Goal: Answer question/provide support: Share knowledge or assist other users

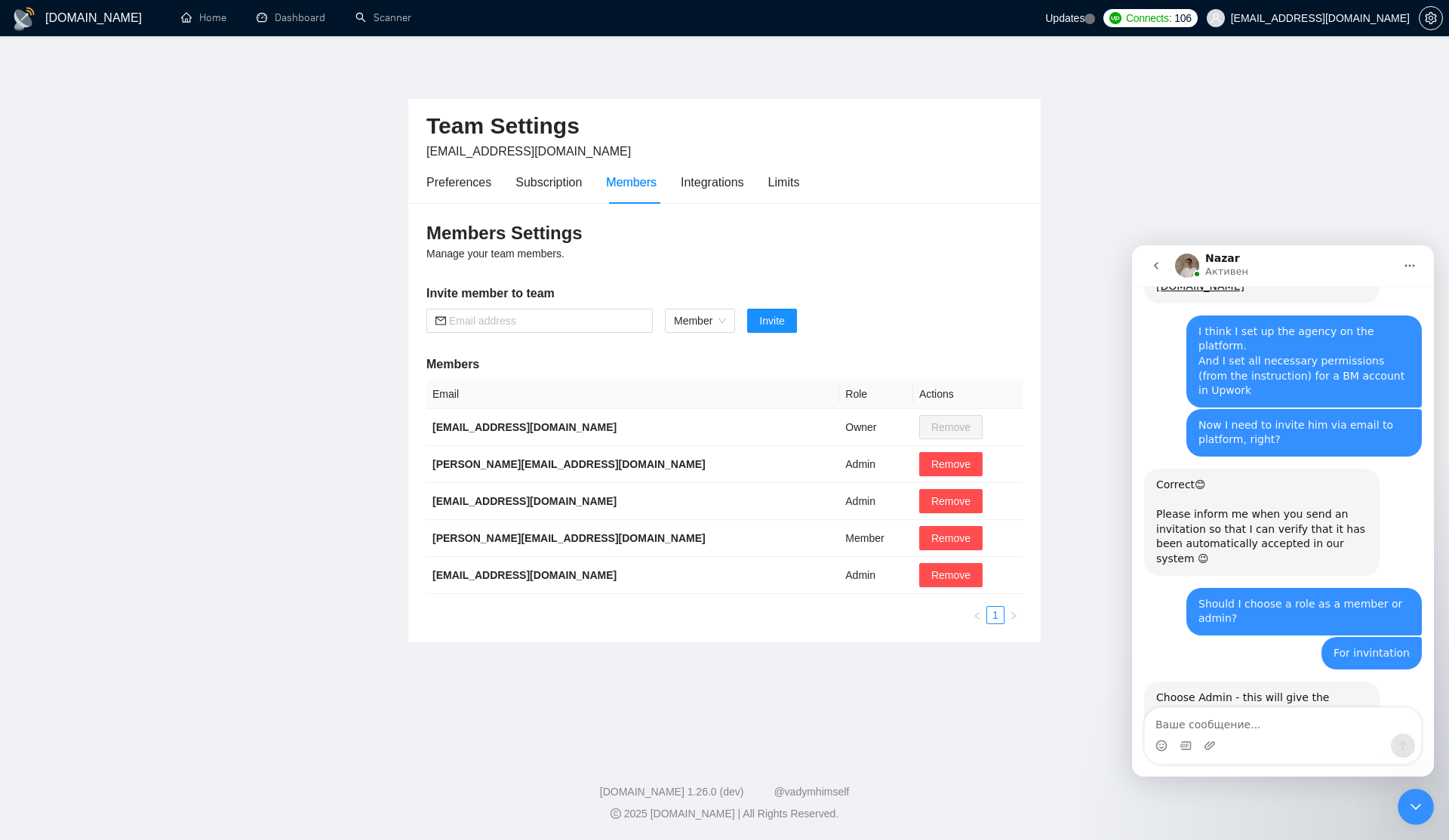
scroll to position [1120, 0]
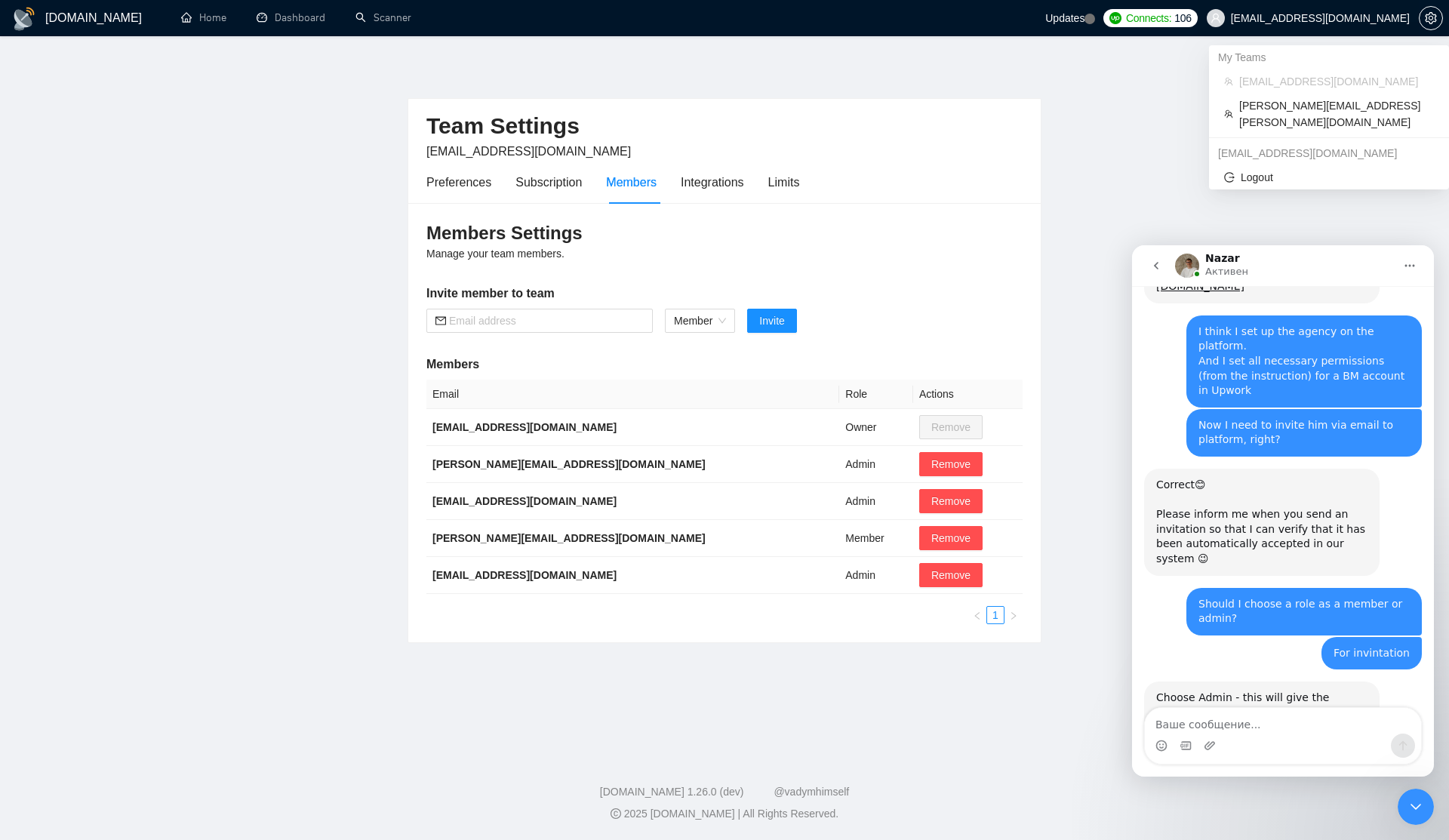
click at [1297, 18] on span "[EMAIL_ADDRESS][DOMAIN_NAME]" at bounding box center [1320, 18] width 179 height 0
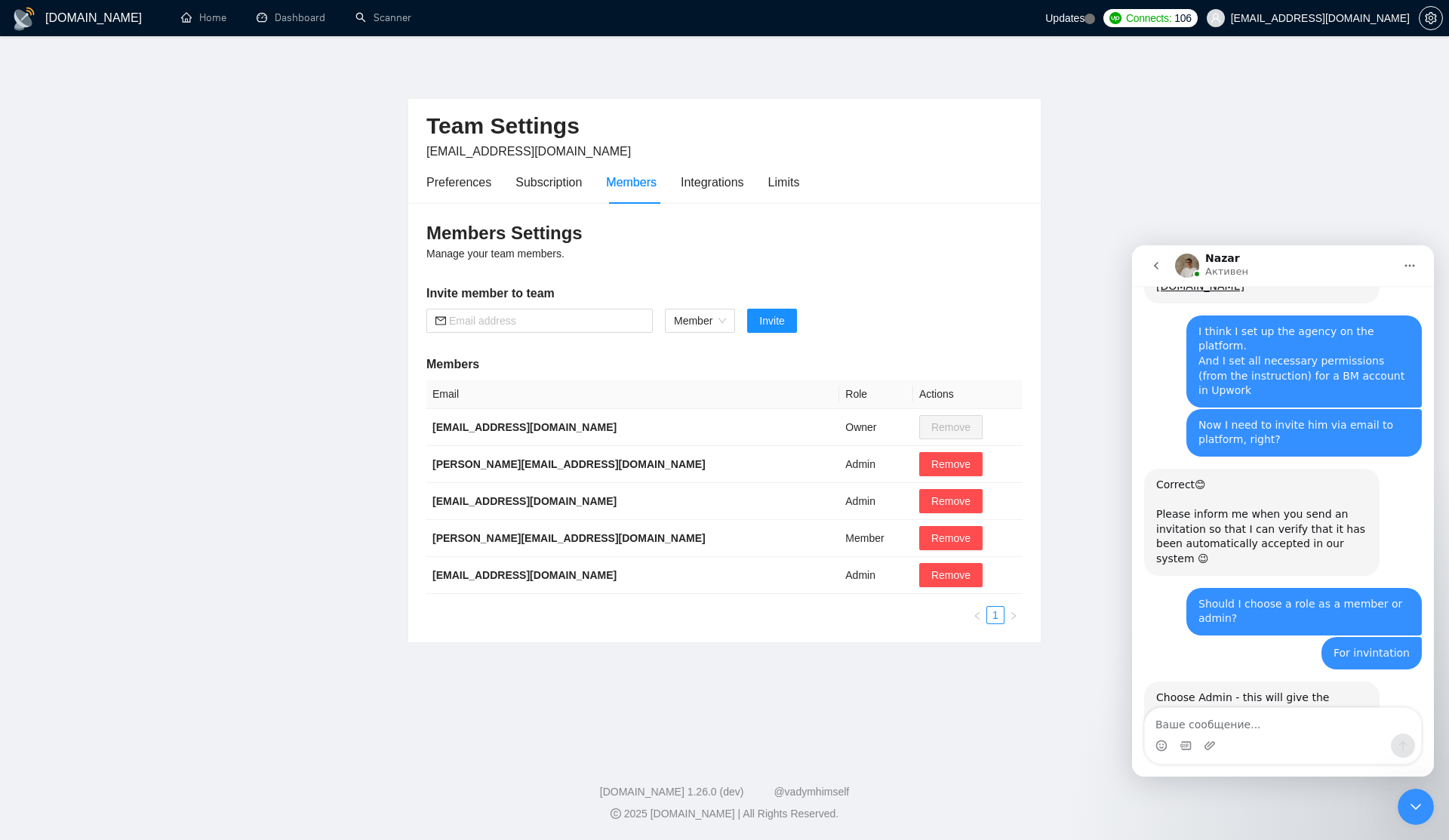
click at [1085, 407] on main "Team Settings [EMAIL_ADDRESS][DOMAIN_NAME] Preferences Subscription Members Int…" at bounding box center [724, 392] width 1401 height 664
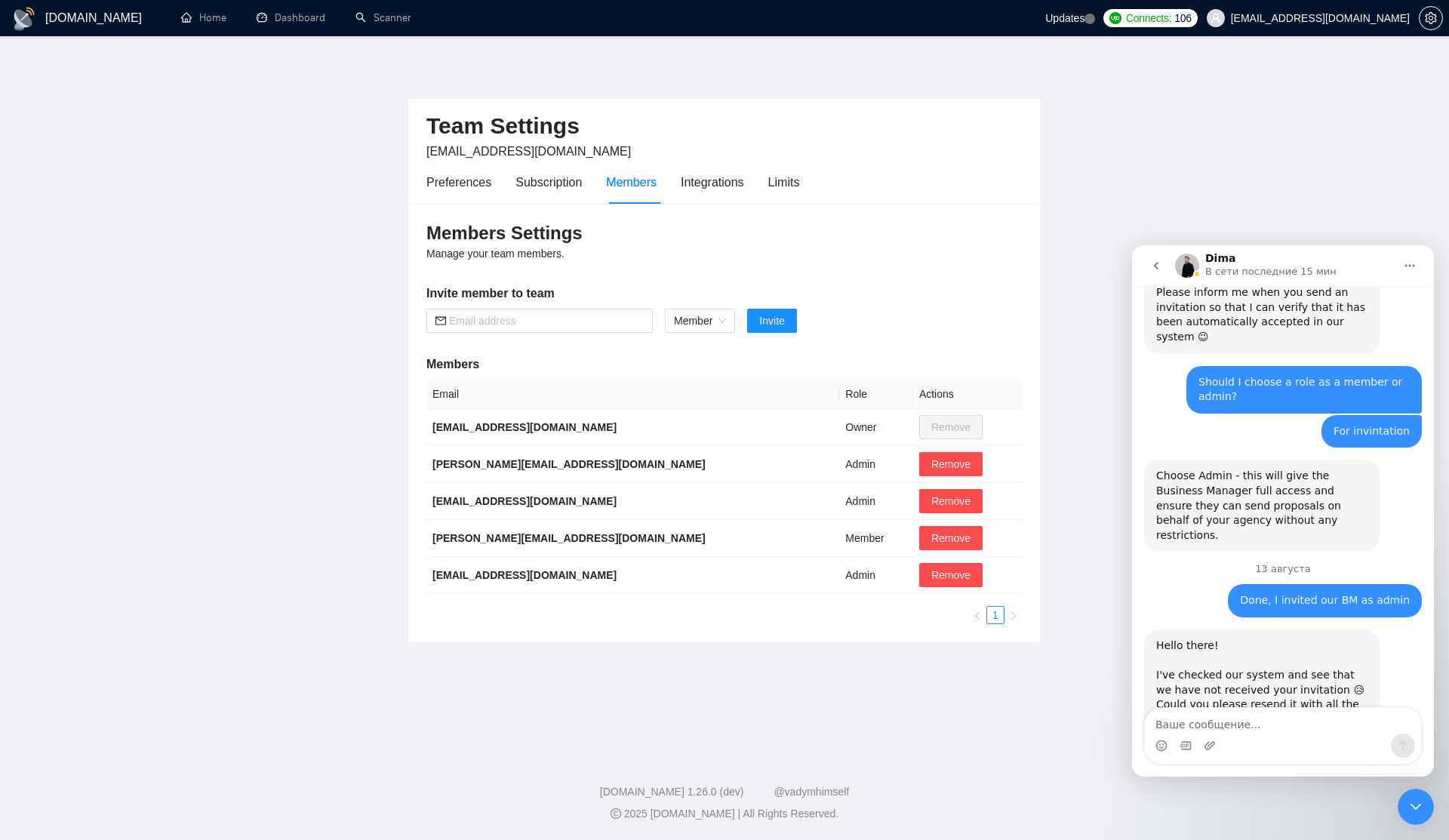
scroll to position [1343, 0]
click at [1172, 667] on div "I've checked our system and see that we have not received your invitation 😥​" at bounding box center [1261, 682] width 211 height 29
click at [1182, 765] on link "[URL][DOMAIN_NAME]​" at bounding box center [1253, 778] width 195 height 27
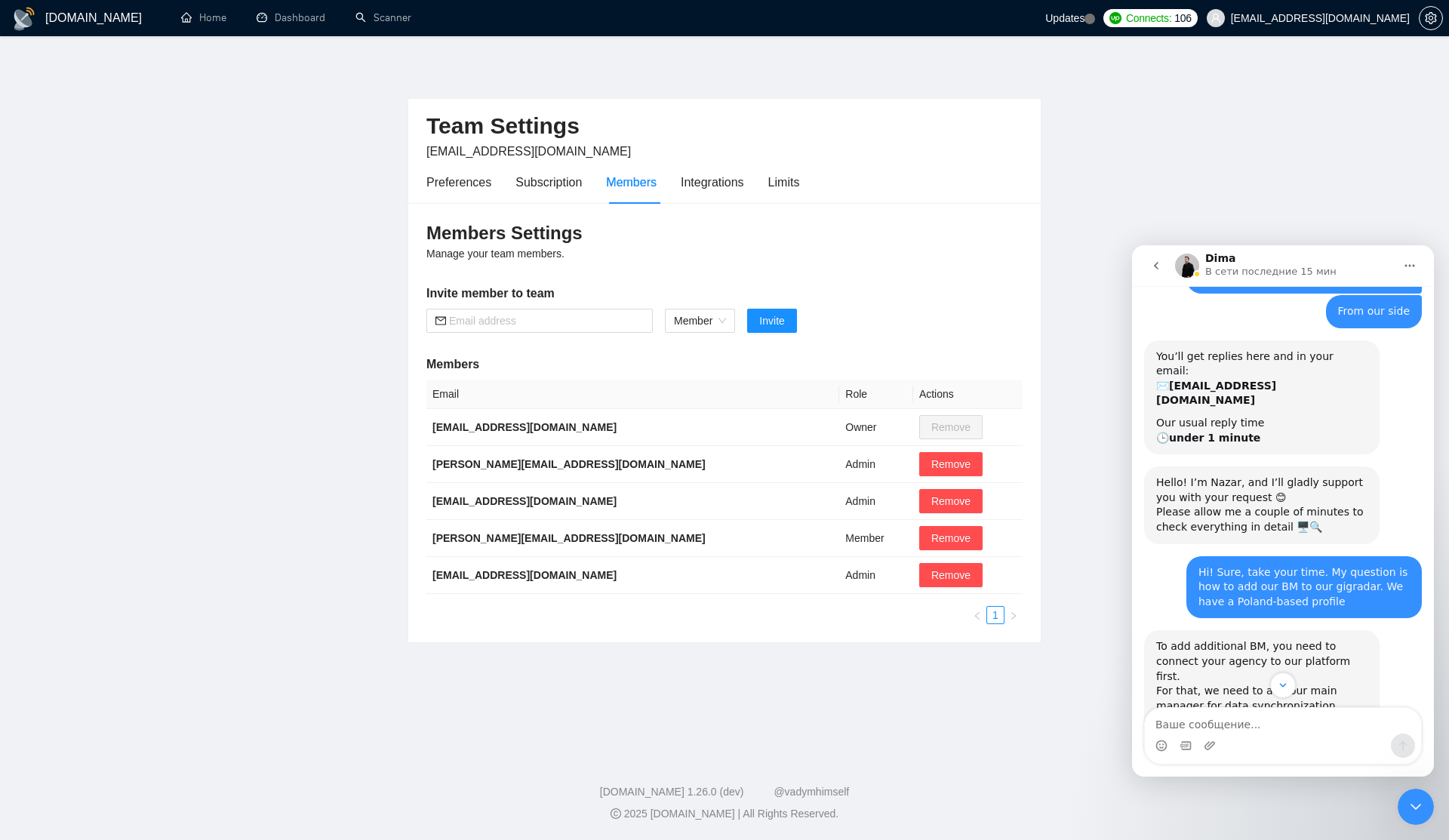
scroll to position [625, 0]
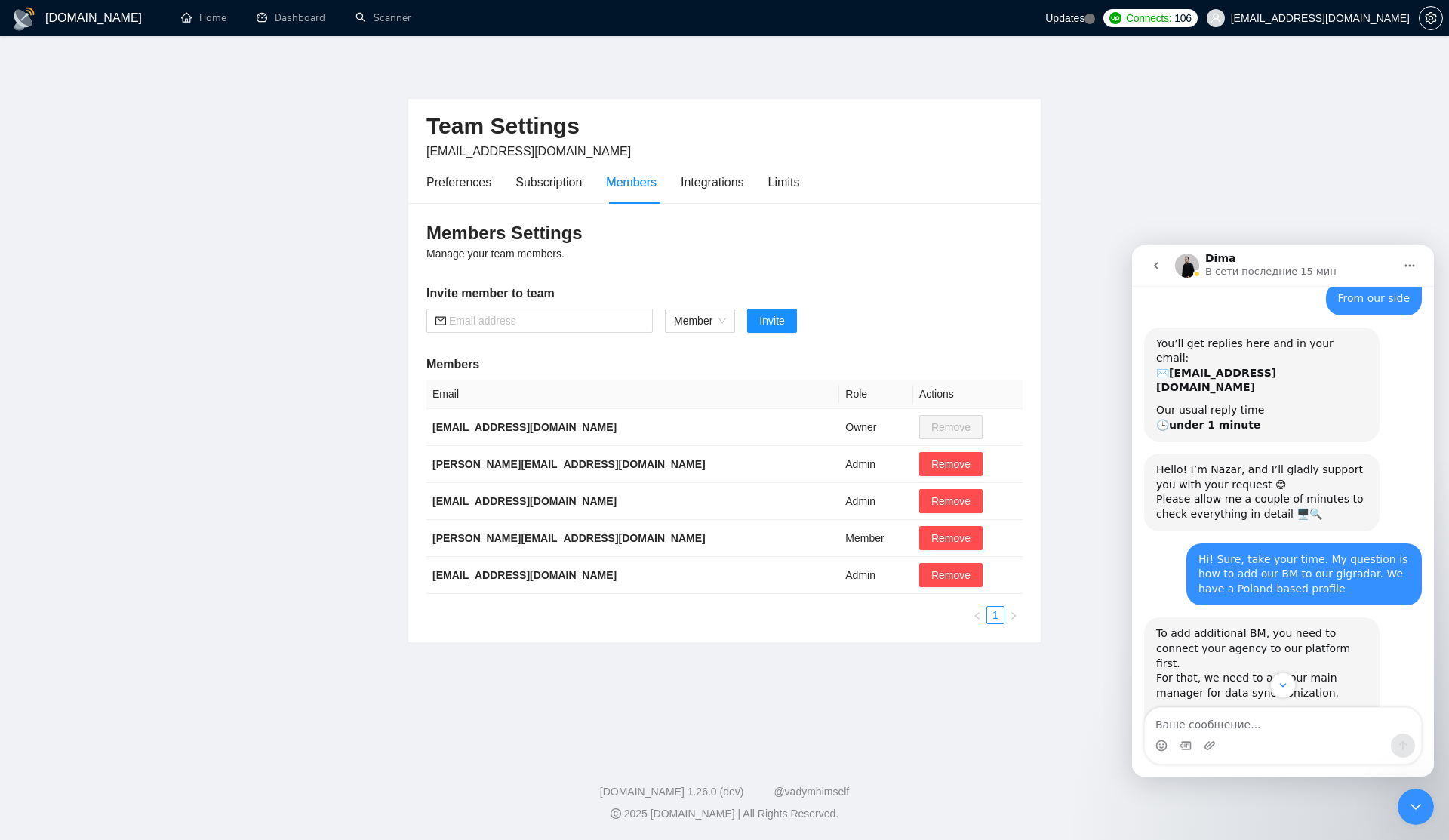
click at [1158, 260] on icon "go back" at bounding box center [1156, 266] width 12 height 12
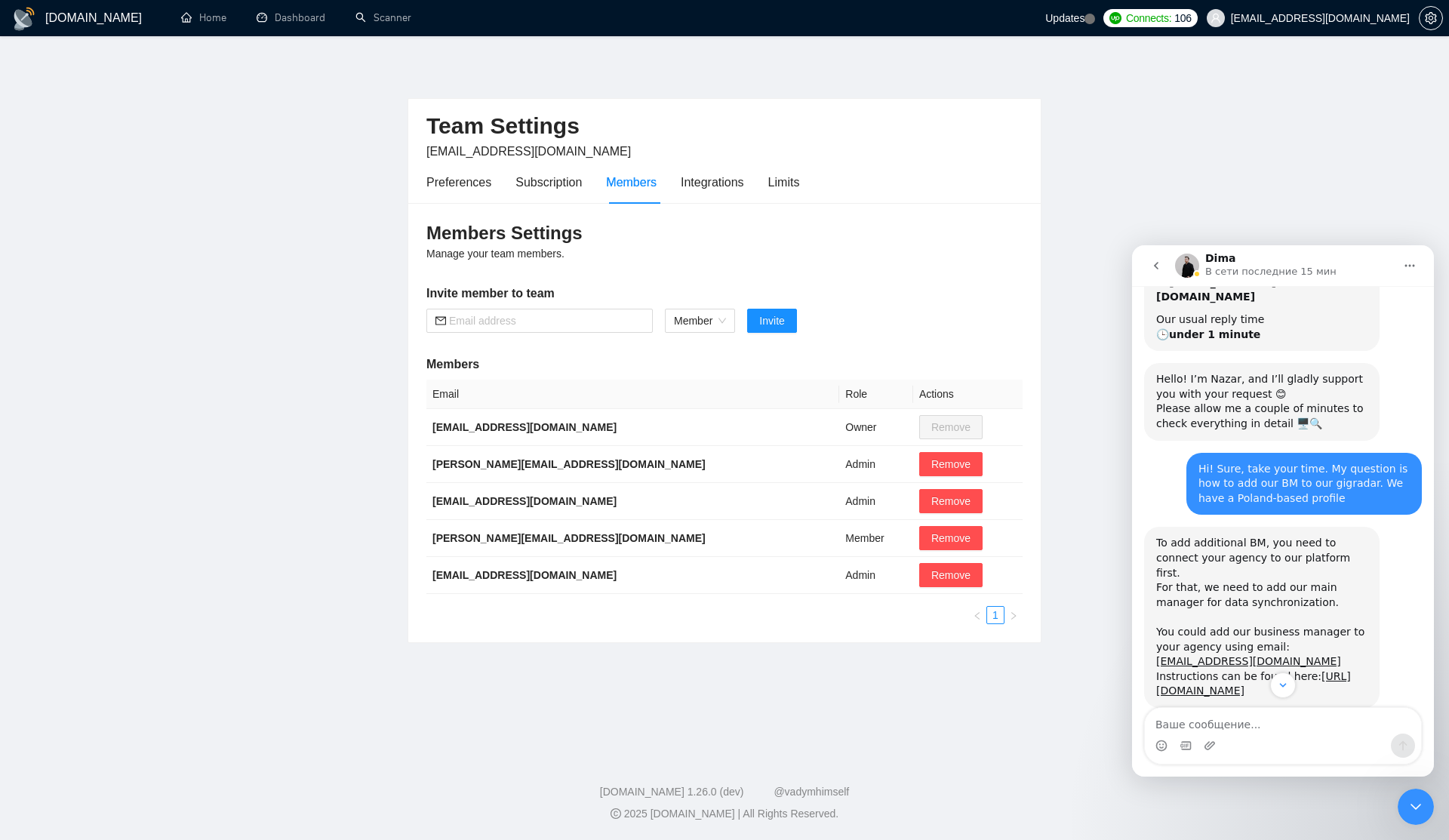
scroll to position [723, 0]
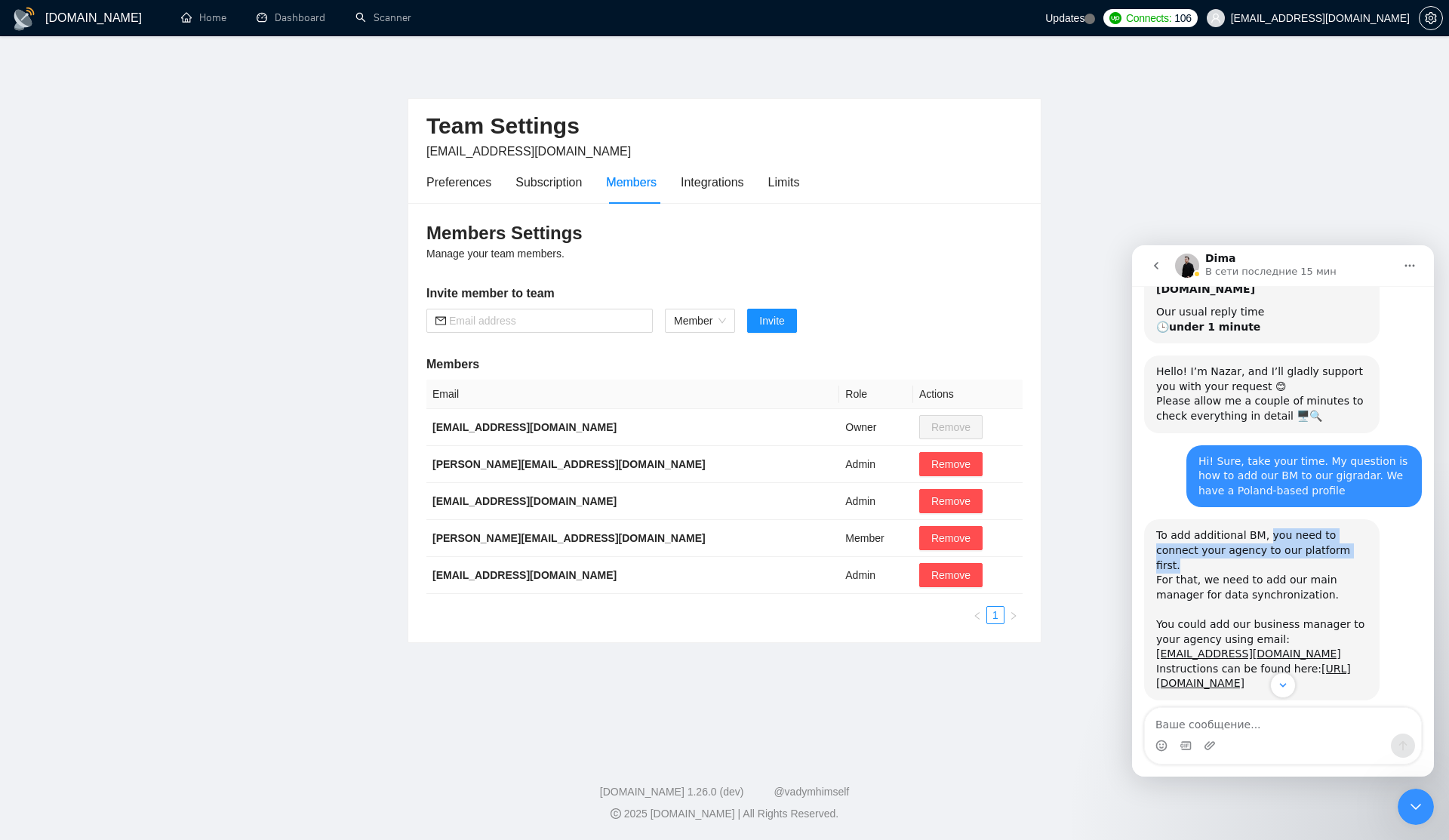
drag, startPoint x: 1265, startPoint y: 389, endPoint x: 1325, endPoint y: 403, distance: 61.6
click at [1325, 529] on div "To add additional BM, you need to connect your agency to our platform first." at bounding box center [1261, 550] width 211 height 44
click at [1290, 529] on div "To add additional BM, you need to connect your agency to our platform first." at bounding box center [1261, 550] width 211 height 44
click at [1291, 529] on div "To add additional BM, you need to connect your agency to our platform first." at bounding box center [1261, 550] width 211 height 44
drag, startPoint x: 1157, startPoint y: 419, endPoint x: 1305, endPoint y: 429, distance: 148.3
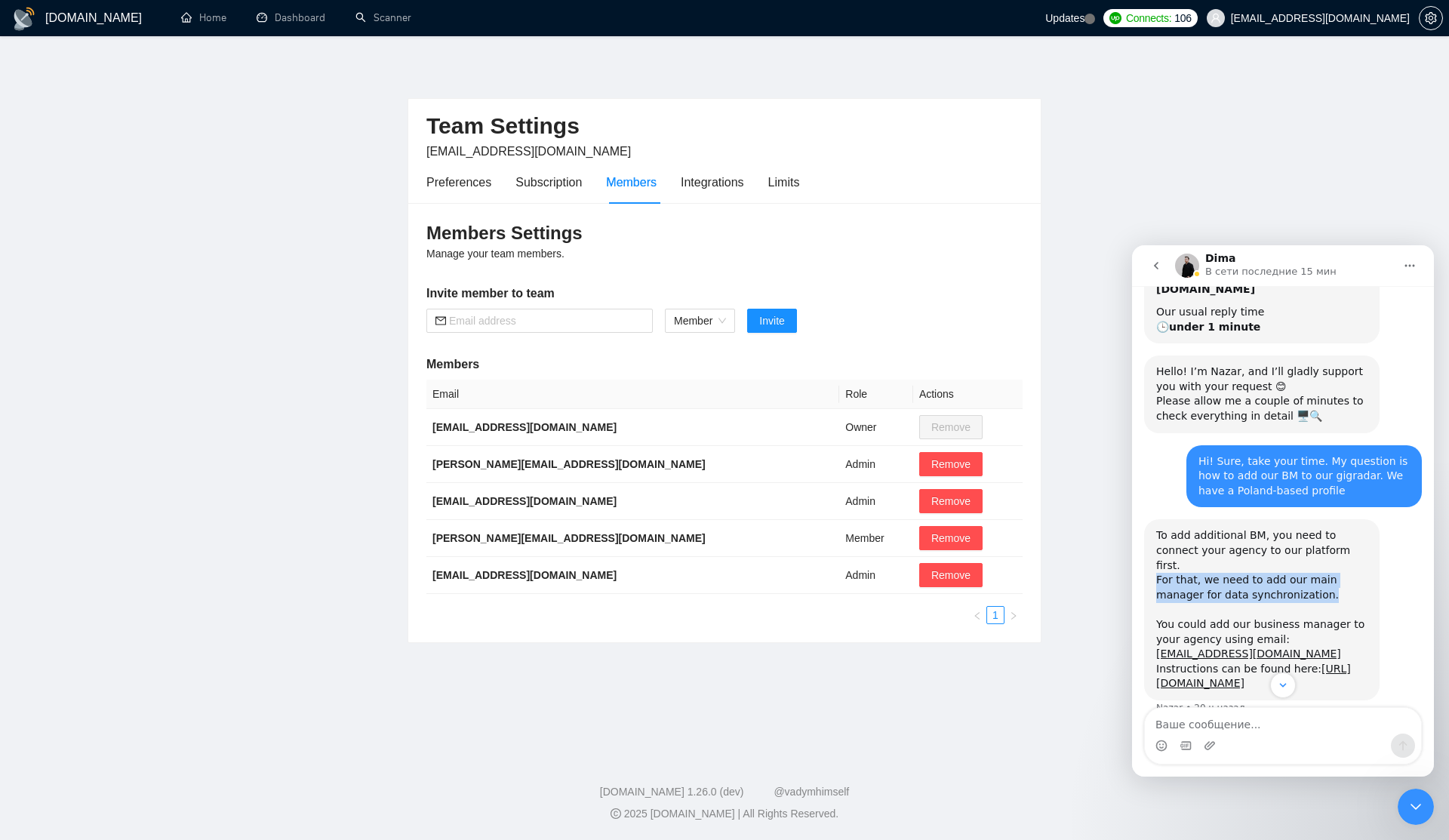
click at [1305, 573] on div "For that, we need to add our main manager for data synchronization." at bounding box center [1261, 587] width 211 height 29
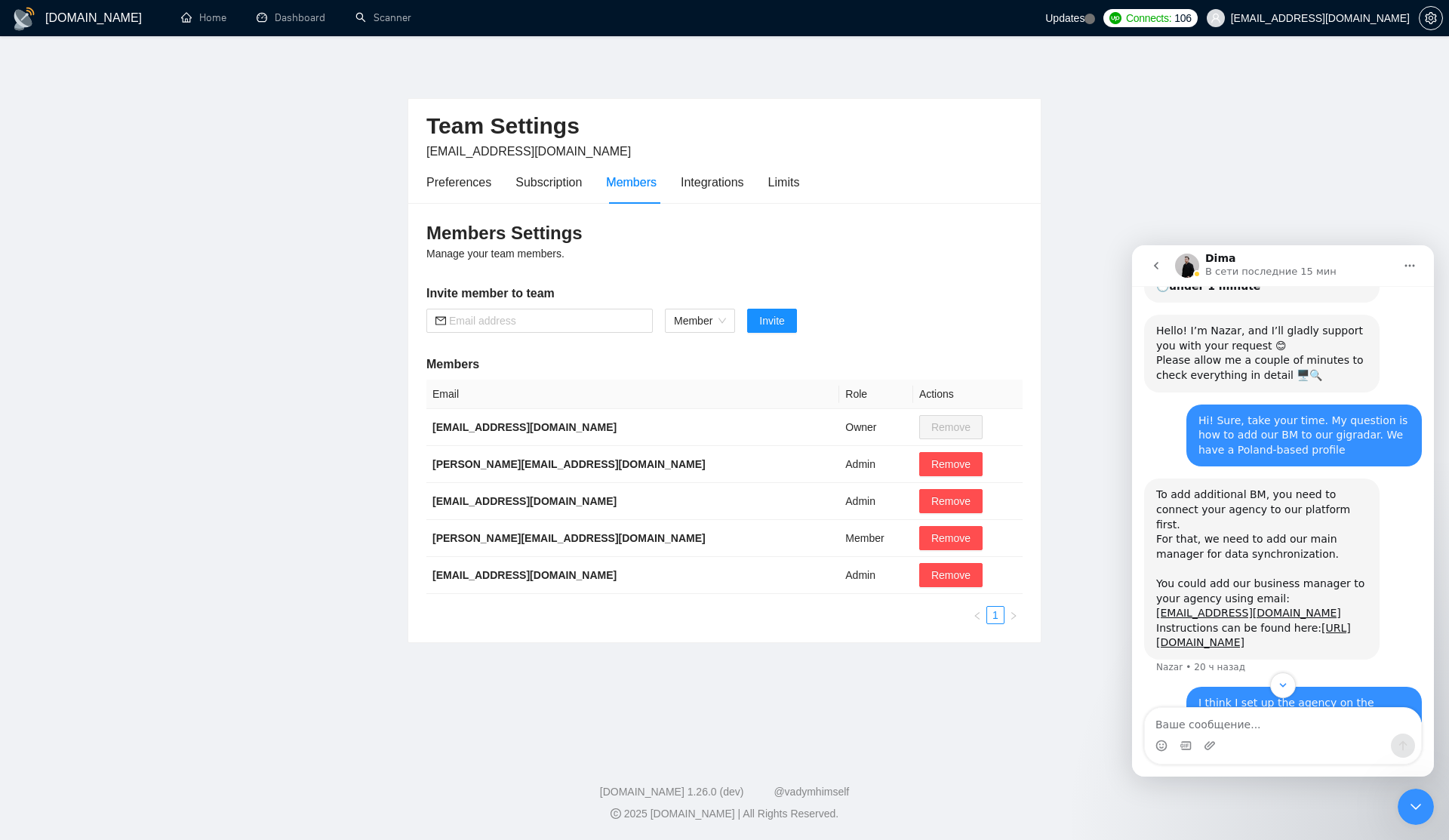
scroll to position [799, 0]
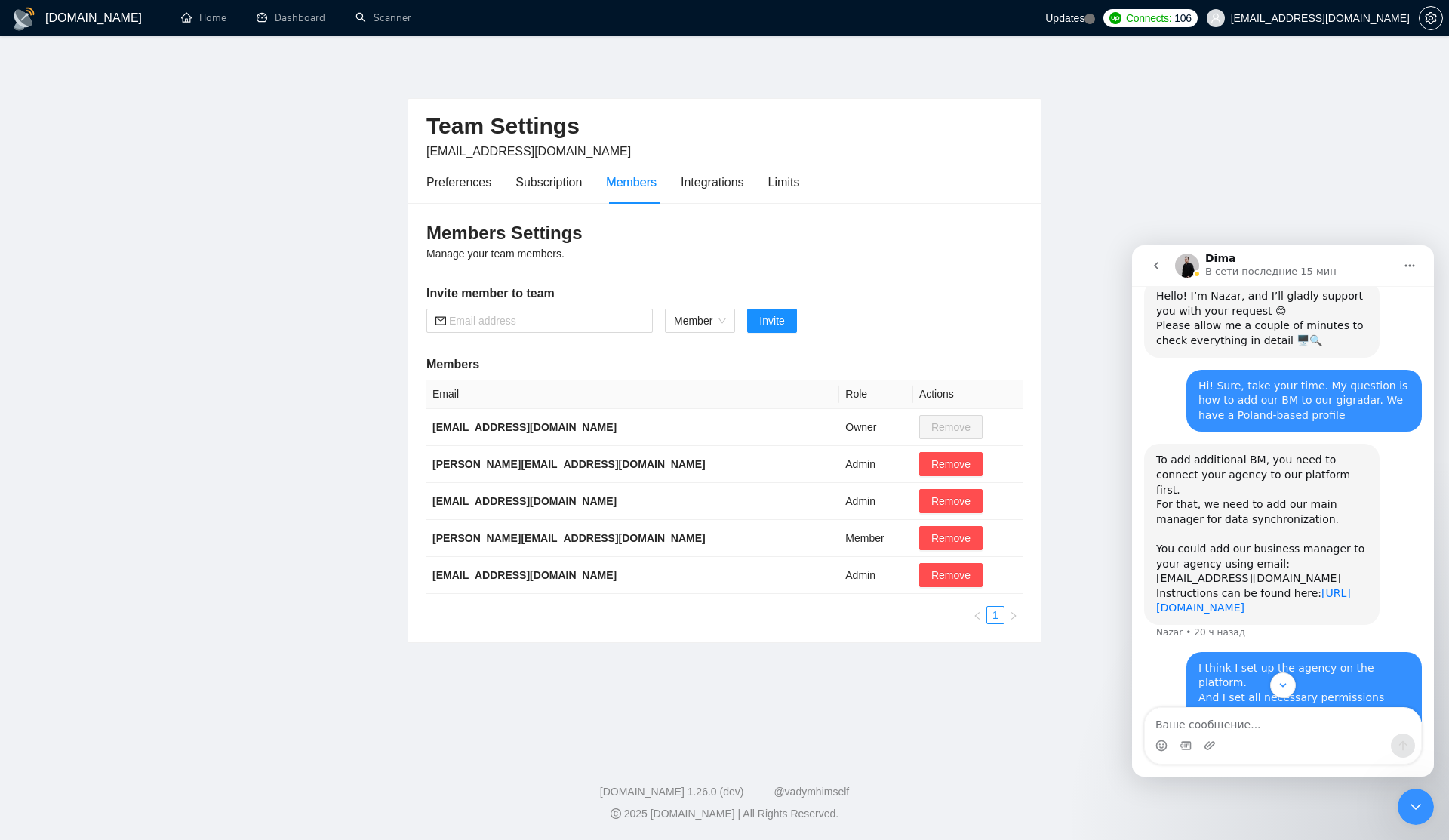
click at [1215, 587] on link "[URL][DOMAIN_NAME]" at bounding box center [1253, 600] width 195 height 27
click at [1221, 542] on div "You could add our business manager to your agency using email: [EMAIL_ADDRESS][…" at bounding box center [1261, 563] width 211 height 44
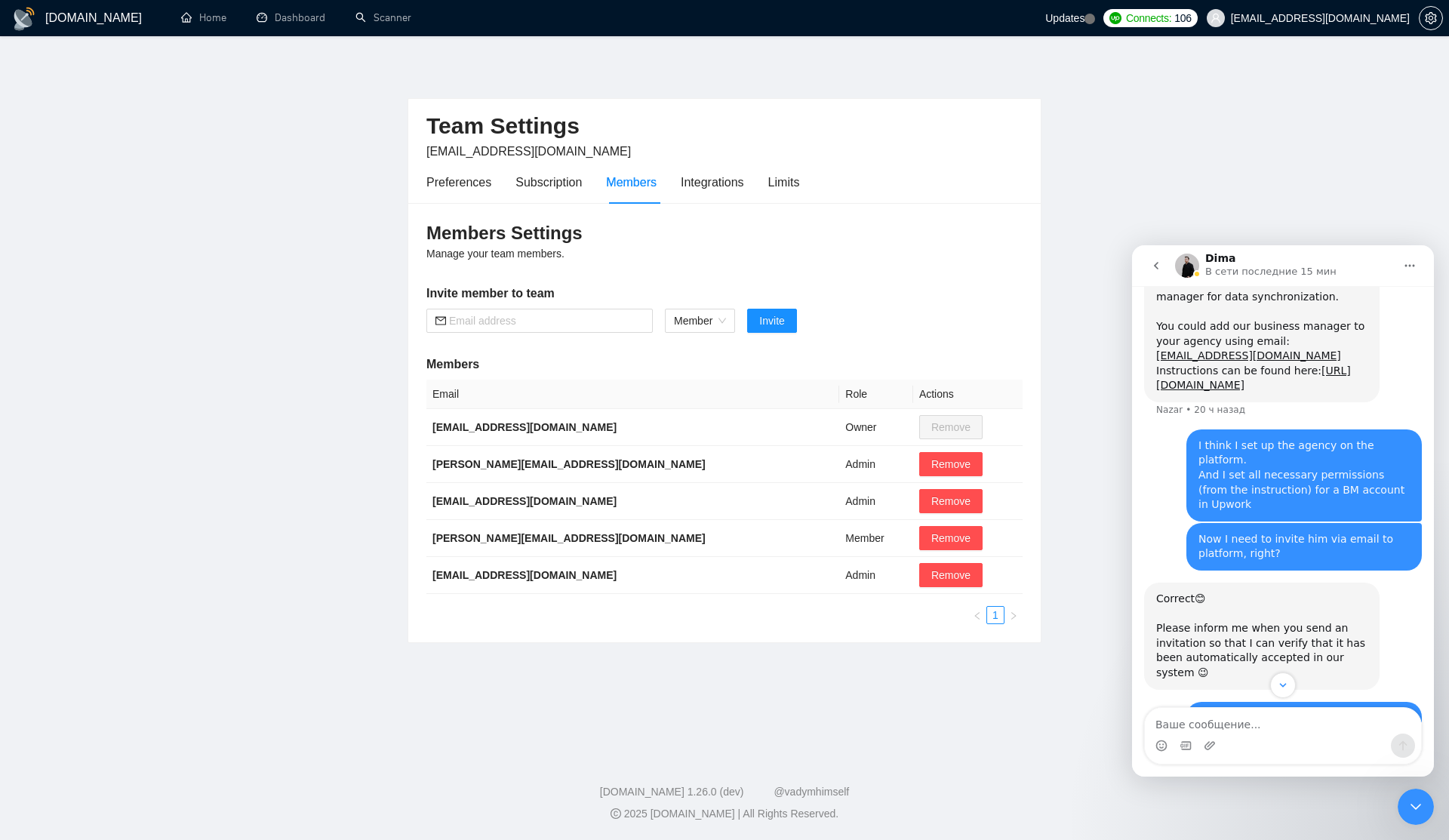
scroll to position [1021, 0]
drag, startPoint x: 1301, startPoint y: 342, endPoint x: 1331, endPoint y: 343, distance: 30.0
click at [1331, 439] on div "I think I set up the agency on the platform. And I set all necessary permission…" at bounding box center [1304, 476] width 211 height 74
click at [1306, 439] on div "I think I set up the agency on the platform. And I set all necessary permission…" at bounding box center [1304, 476] width 211 height 74
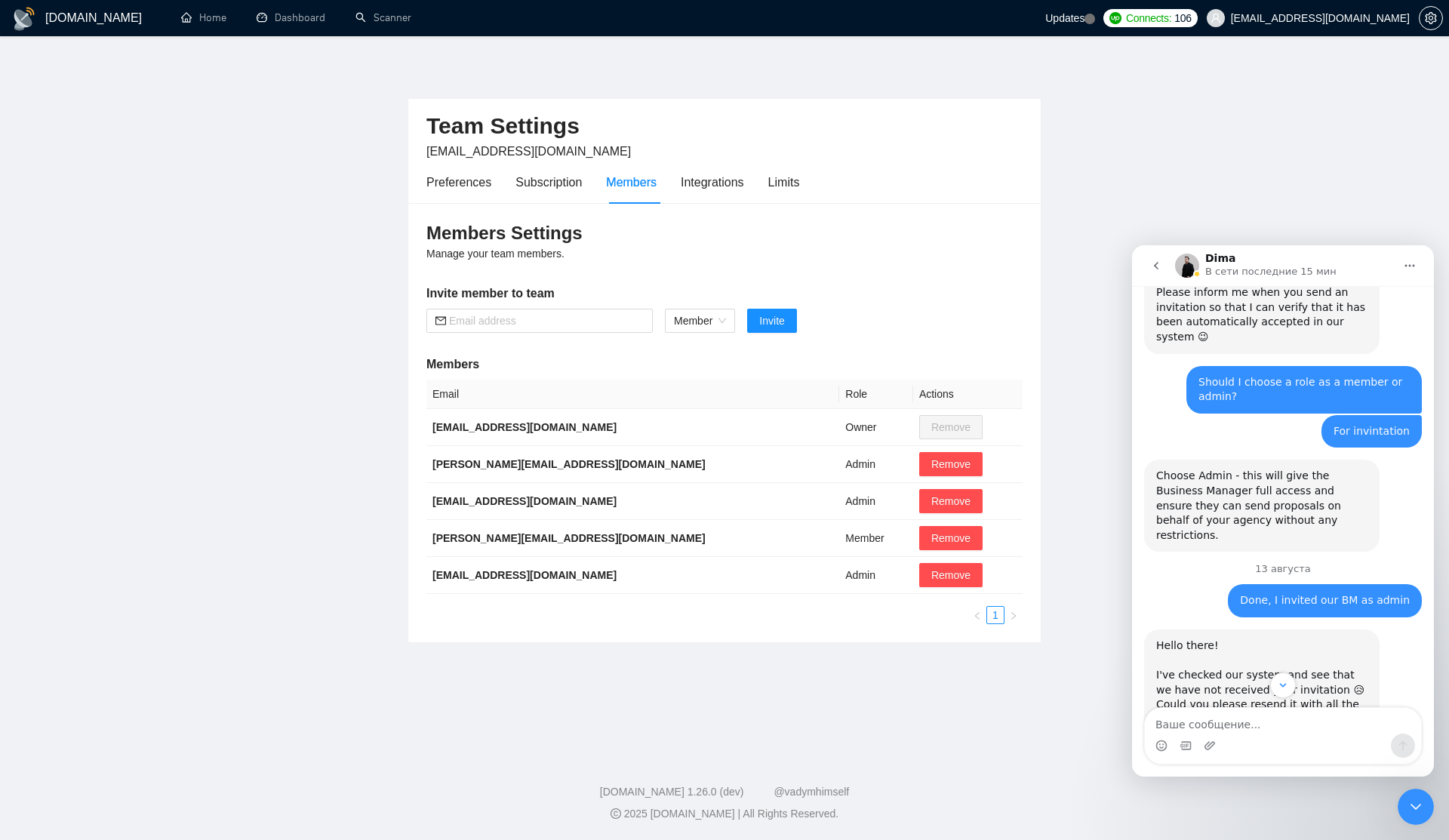
scroll to position [1358, 0]
click at [1266, 468] on div "Choose Admin - this will give the Business Manager full access and ensure they …" at bounding box center [1261, 504] width 211 height 74
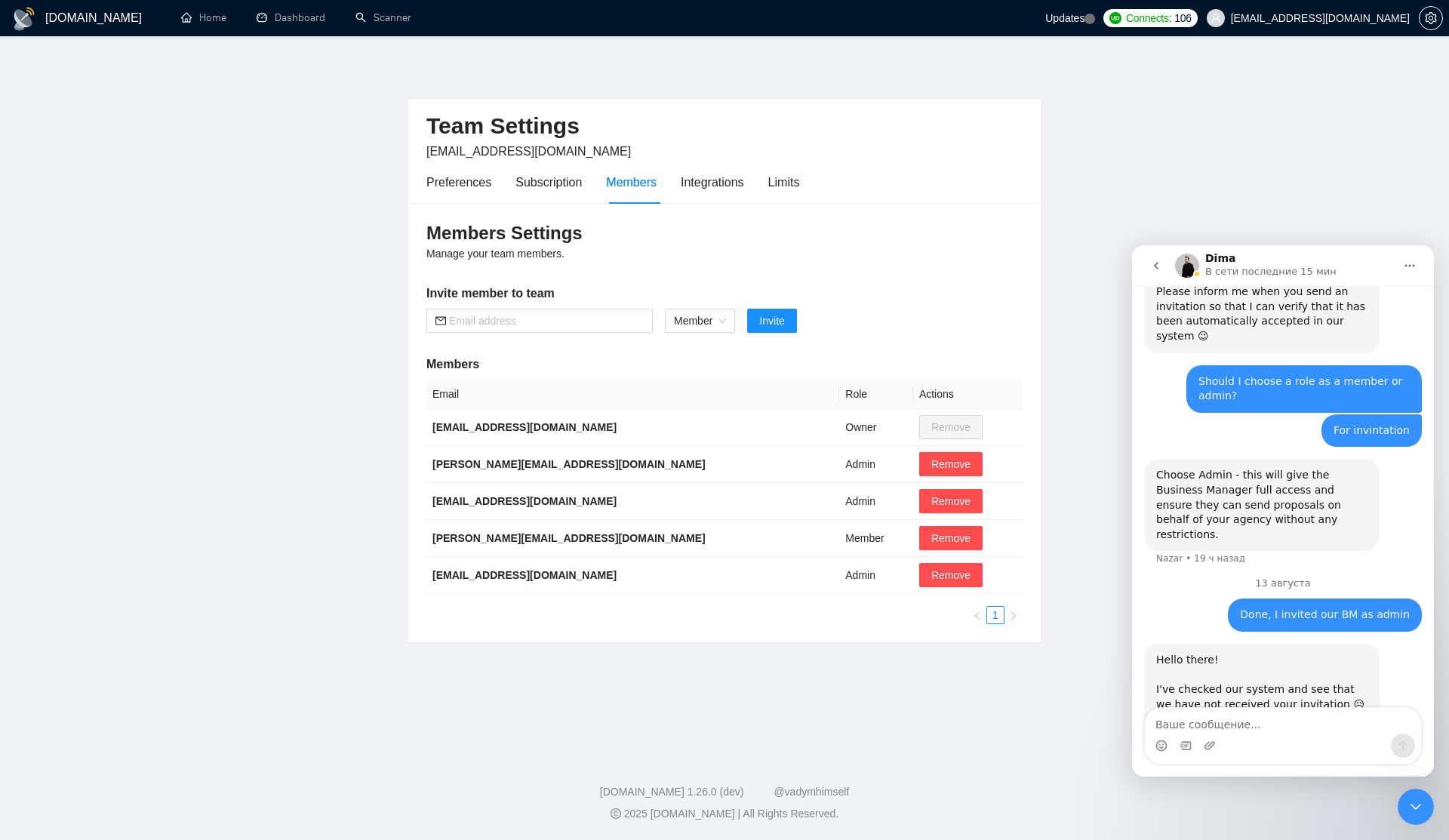
scroll to position [1373, 0]
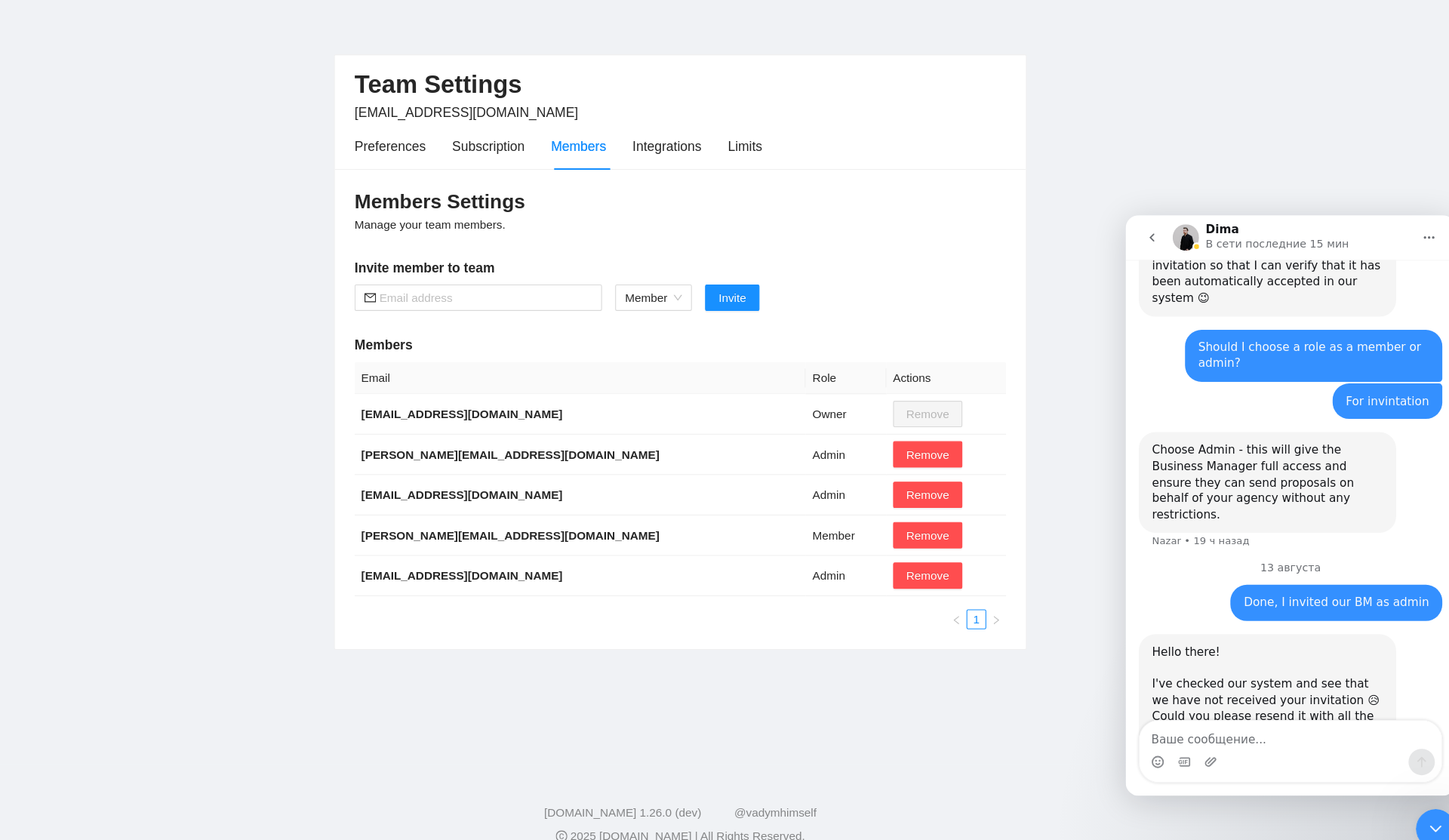
click at [1191, 696] on div "Dima говорит…" at bounding box center [1254, 700] width 211 height 8
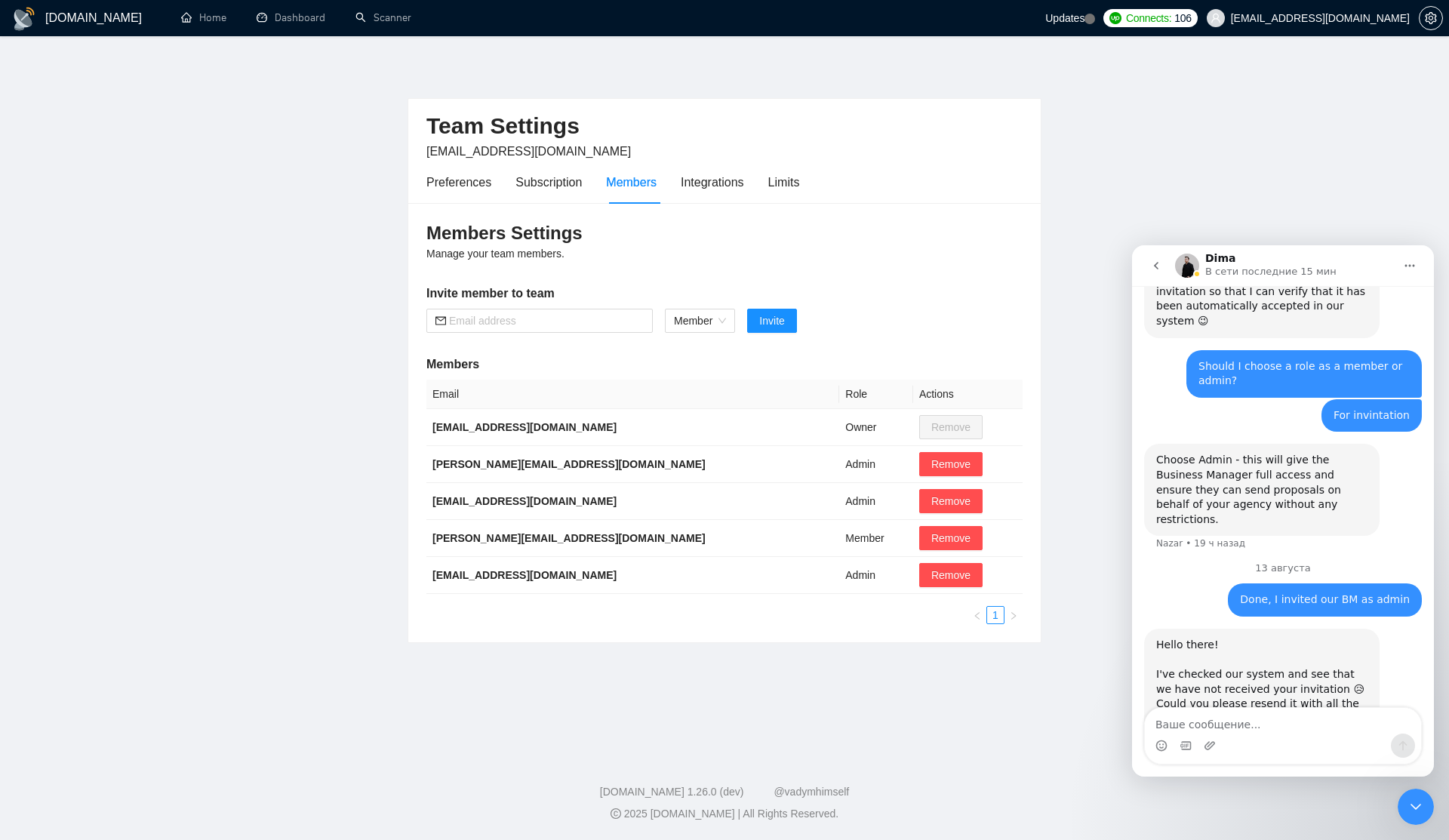
click at [1200, 765] on link "[URL][DOMAIN_NAME]​" at bounding box center [1253, 778] width 195 height 27
click at [1231, 733] on textarea "Ваше сообщение..." at bounding box center [1282, 721] width 276 height 26
type textarea "ы"
type textarea "Р"
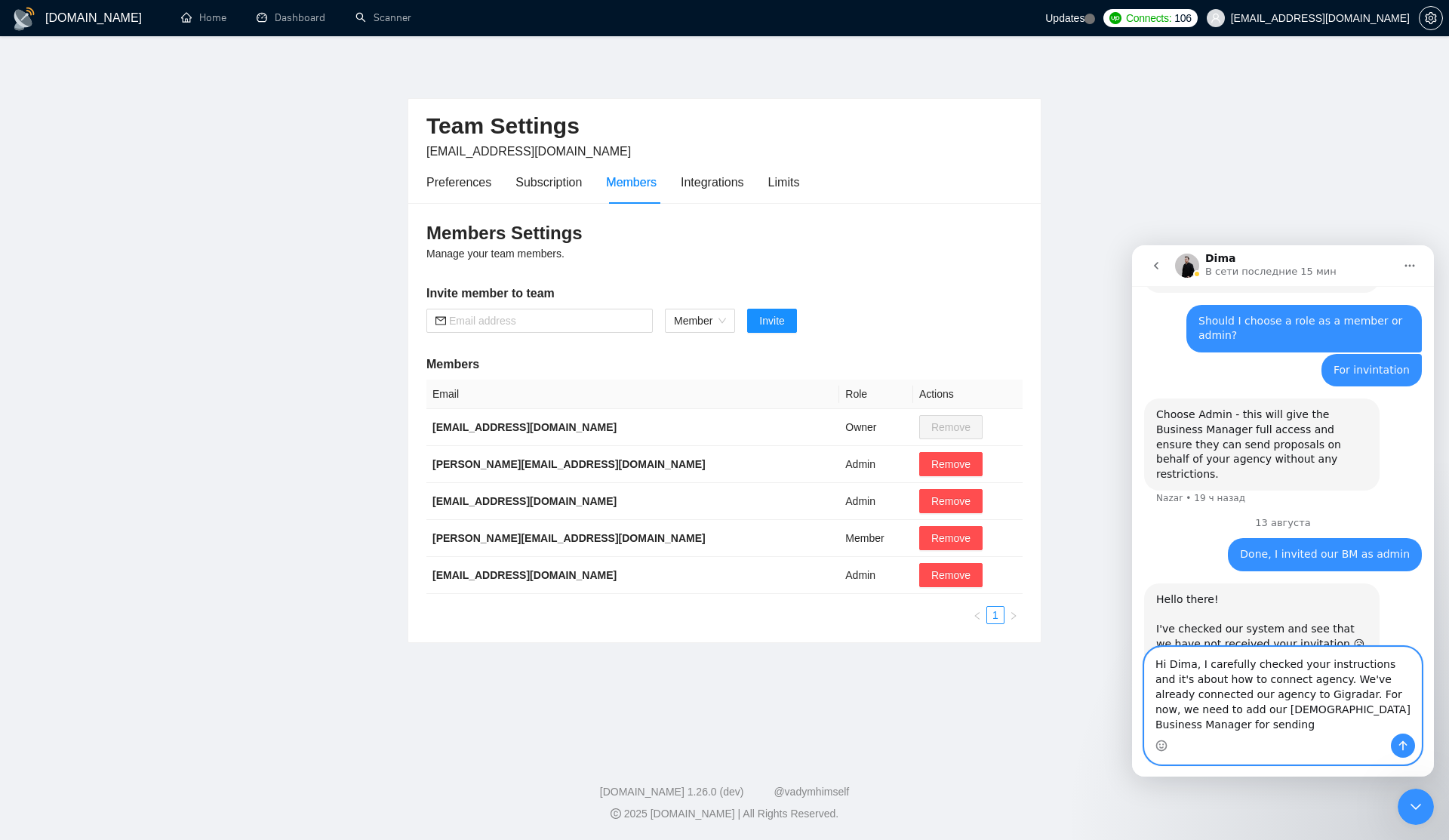
scroll to position [1433, 0]
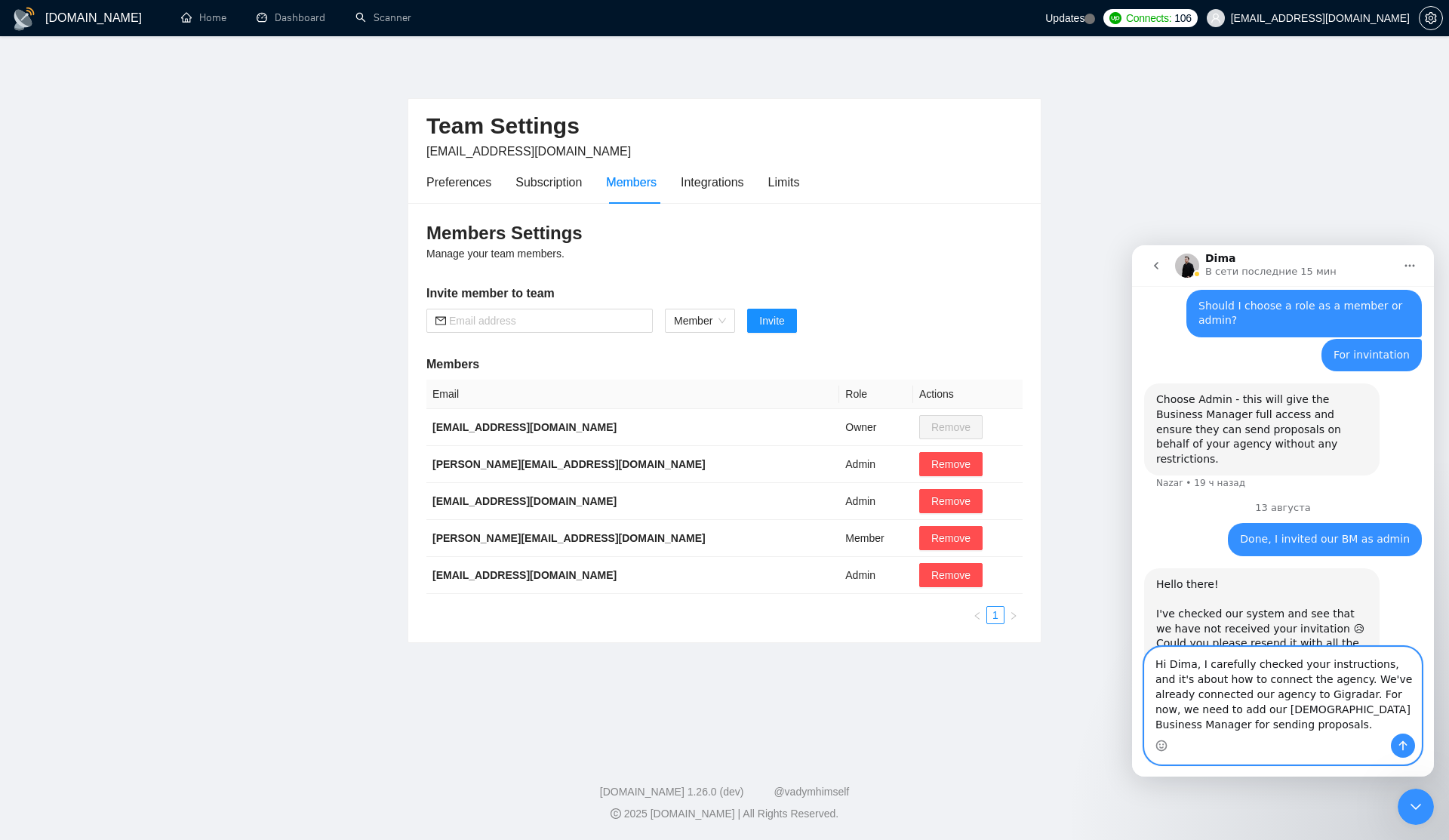
click at [1296, 723] on textarea "Hi Dima, I carefully checked your instructions, and it's about how to connect t…" at bounding box center [1282, 689] width 276 height 86
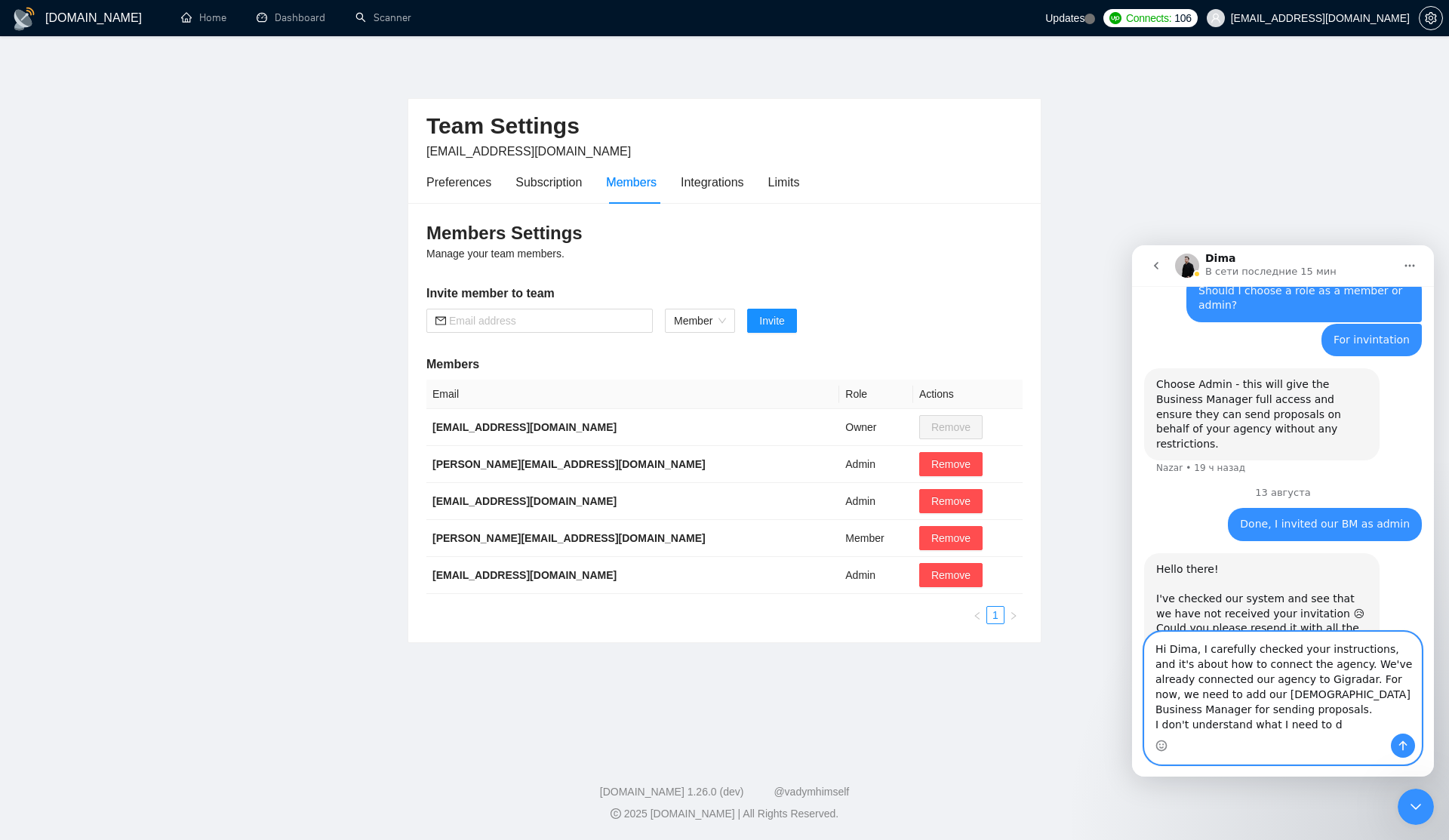
type textarea "Hi Dima, I carefully checked your instructions, and it's about how to connect t…"
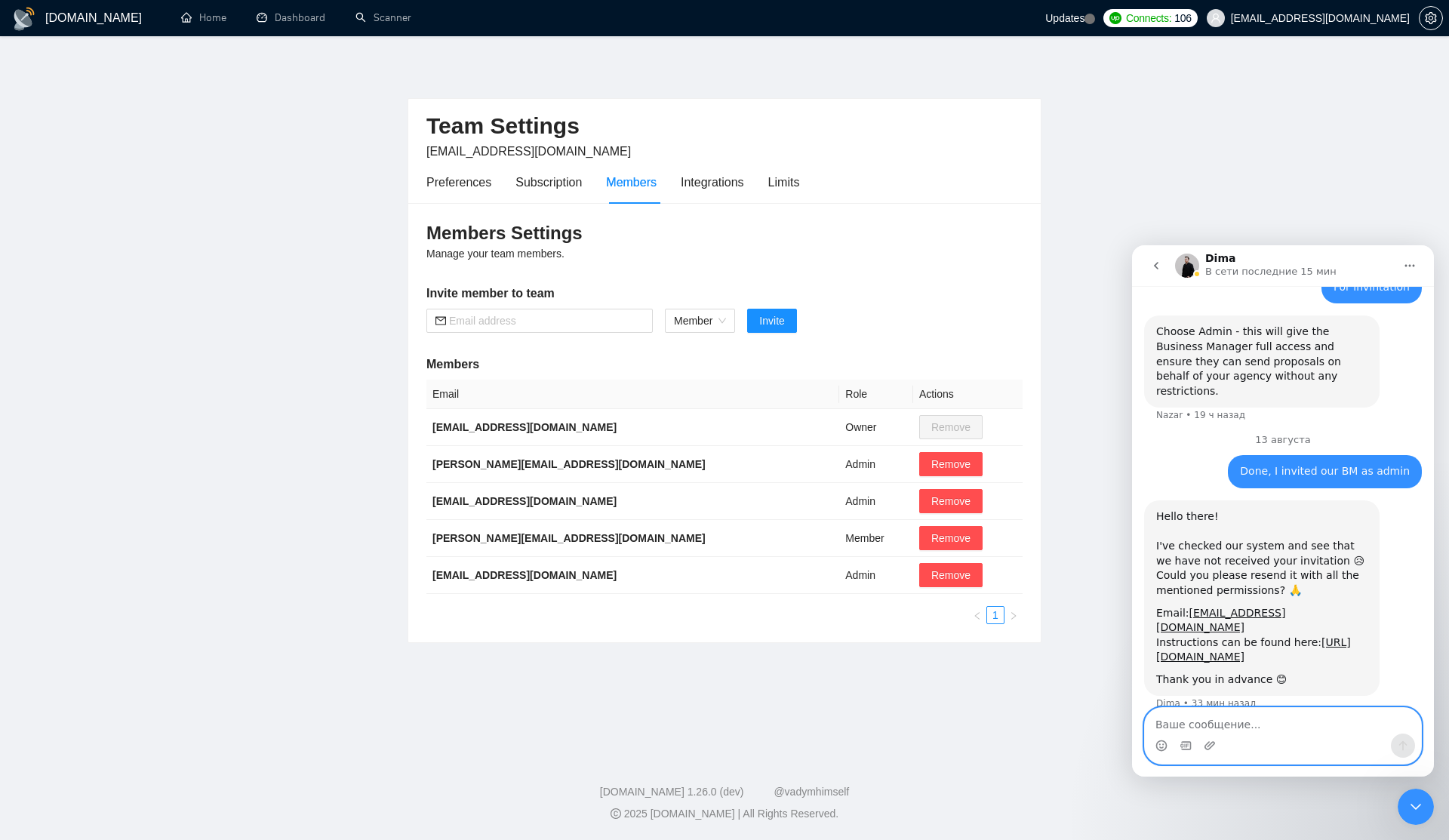
scroll to position [1507, 0]
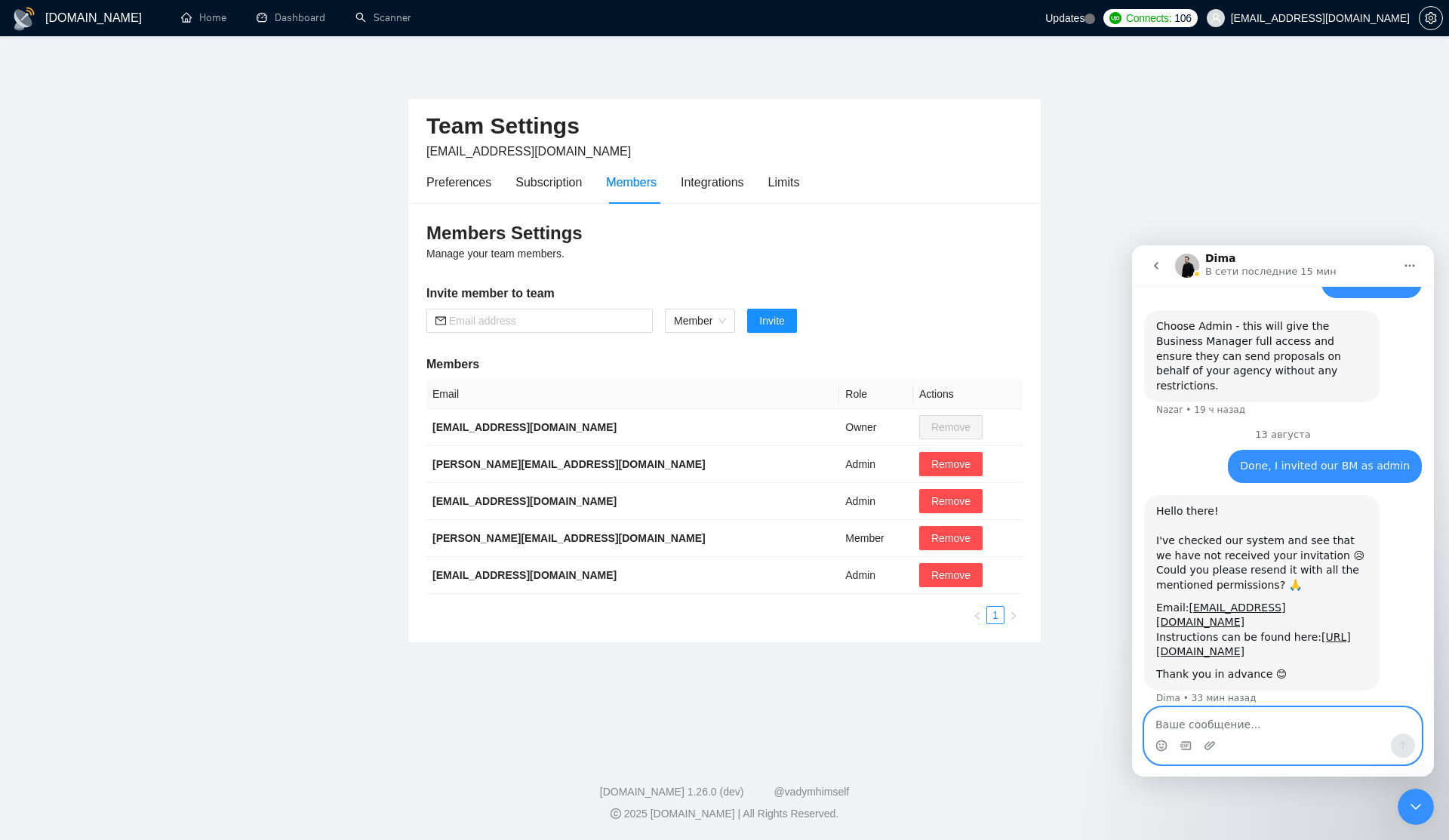
type textarea "S"
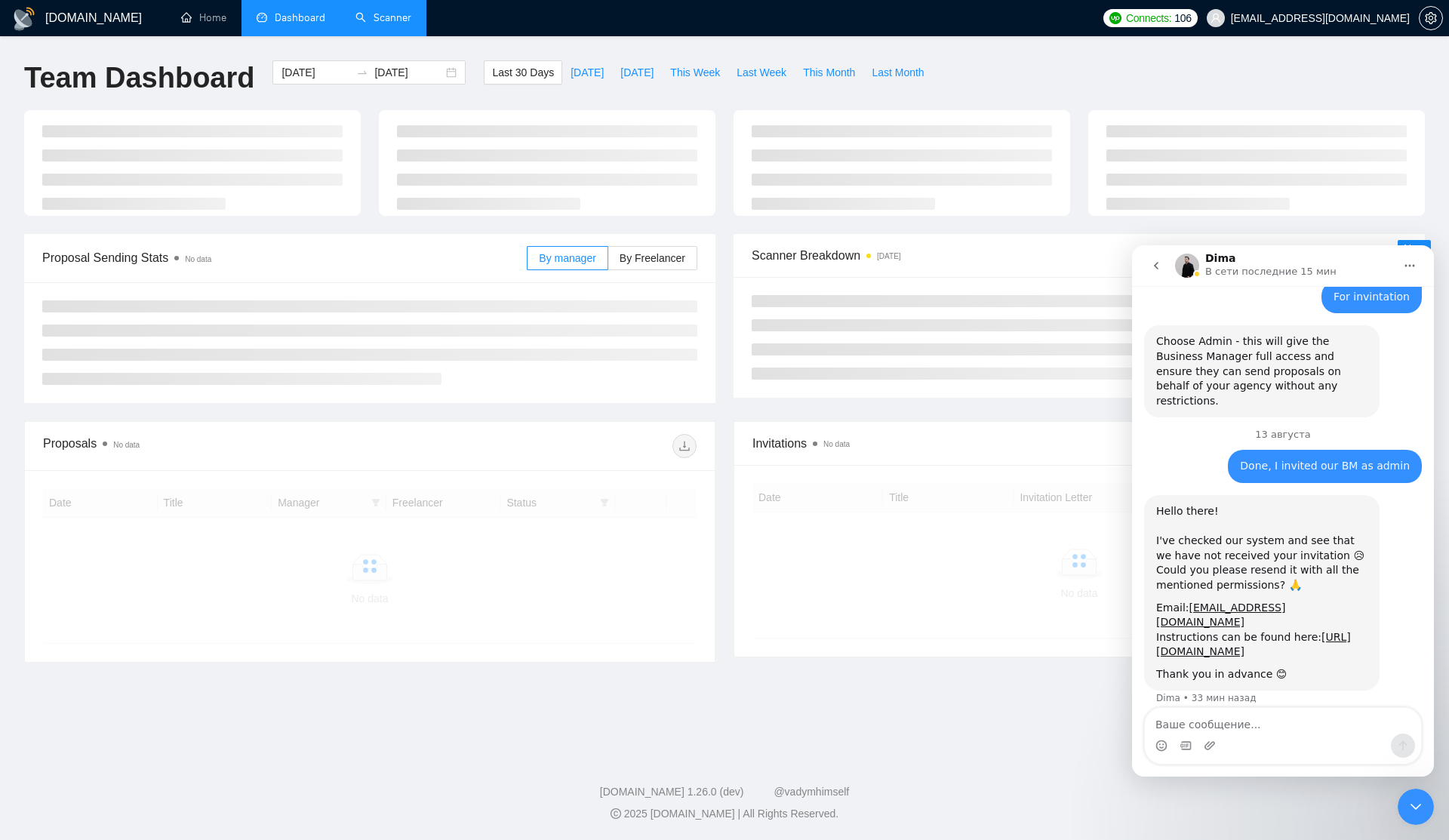
click at [387, 24] on link "Scanner" at bounding box center [383, 17] width 56 height 13
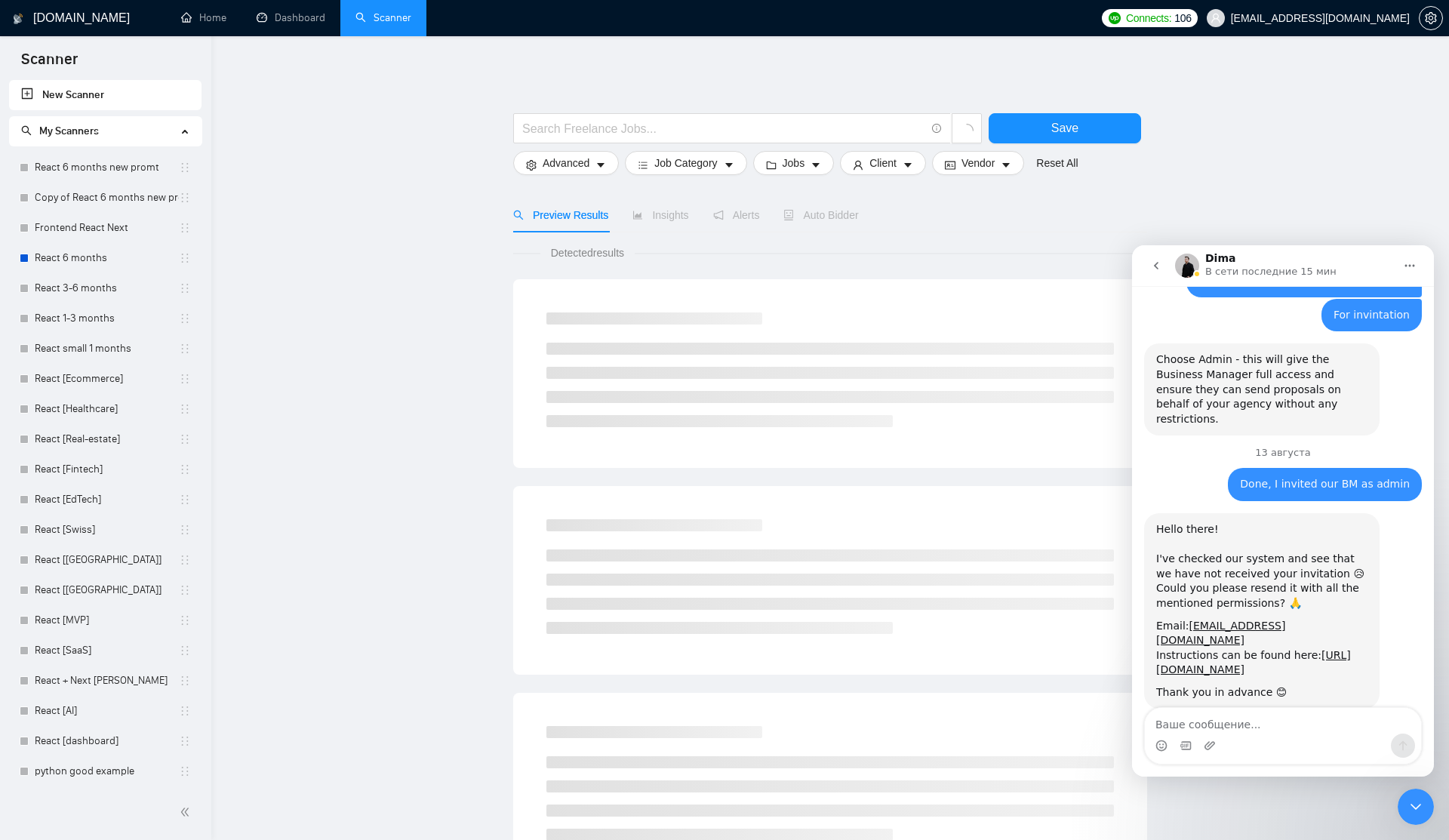
scroll to position [1477, 0]
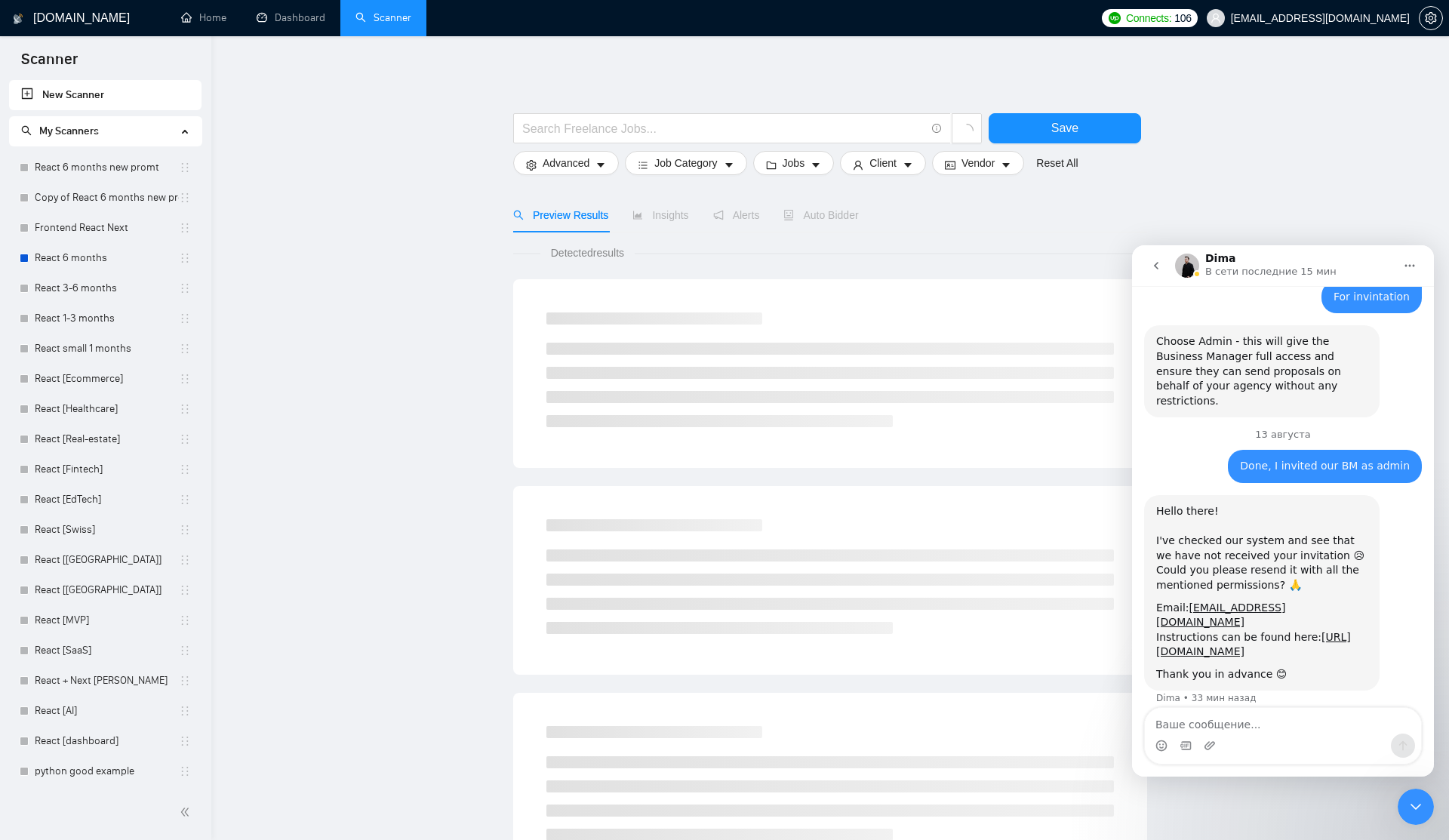
click at [116, 92] on link "New Scanner" at bounding box center [105, 94] width 169 height 30
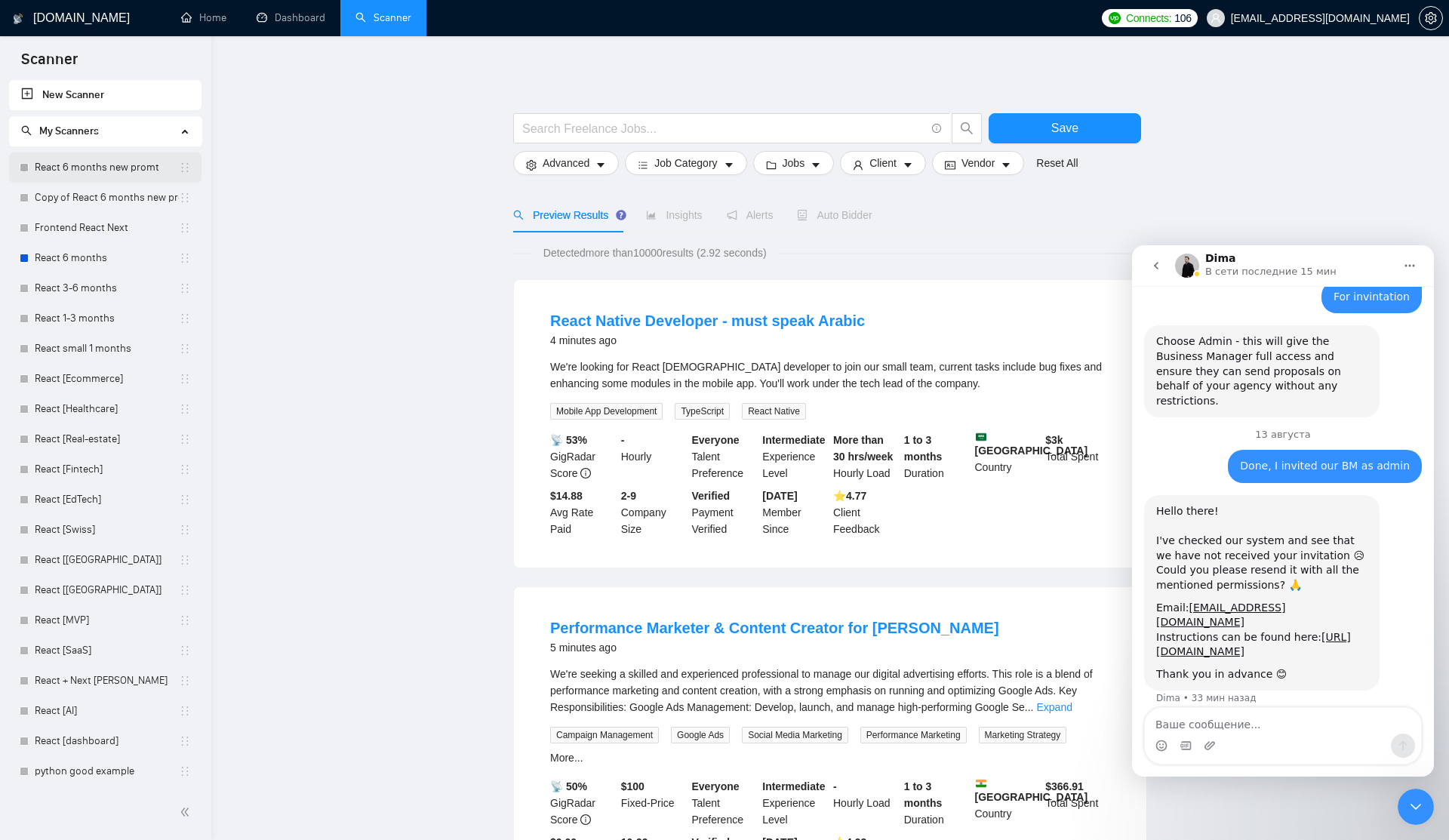
click at [92, 163] on link "React 6 months new promt" at bounding box center [106, 167] width 144 height 30
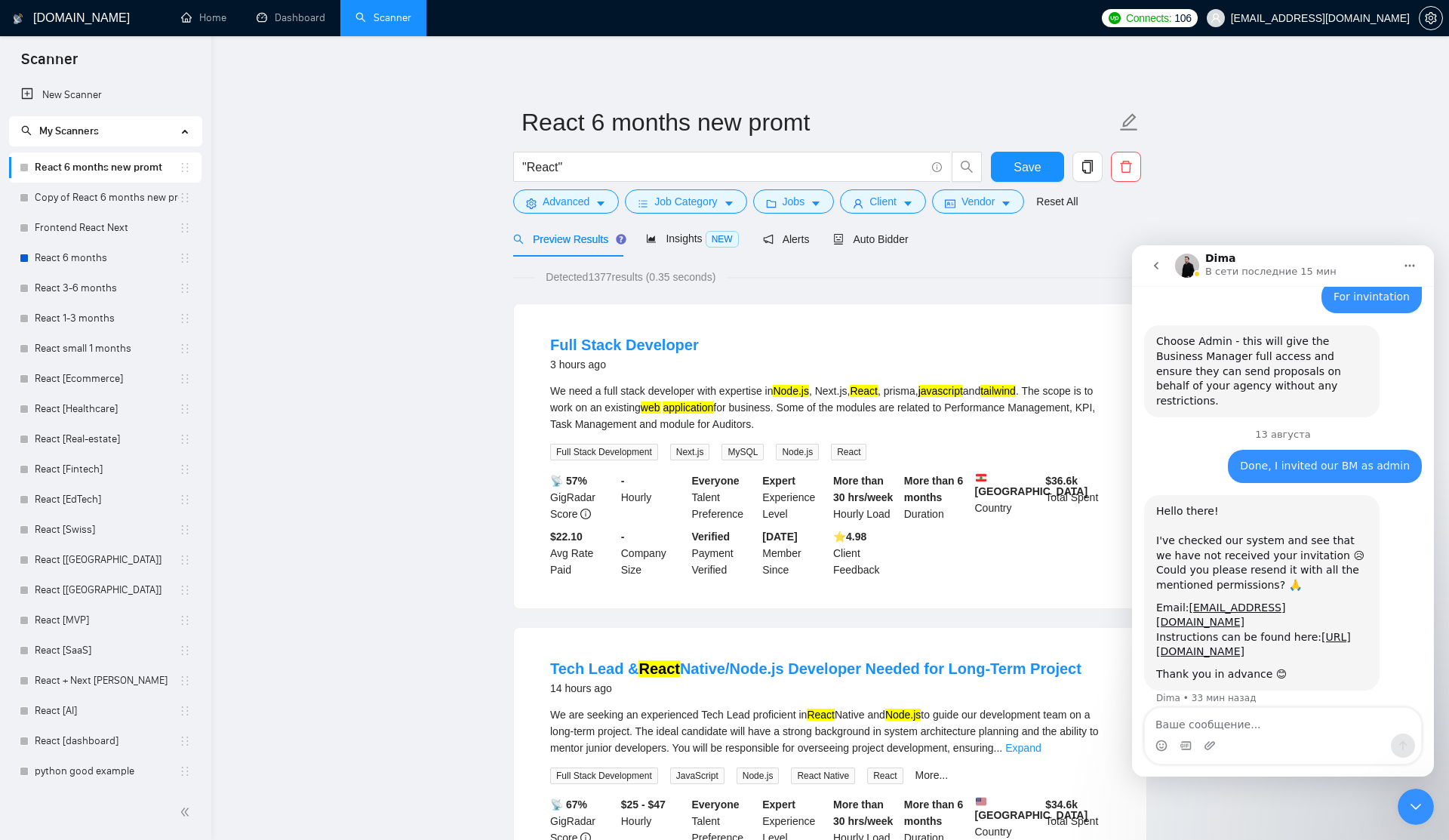
click at [744, 316] on div "Full Stack Developer 3 hours ago We need a full stack developer with expertise …" at bounding box center [830, 457] width 632 height 305
click at [606, 201] on icon "caret-down" at bounding box center [600, 203] width 10 height 10
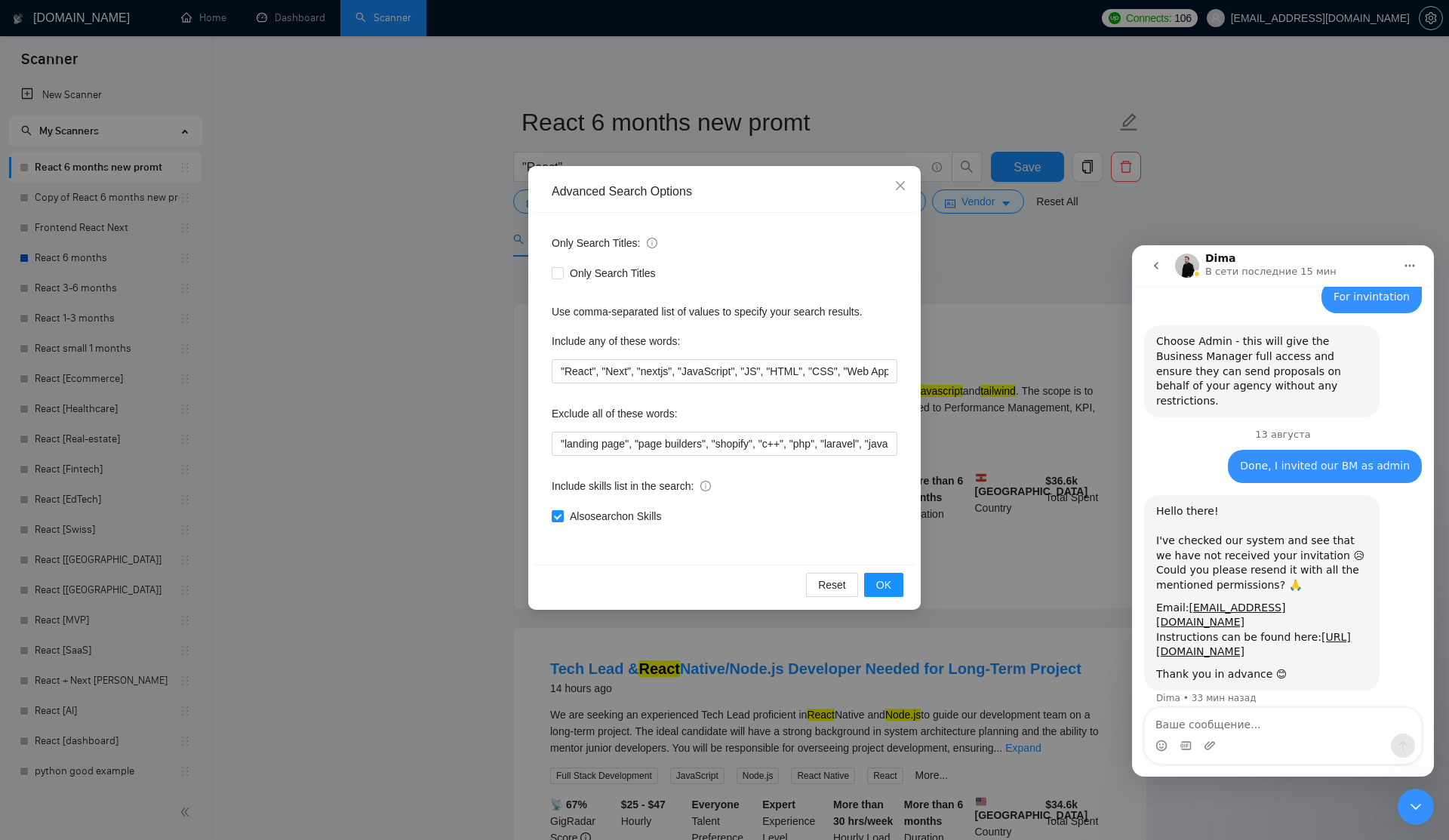
click at [1103, 425] on div "Advanced Search Options Only Search Titles: Only Search Titles Use comma-separa…" at bounding box center [724, 420] width 1449 height 840
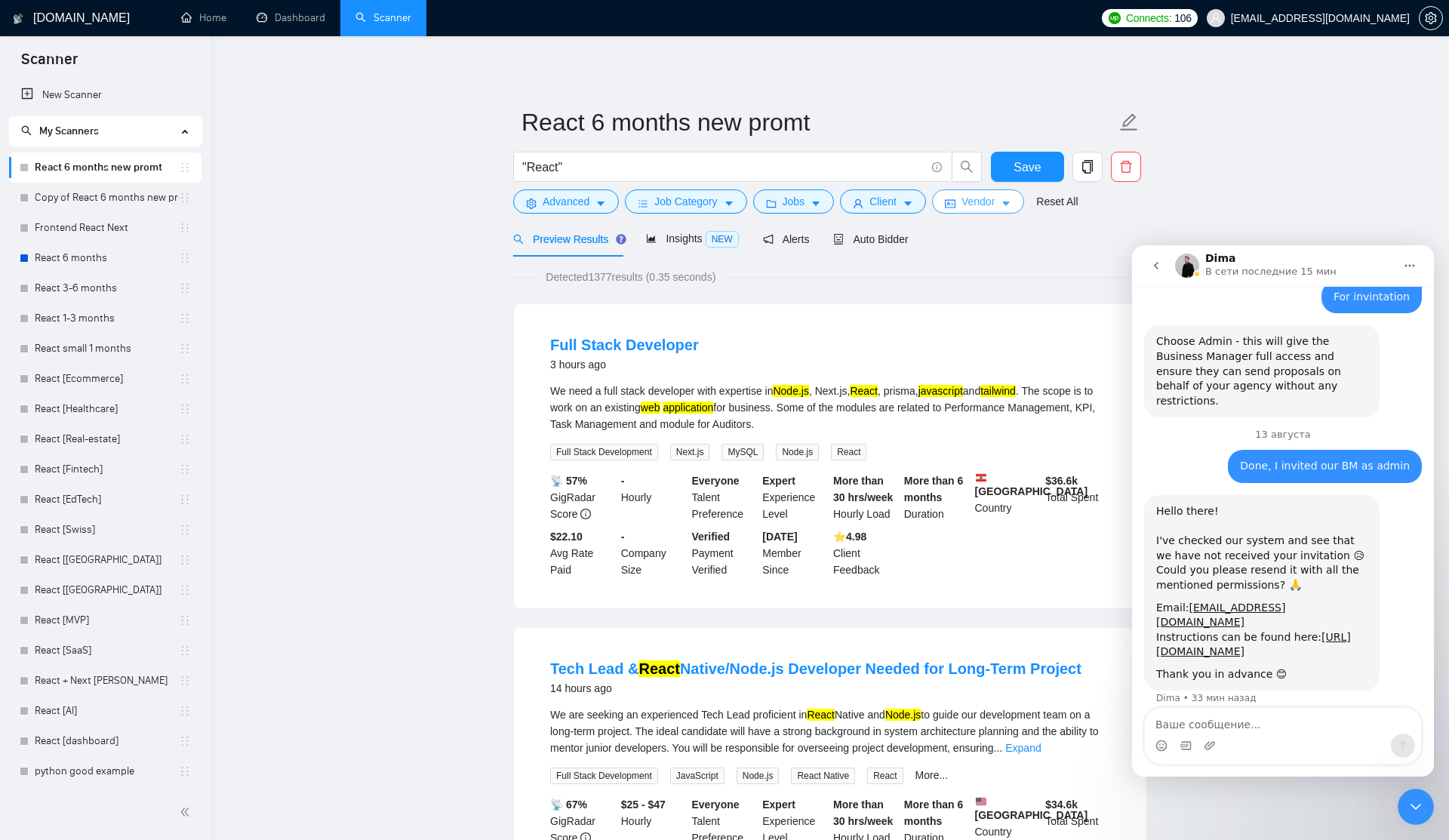
click at [986, 197] on span "Vendor" at bounding box center [978, 201] width 33 height 16
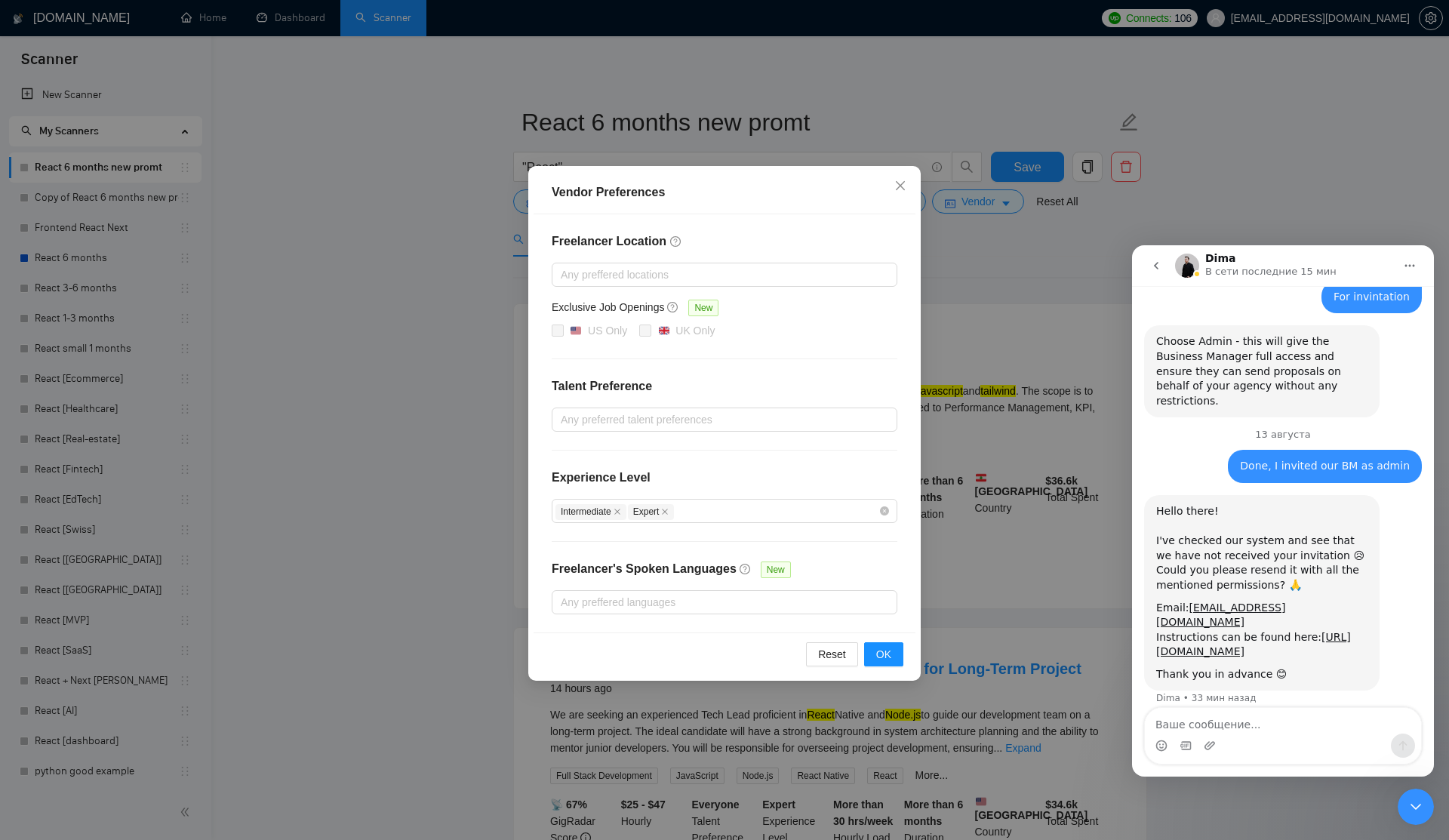
click at [1045, 245] on div "Vendor Preferences Freelancer Location Any preffered locations Exclusive Job Op…" at bounding box center [724, 420] width 1449 height 840
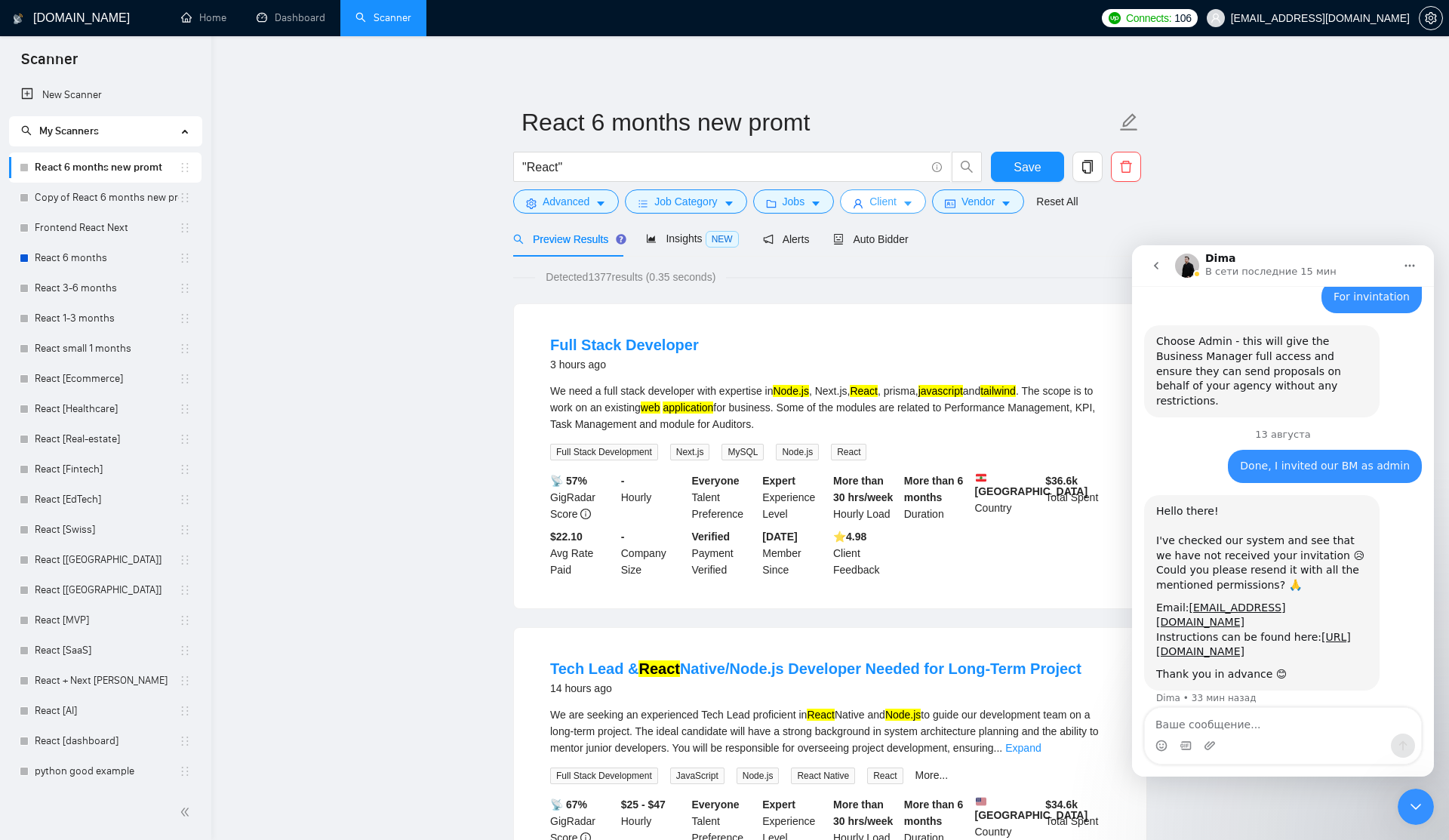
click at [869, 205] on button "Client" at bounding box center [882, 202] width 86 height 24
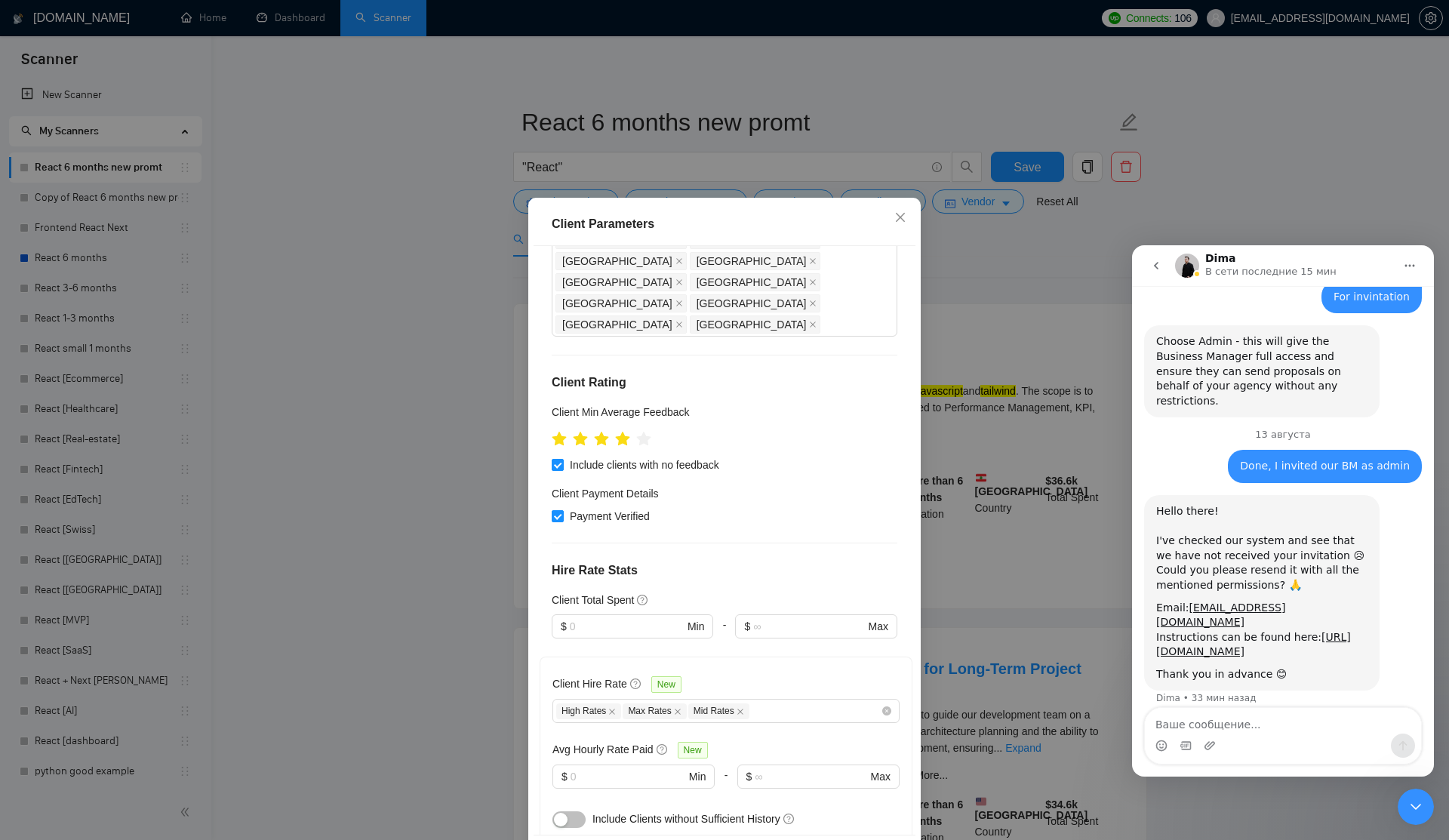
scroll to position [394, 0]
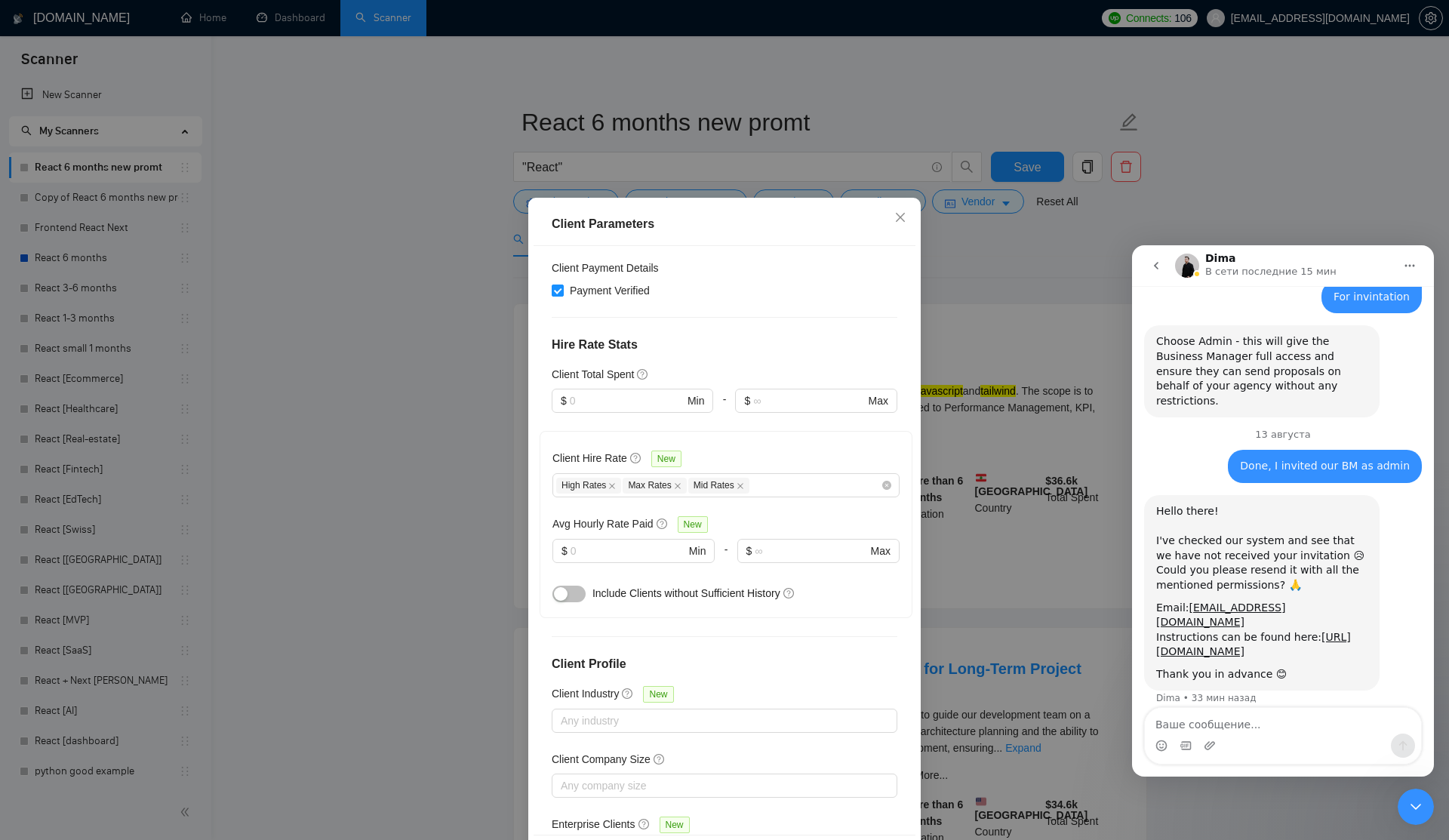
click at [1074, 488] on div "Client Parameters Client Location Include Client Countries Select Exclude Clien…" at bounding box center [724, 420] width 1449 height 840
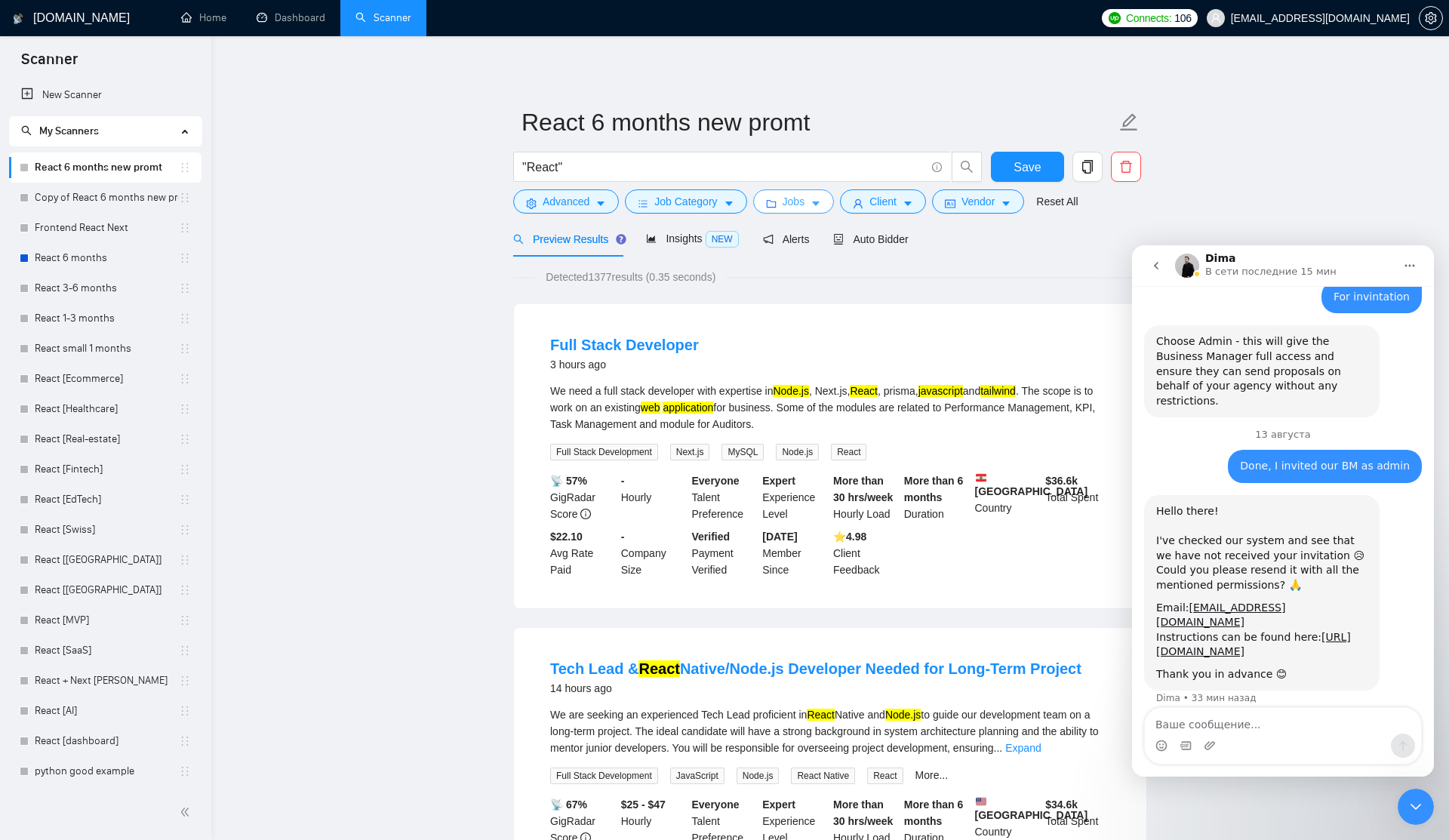
click at [817, 206] on icon "caret-down" at bounding box center [816, 203] width 10 height 10
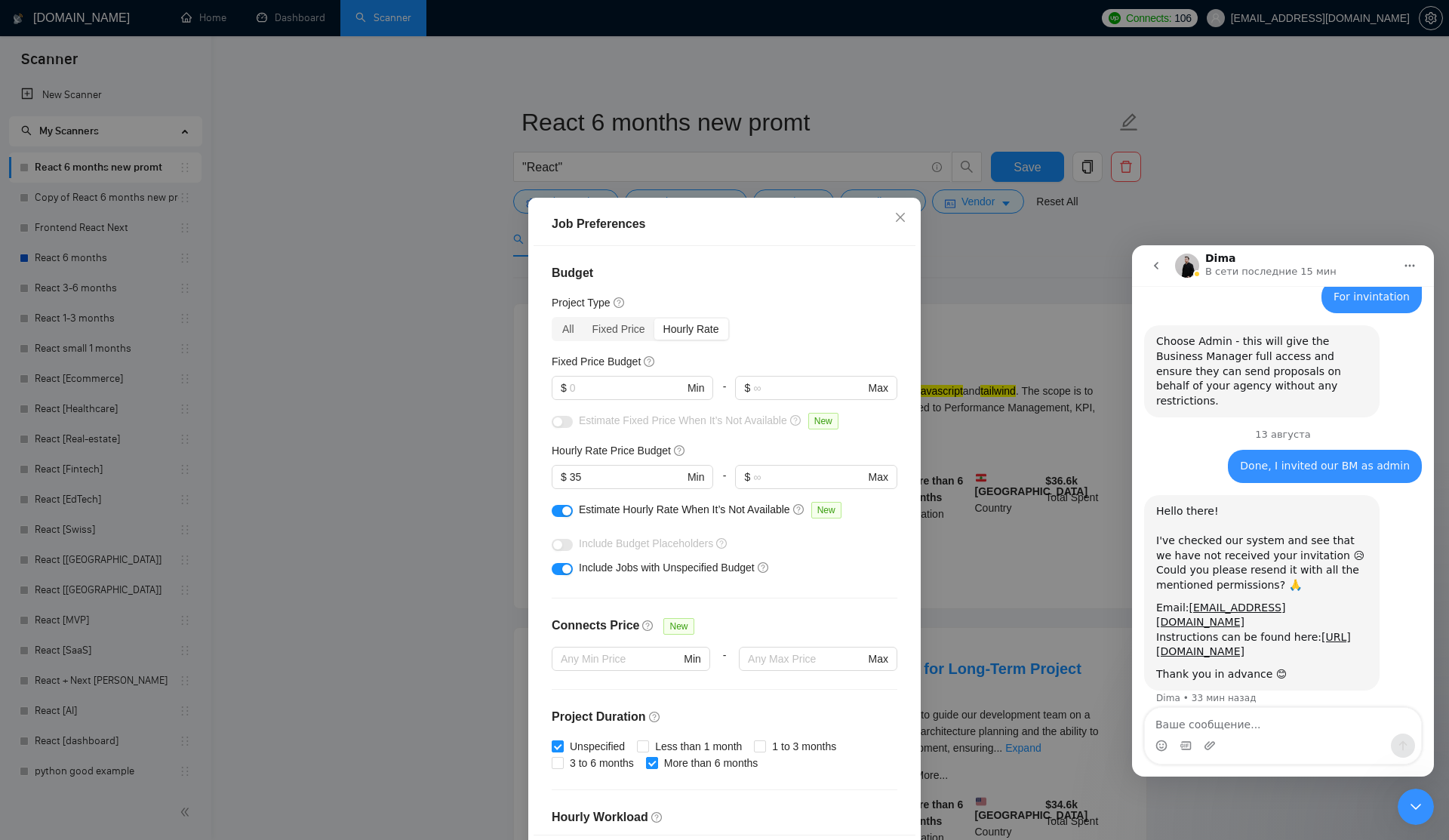
click at [999, 346] on div "Job Preferences Budget Project Type All Fixed Price Hourly Rate Fixed Price Bud…" at bounding box center [724, 420] width 1449 height 840
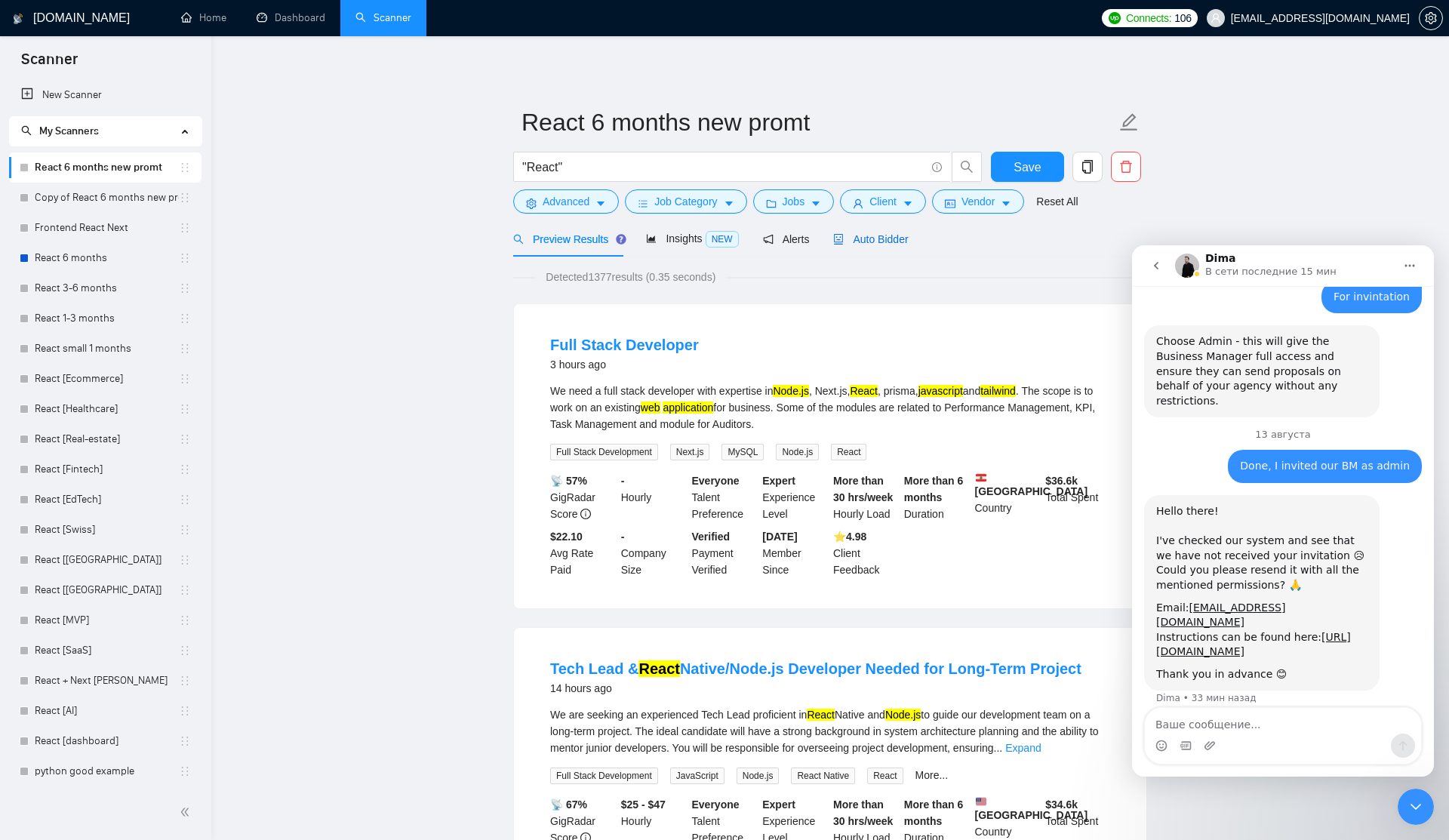
click at [866, 236] on span "Auto Bidder" at bounding box center [870, 240] width 74 height 12
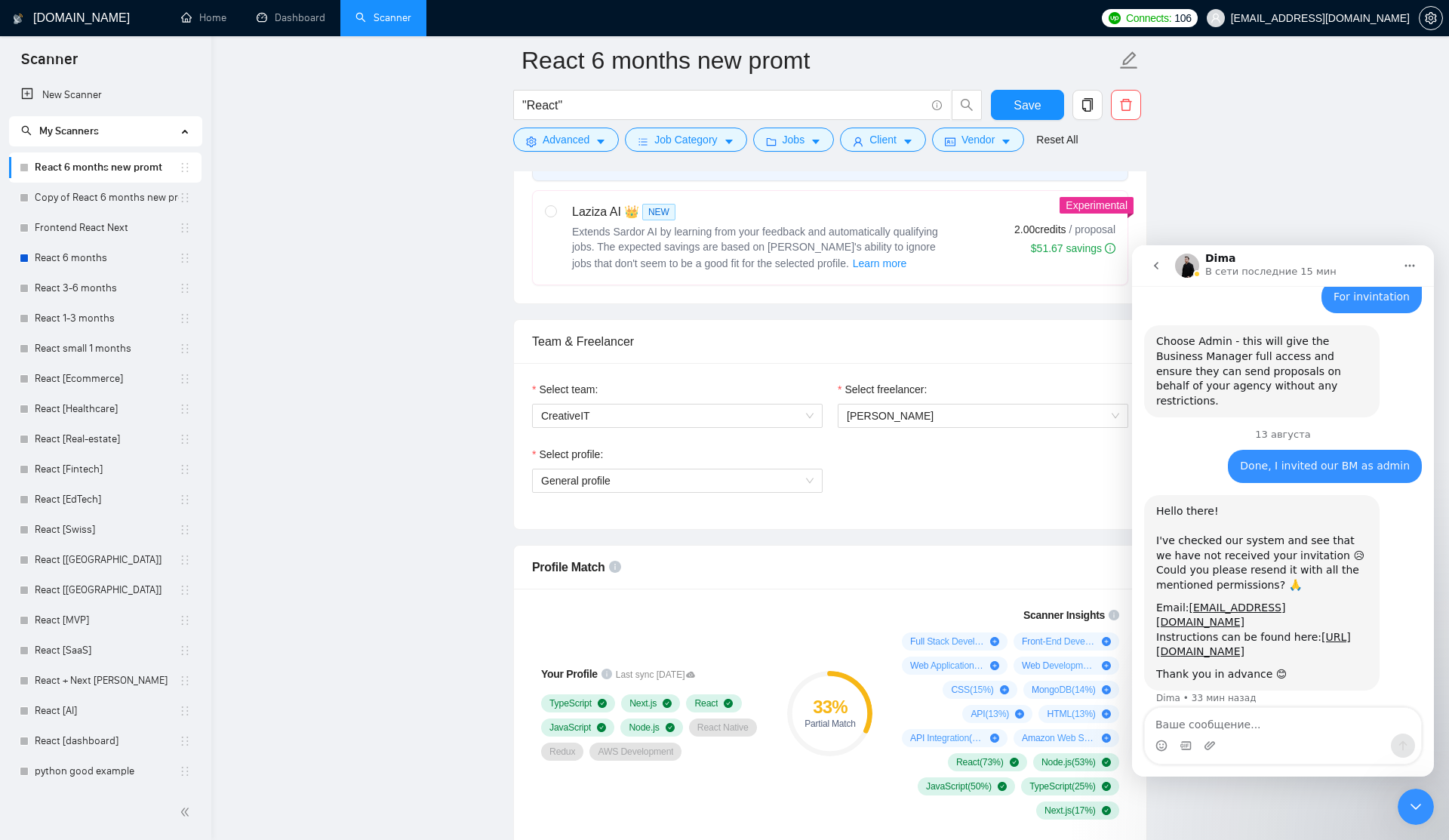
scroll to position [685, 0]
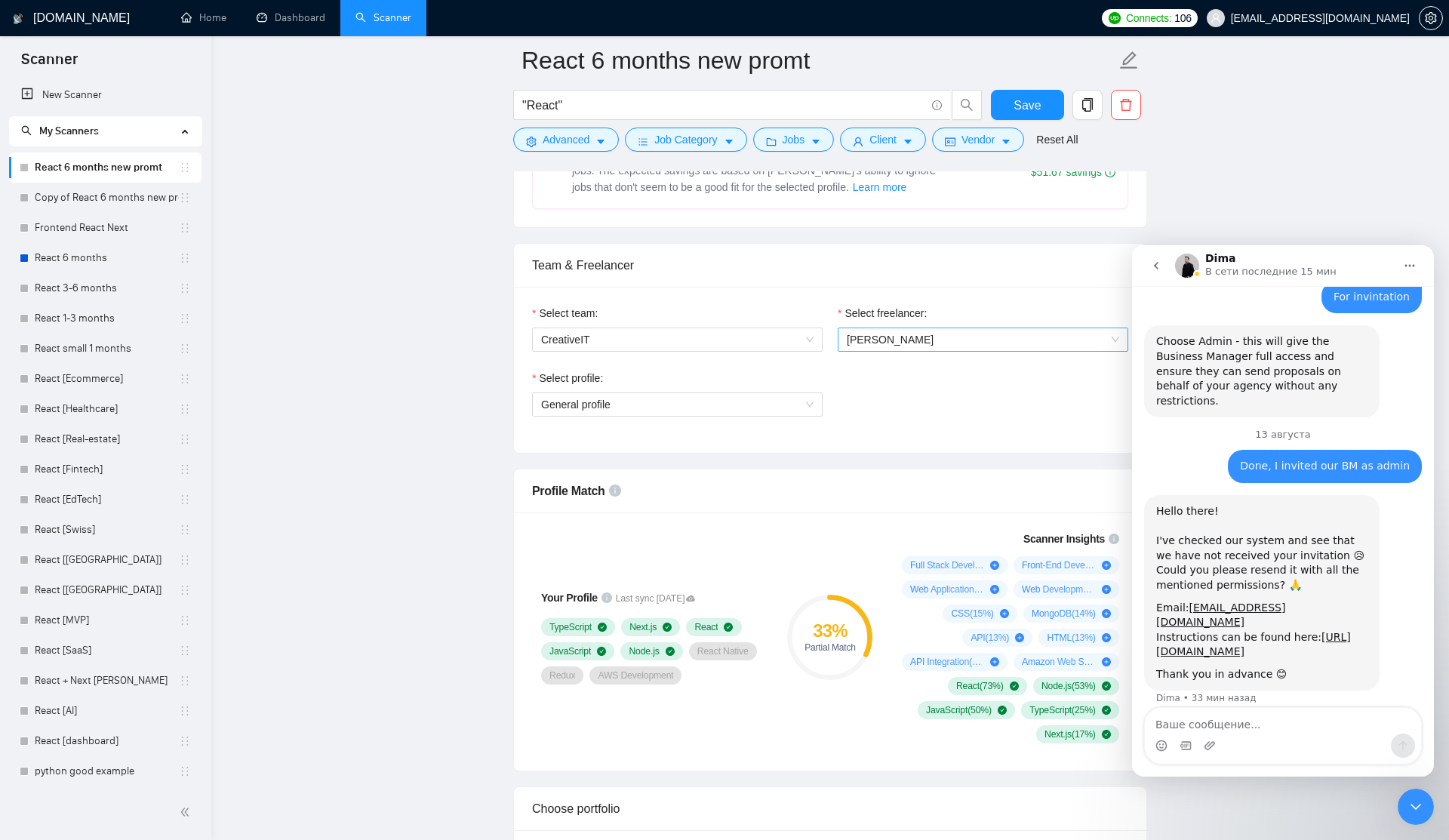
click at [873, 343] on span "Valeryia Lipskaya" at bounding box center [890, 340] width 87 height 12
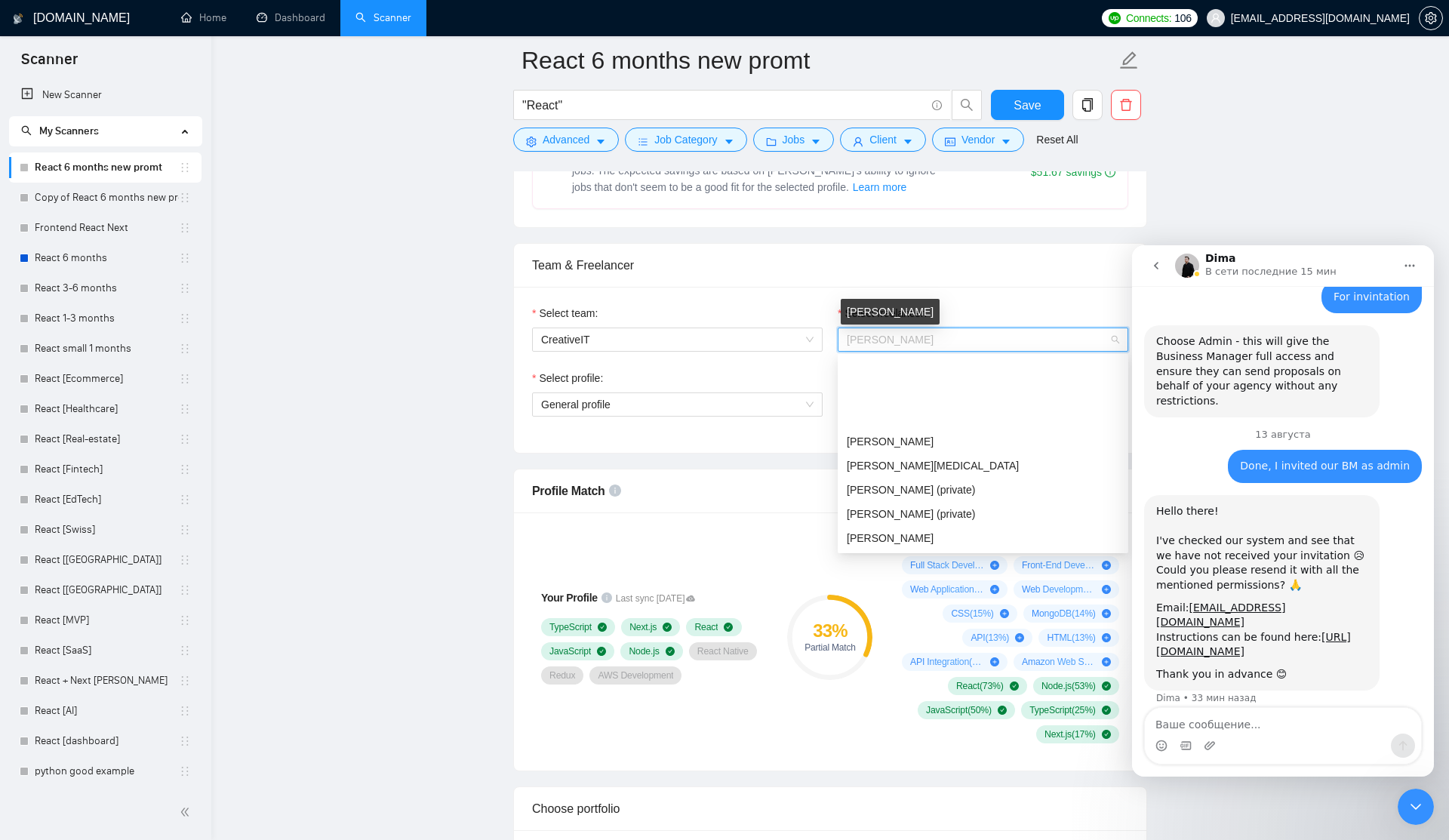
scroll to position [97, 0]
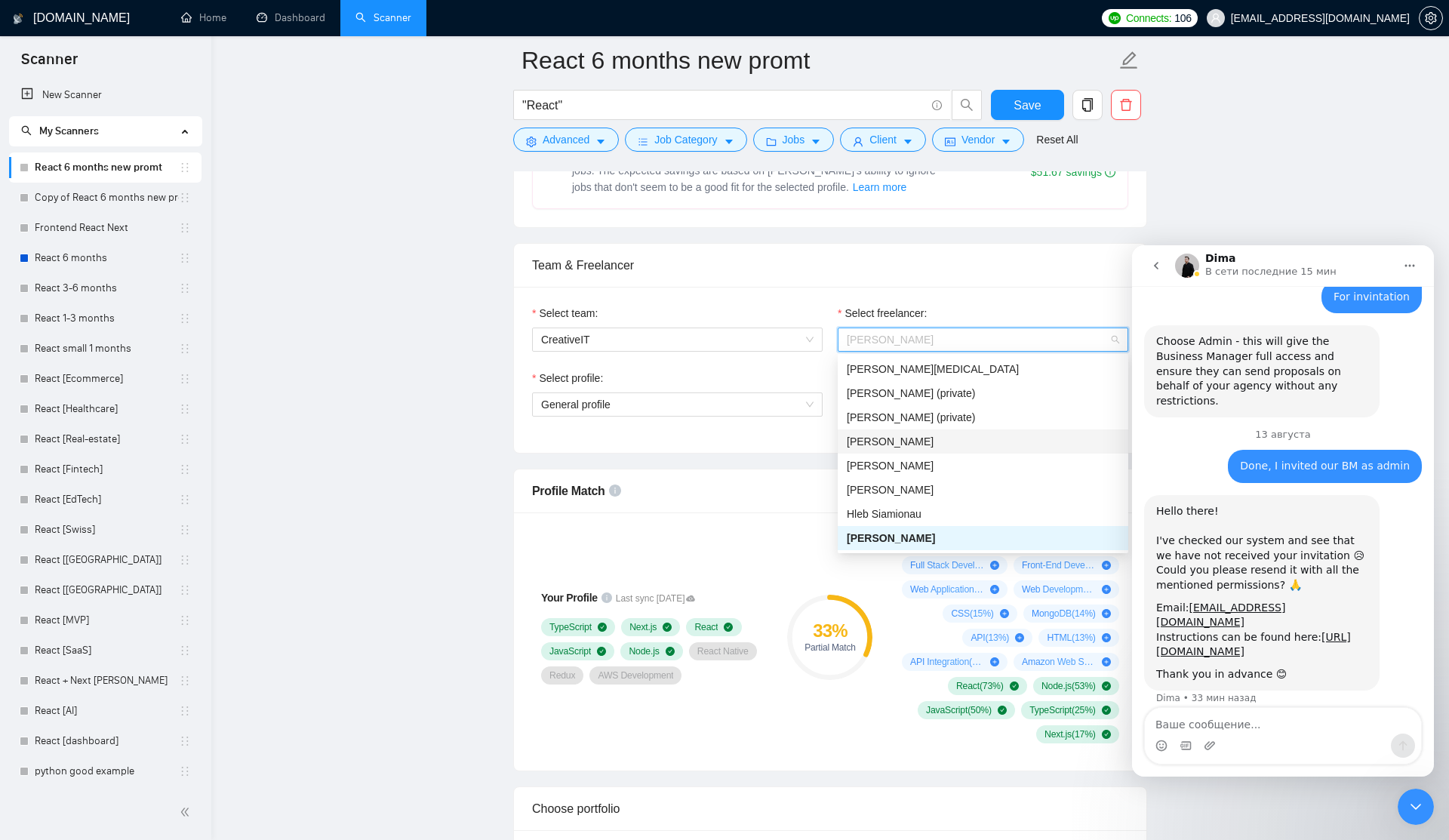
click at [879, 438] on span "Hleb Belehau" at bounding box center [890, 441] width 87 height 12
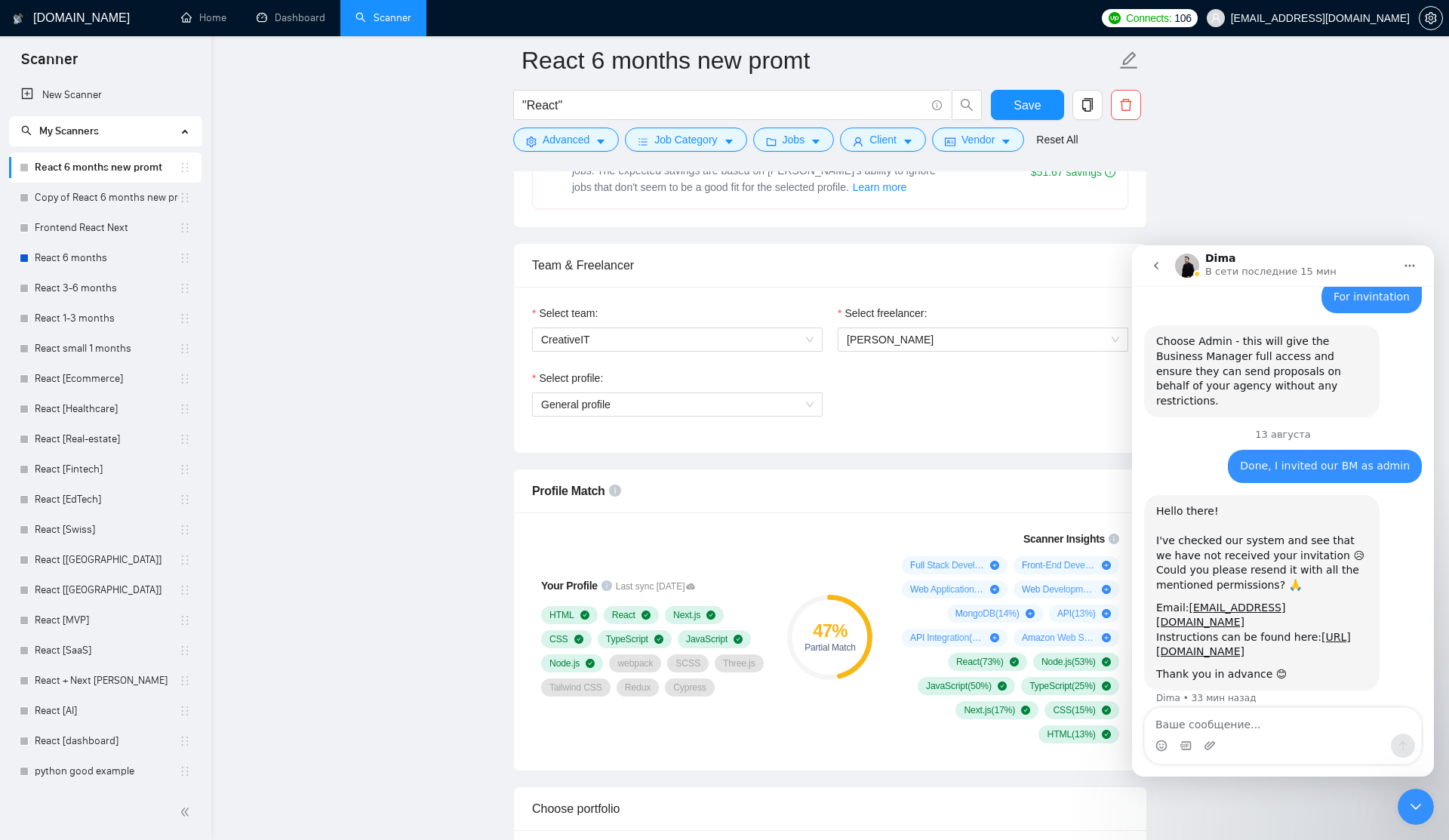
click at [870, 411] on div "Select profile: General profile" at bounding box center [830, 401] width 612 height 65
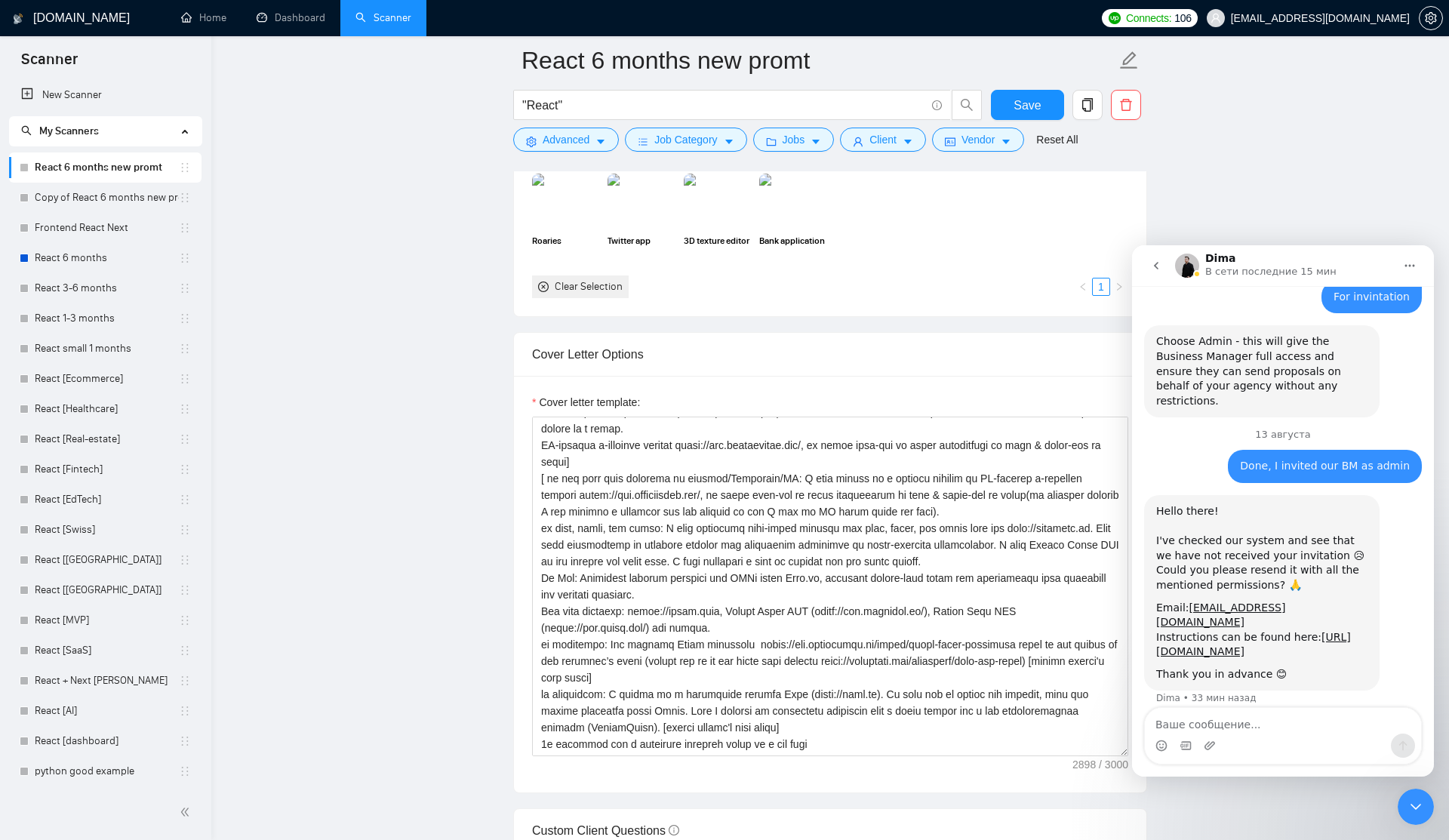
scroll to position [720, 0]
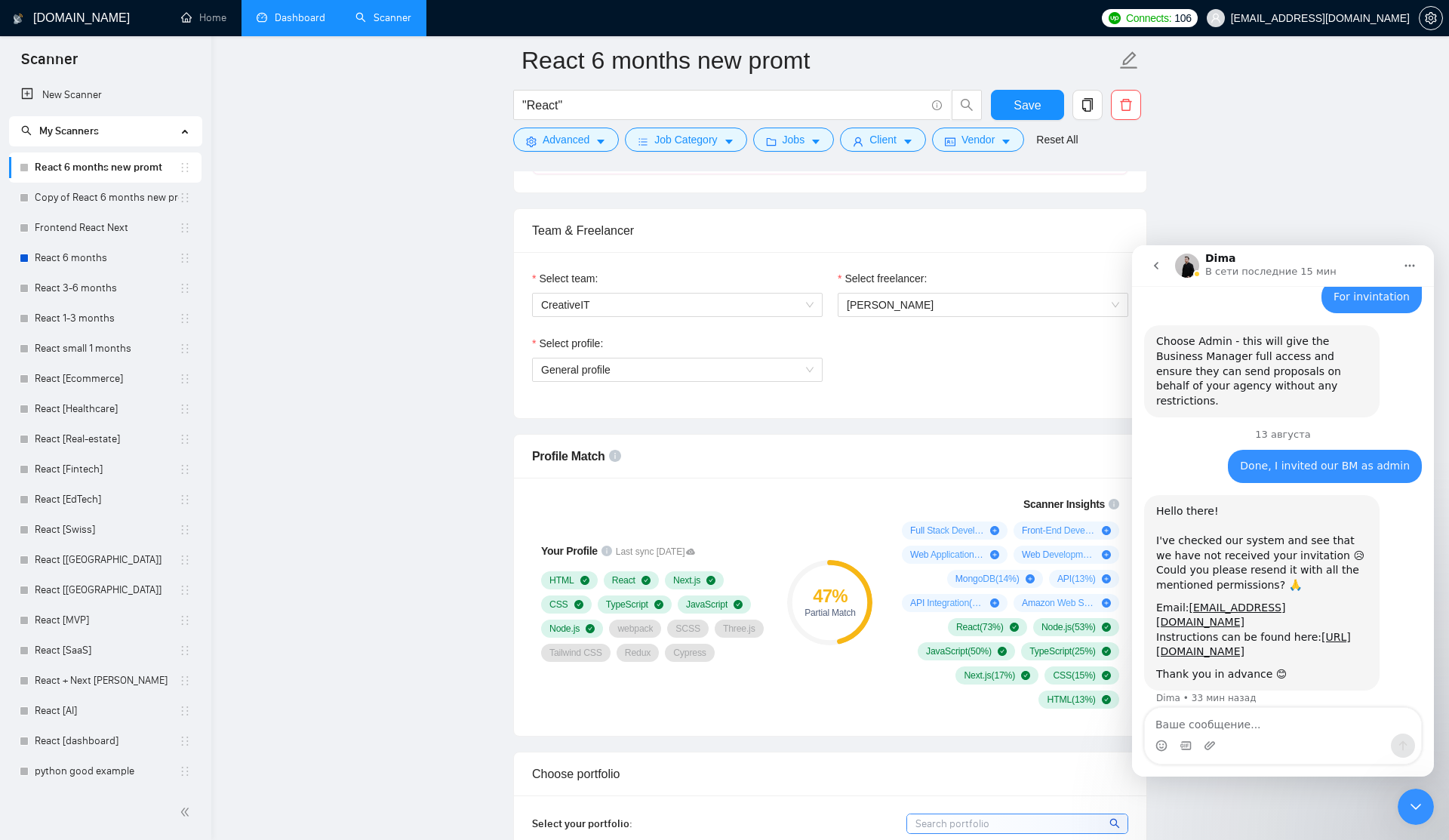
click at [270, 24] on link "Dashboard" at bounding box center [291, 17] width 68 height 13
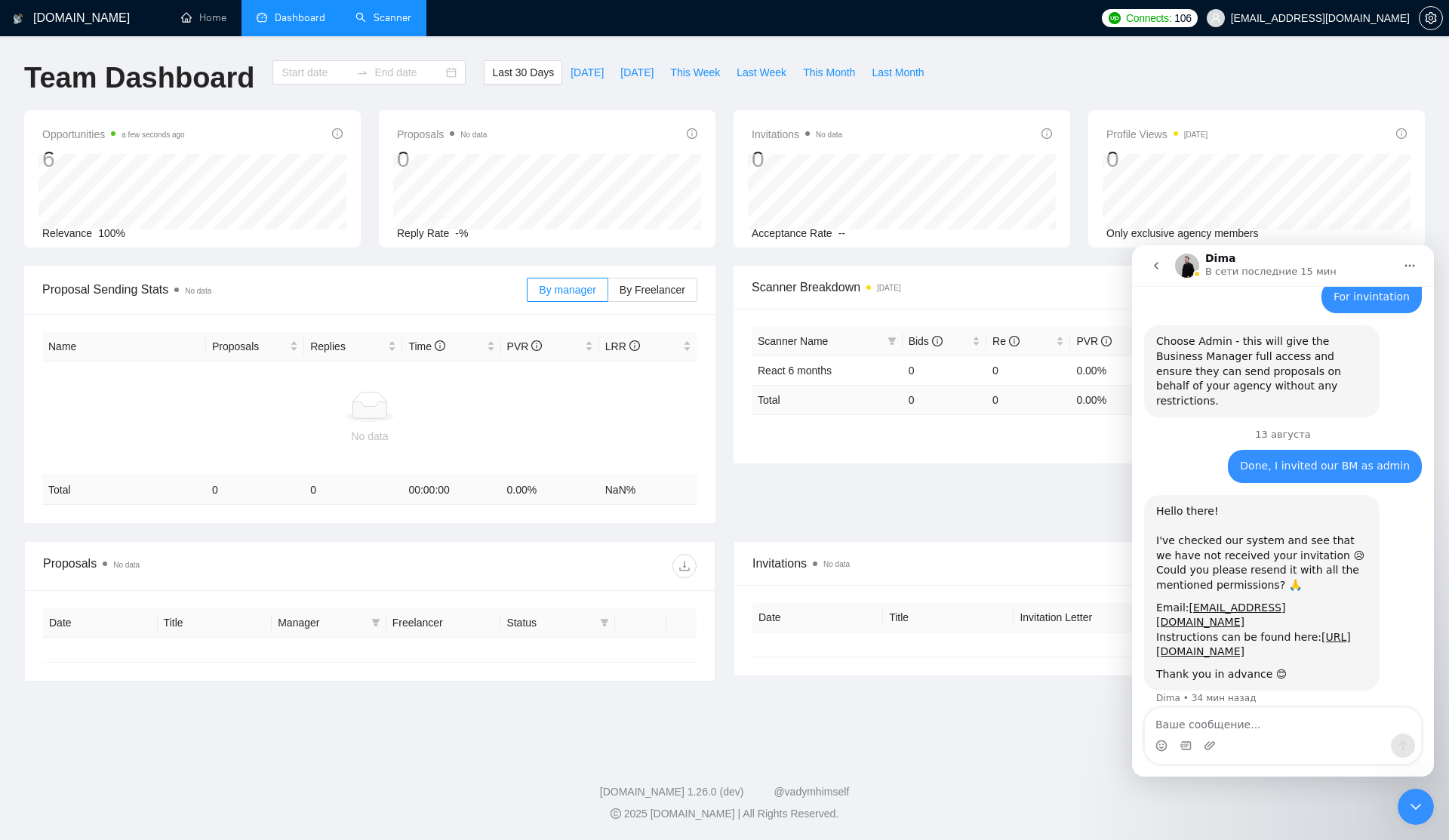
type input "2025-07-14"
type input "2025-08-13"
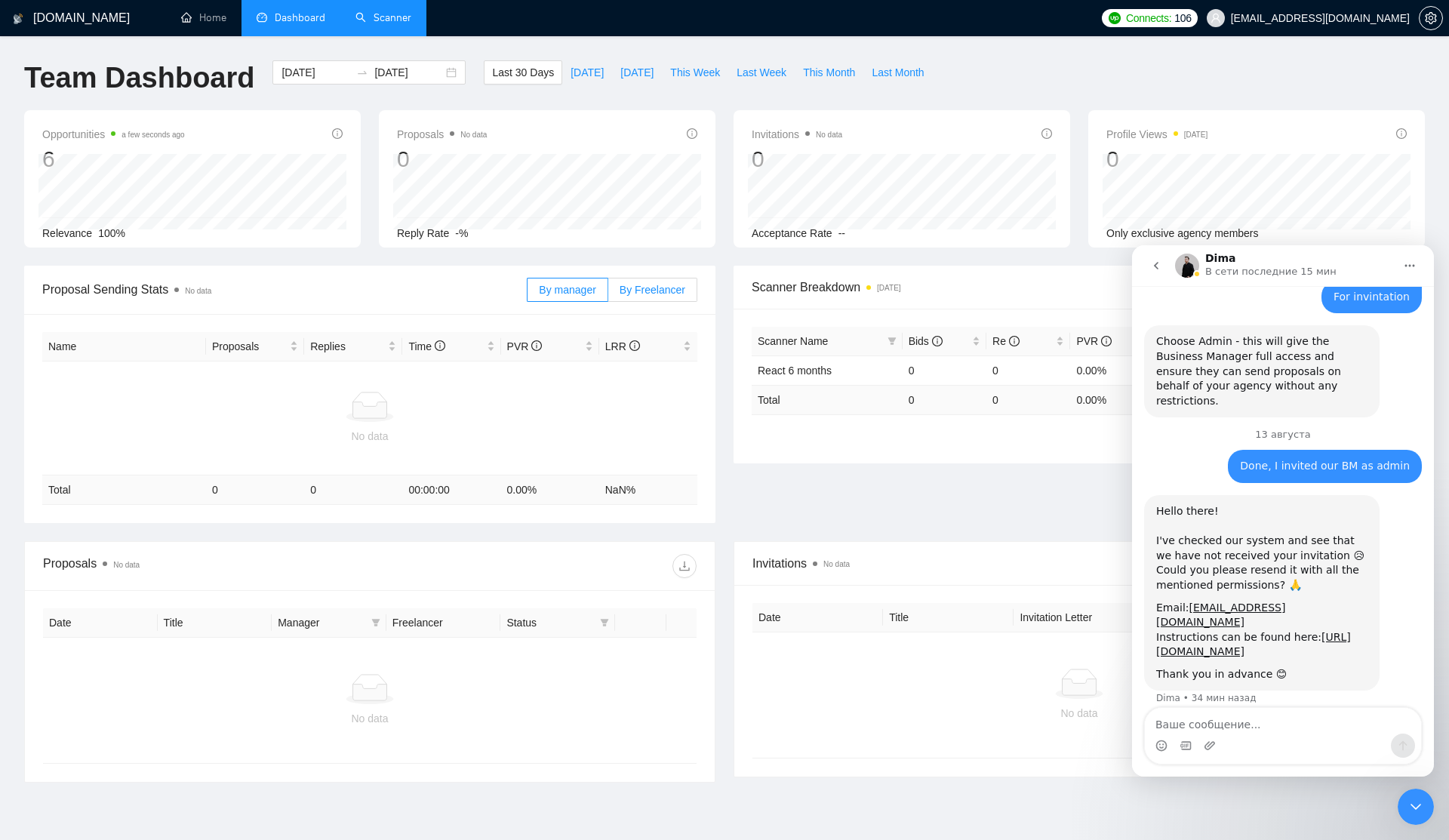
click at [657, 298] on label "By Freelancer" at bounding box center [652, 290] width 89 height 24
click at [608, 293] on input "By Freelancer" at bounding box center [608, 293] width 0 height 0
click at [556, 291] on span "By manager" at bounding box center [567, 290] width 56 height 12
click at [528, 293] on input "By manager" at bounding box center [528, 293] width 0 height 0
click at [365, 394] on icon at bounding box center [369, 407] width 48 height 30
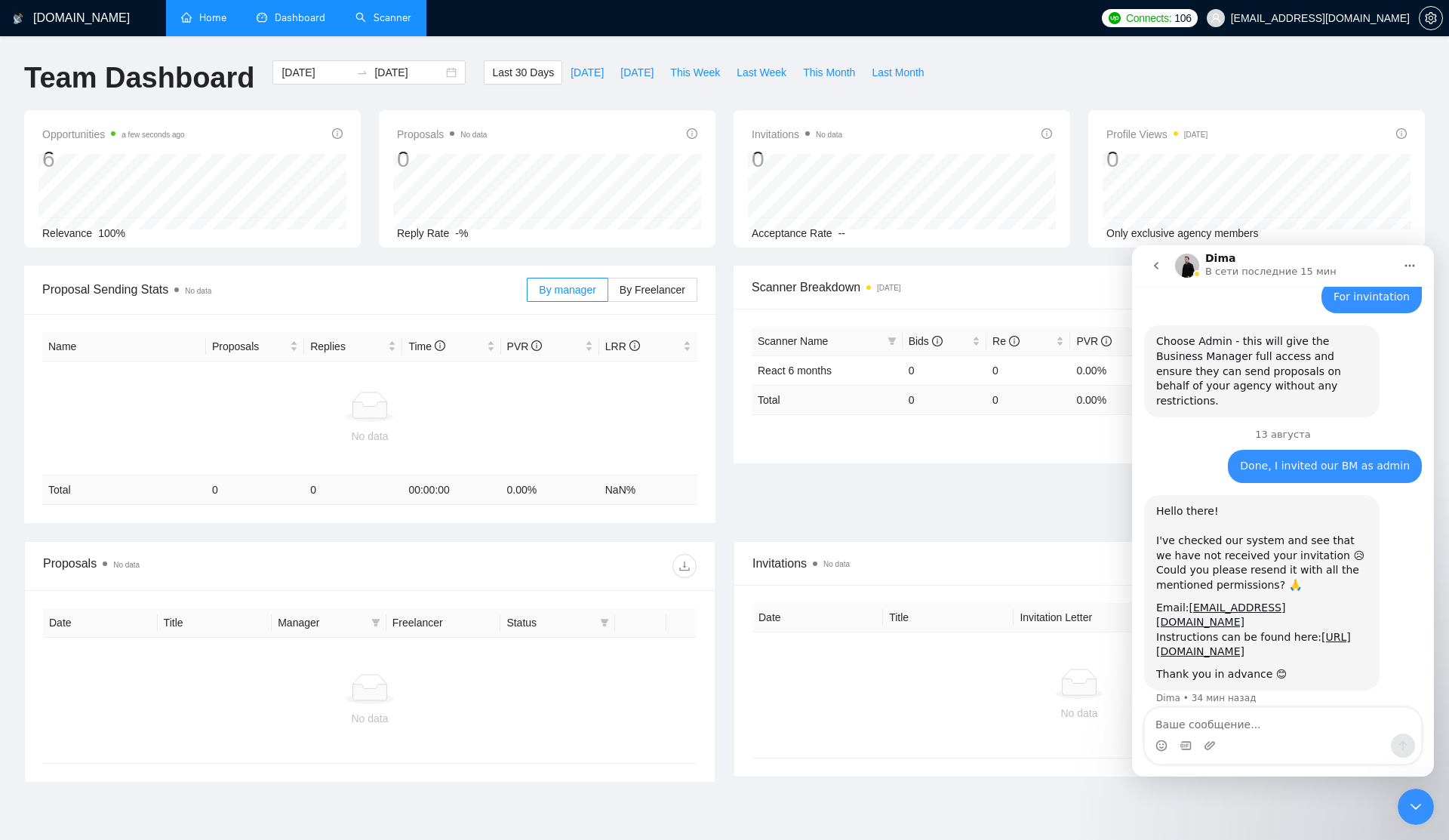
click at [214, 22] on link "Home" at bounding box center [203, 17] width 45 height 13
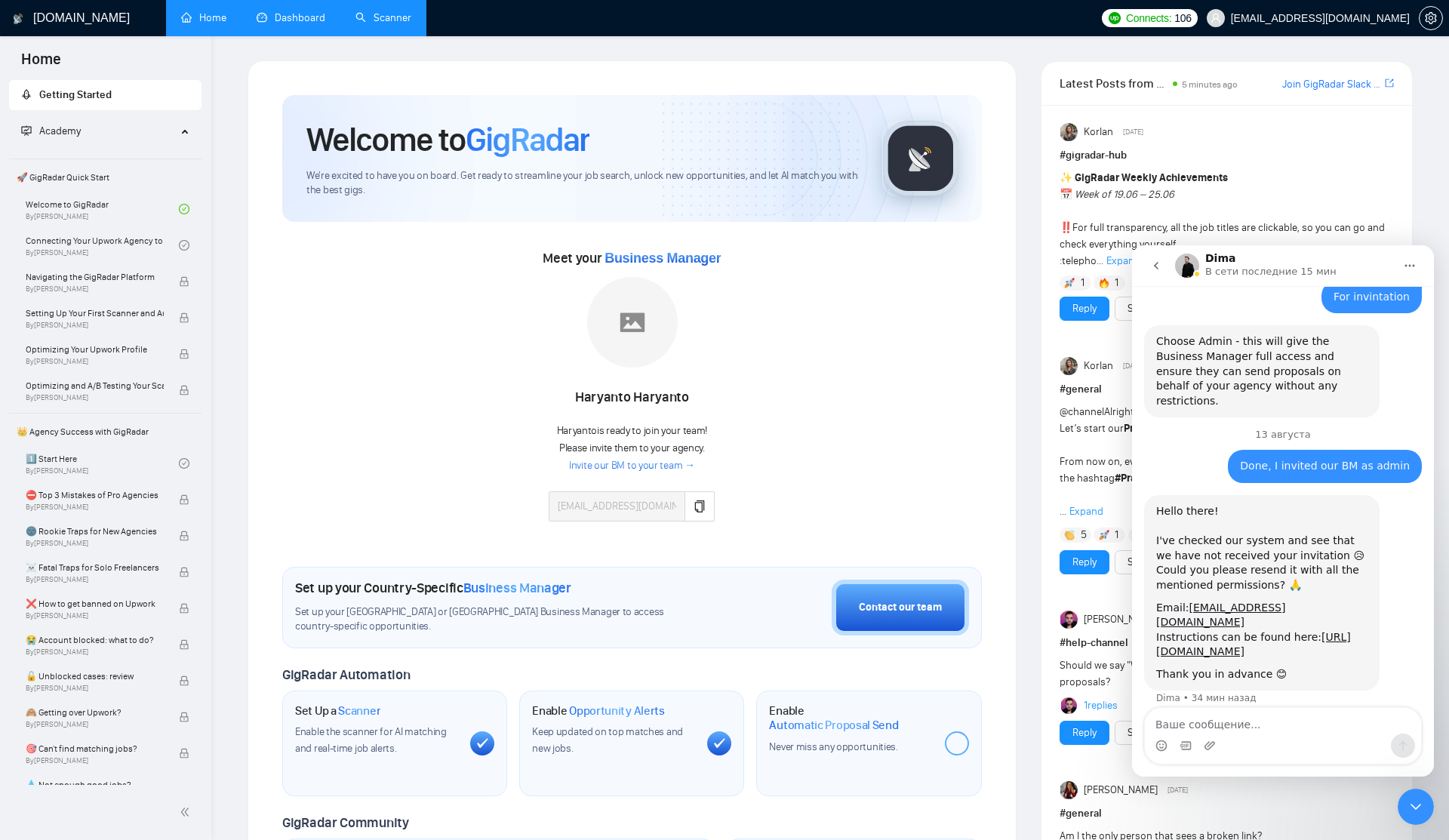
click at [628, 398] on div "Haryanto Haryanto" at bounding box center [632, 398] width 166 height 26
click at [705, 513] on button "button" at bounding box center [699, 506] width 30 height 30
click at [601, 445] on span "Please invite them to your agency." at bounding box center [632, 447] width 145 height 13
click at [551, 470] on div "Meet your Business Manager Haryanto Haryanto Haryanto is ready to join your tea…" at bounding box center [632, 391] width 700 height 291
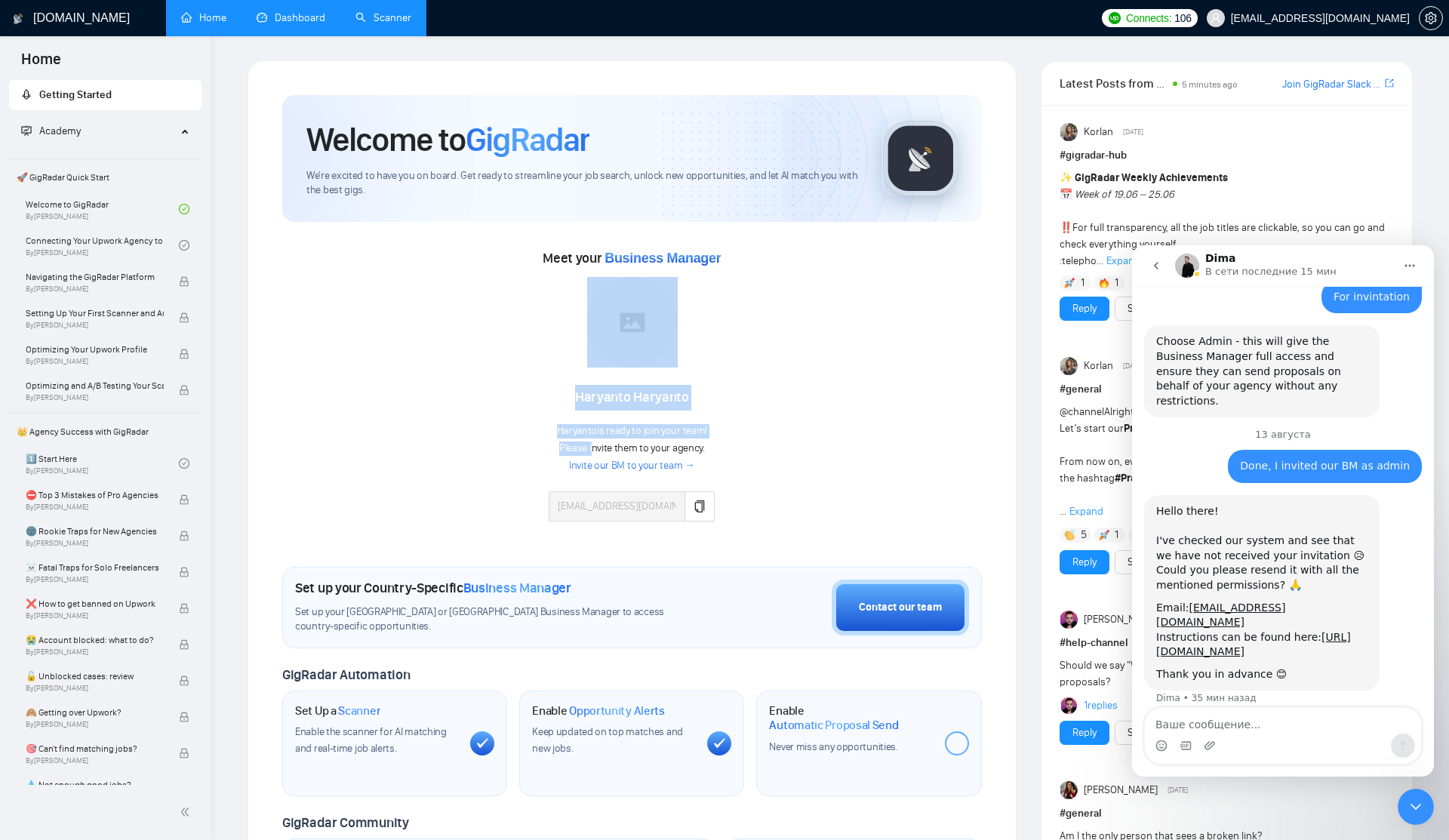
click at [593, 449] on span "Please invite them to your agency." at bounding box center [632, 447] width 145 height 13
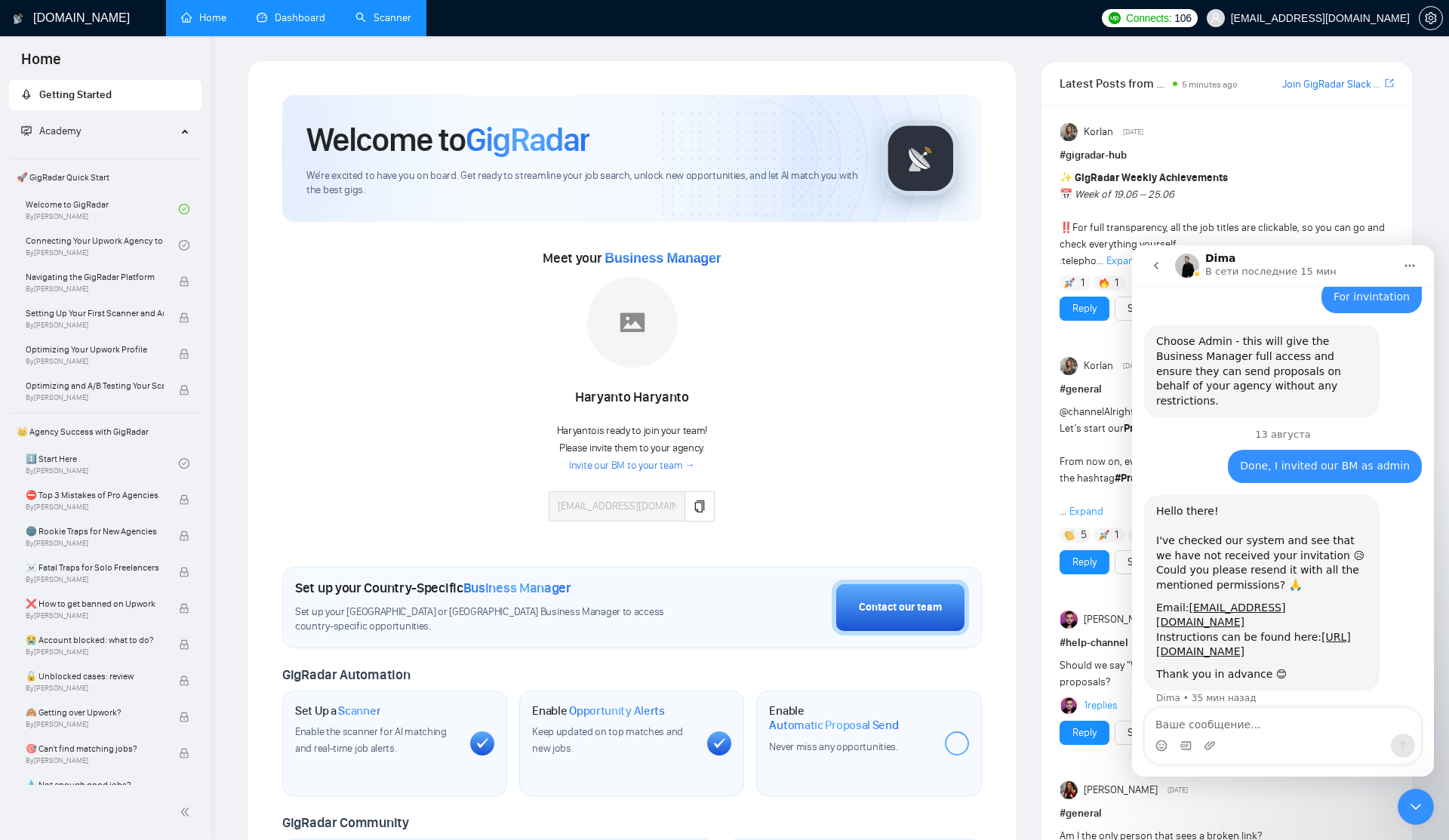
click at [600, 448] on span "Please invite them to your agency." at bounding box center [632, 447] width 145 height 13
click at [1273, 728] on textarea "Ваше сообщение..." at bounding box center [1282, 721] width 276 height 26
click at [1272, 729] on textarea "Ваше сообщение..." at bounding box center [1282, 721] width 276 height 26
click at [1237, 727] on textarea "Ваше сообщение..." at bounding box center [1282, 721] width 276 height 26
paste textarea "[EMAIL_ADDRESS][DOMAIN_NAME]"
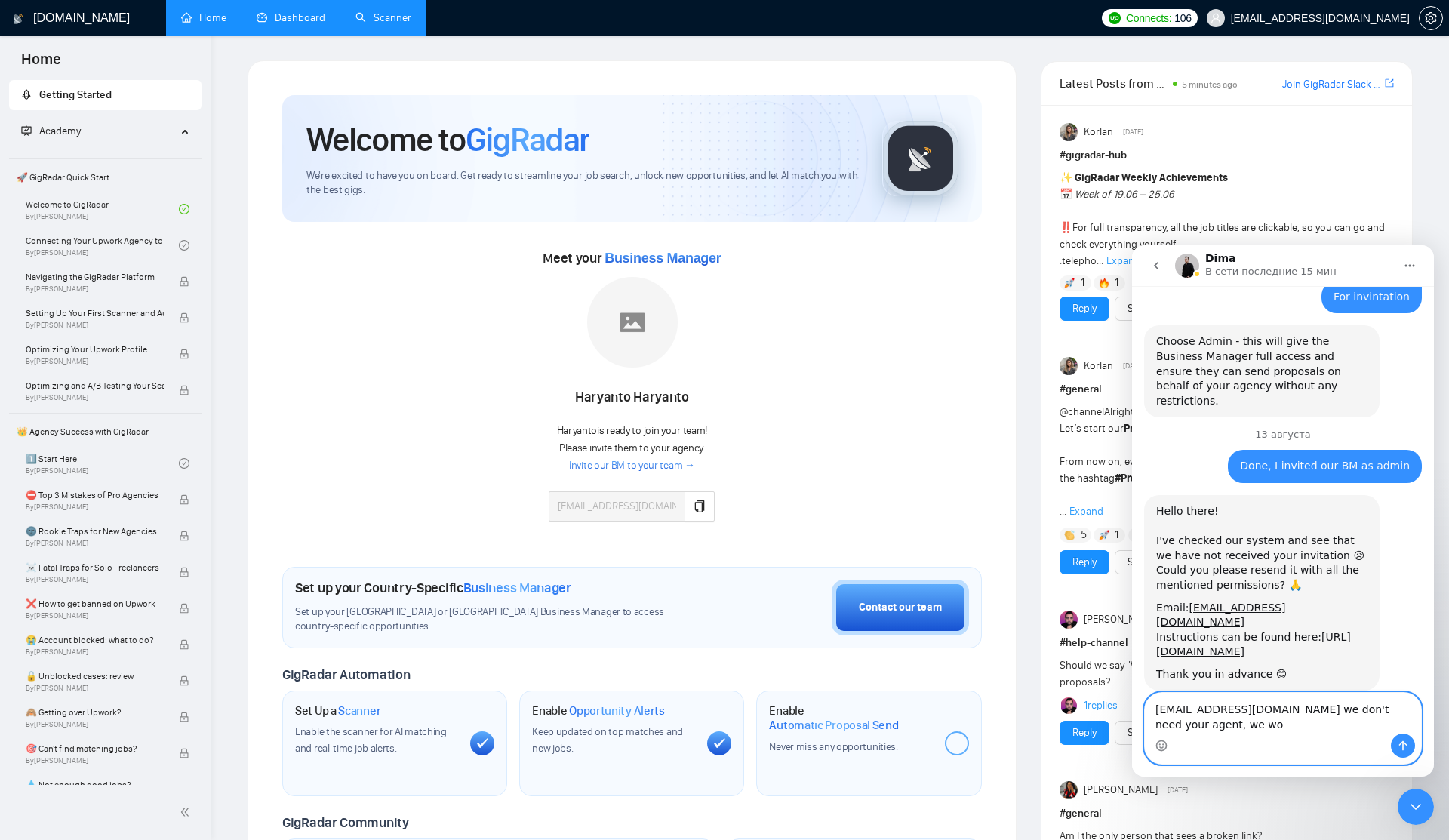
scroll to position [1491, 0]
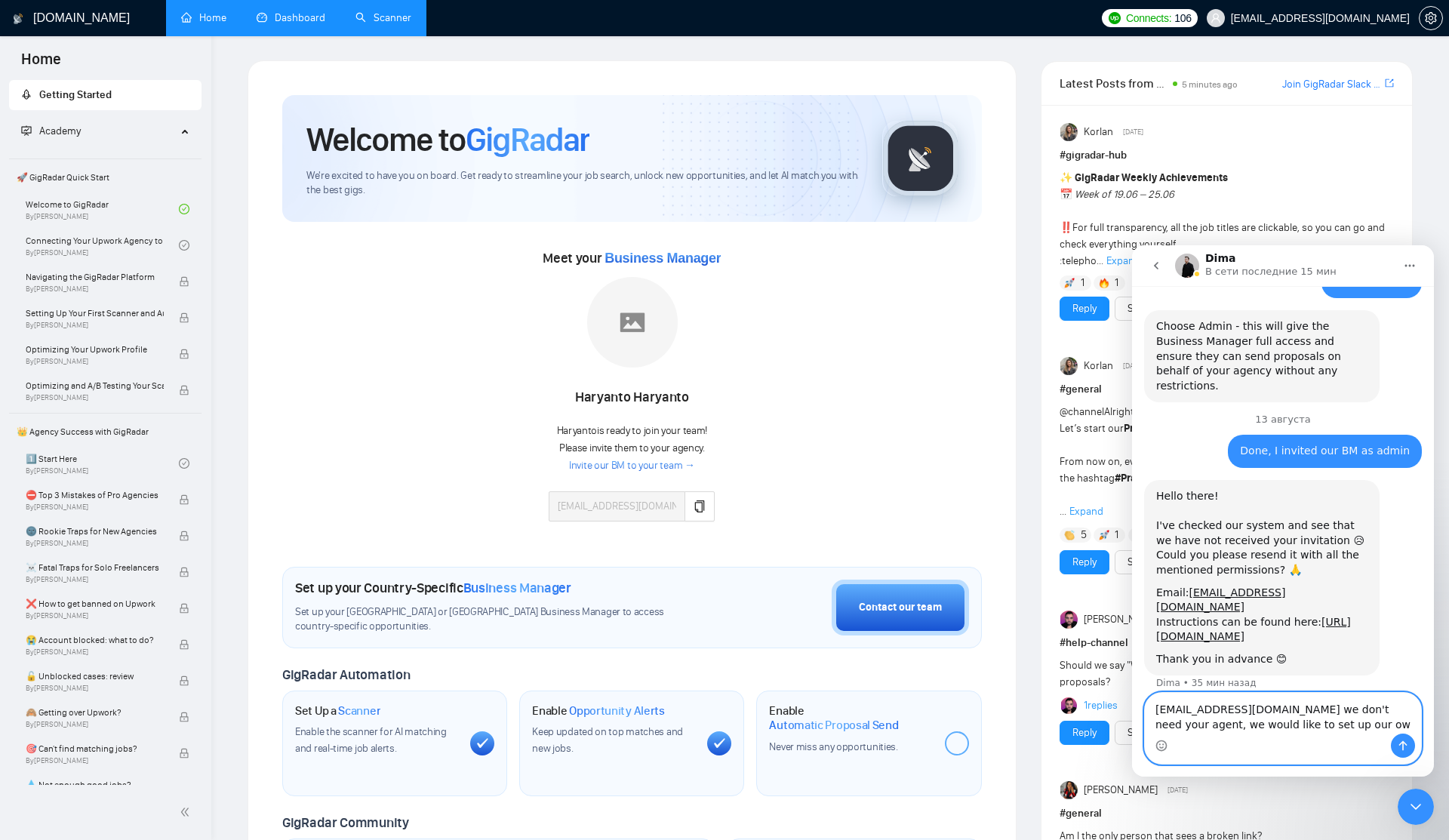
type textarea "analmcgee@web.de we don't need your agent, we would like to set up our own"
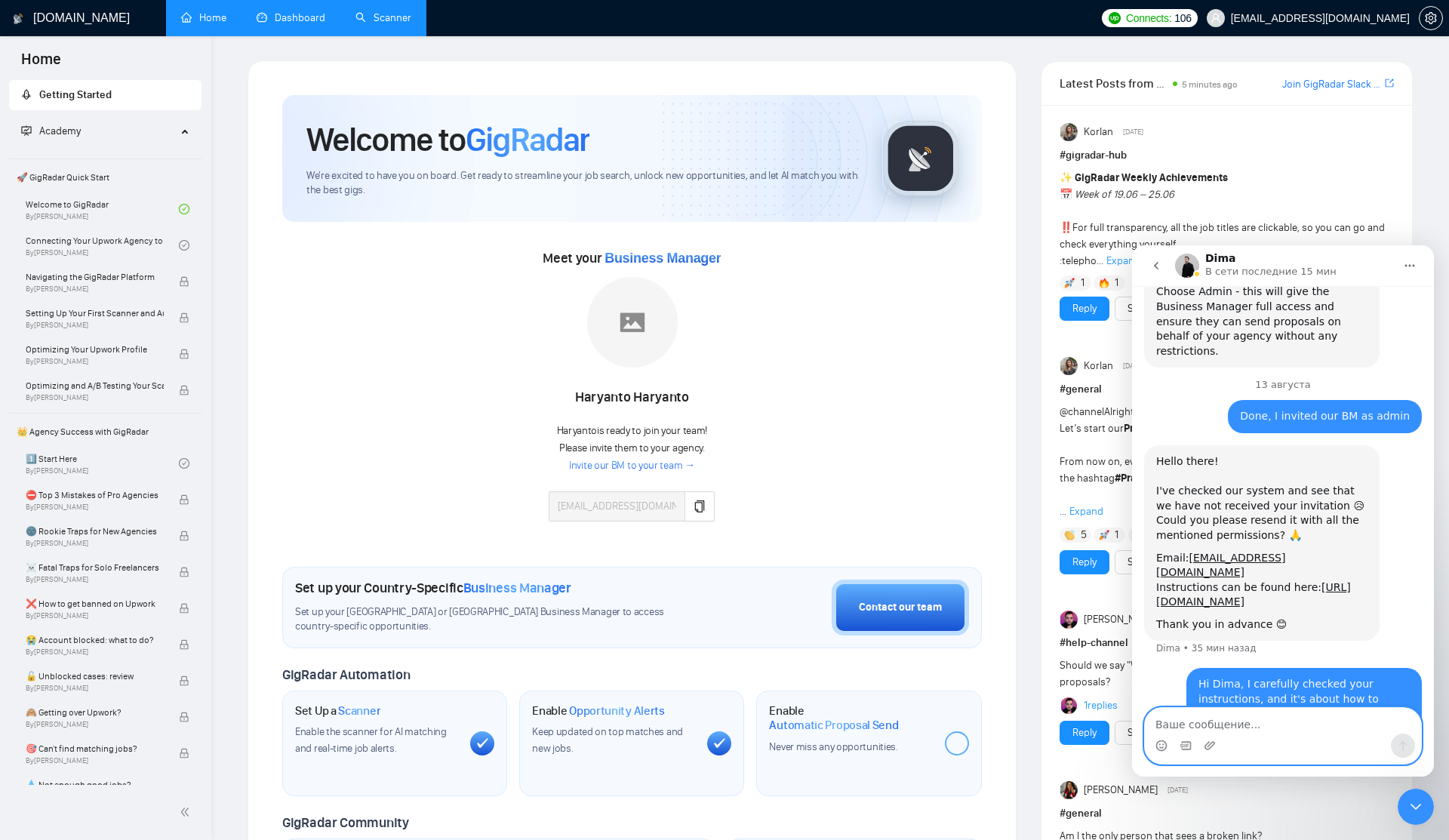
type textarea "S"
click at [315, 22] on link "Dashboard" at bounding box center [291, 17] width 68 height 13
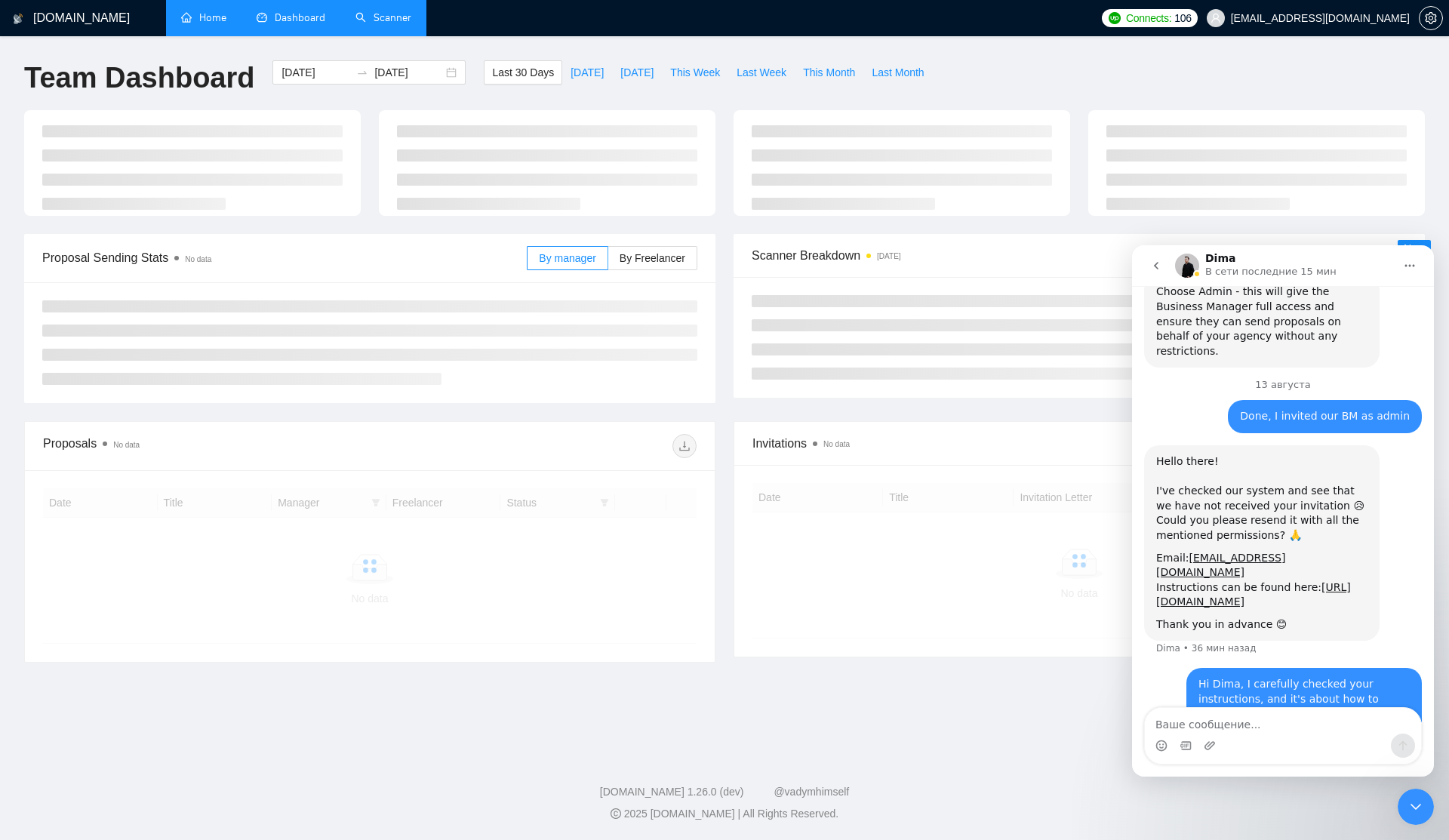
scroll to position [1585, 0]
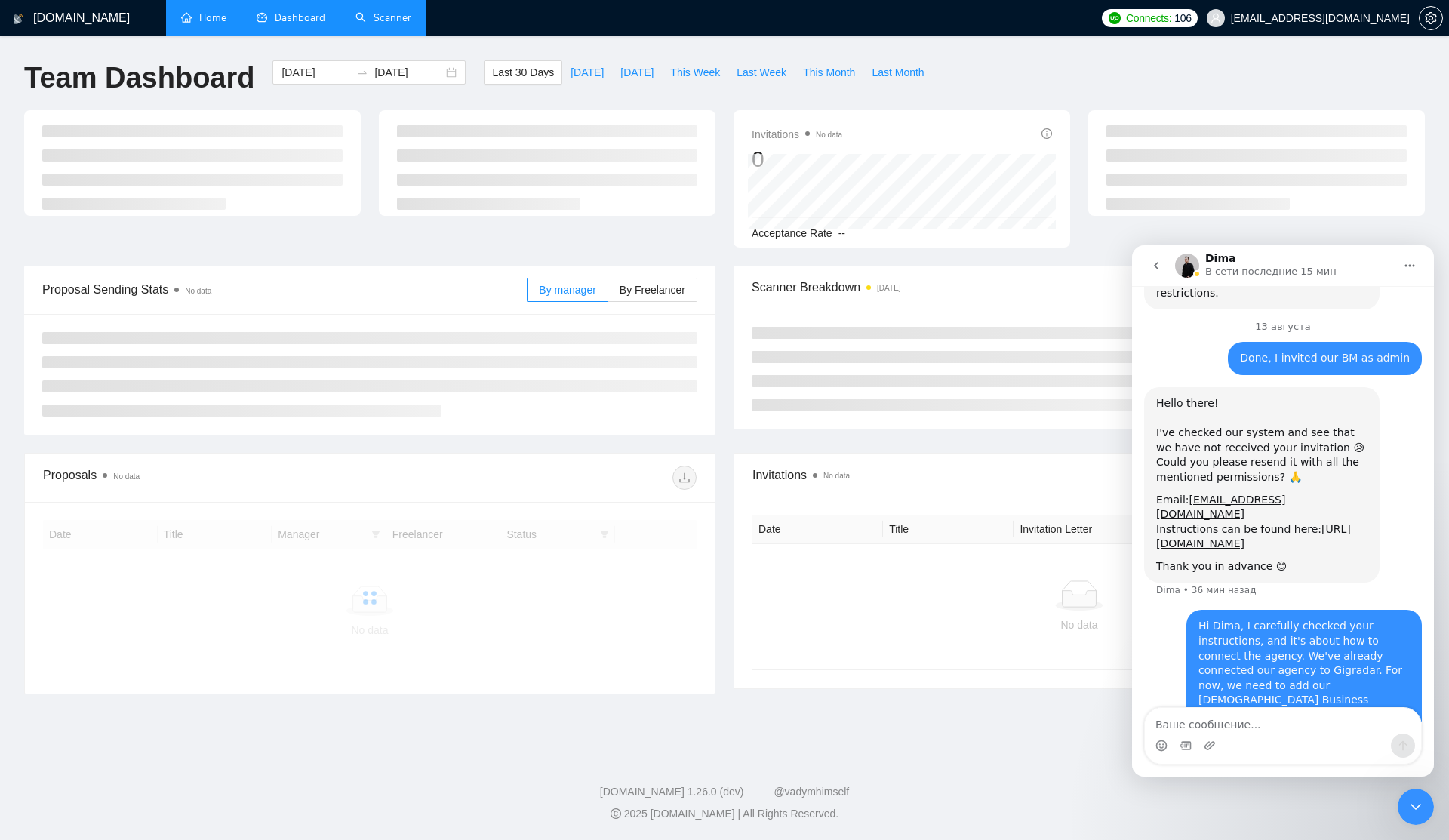
click at [368, 24] on link "Scanner" at bounding box center [383, 17] width 56 height 13
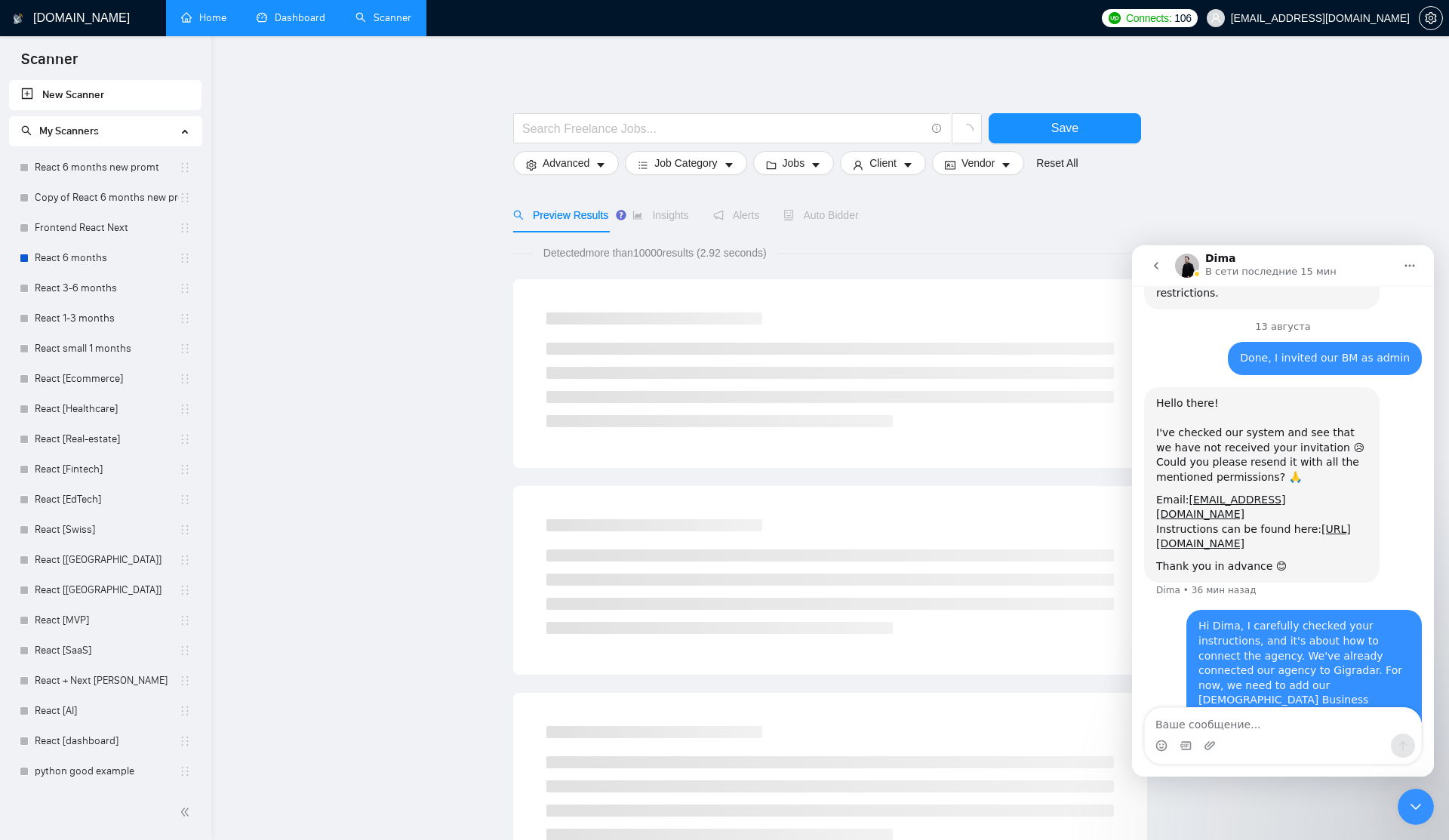
click at [227, 11] on link "Home" at bounding box center [203, 17] width 45 height 13
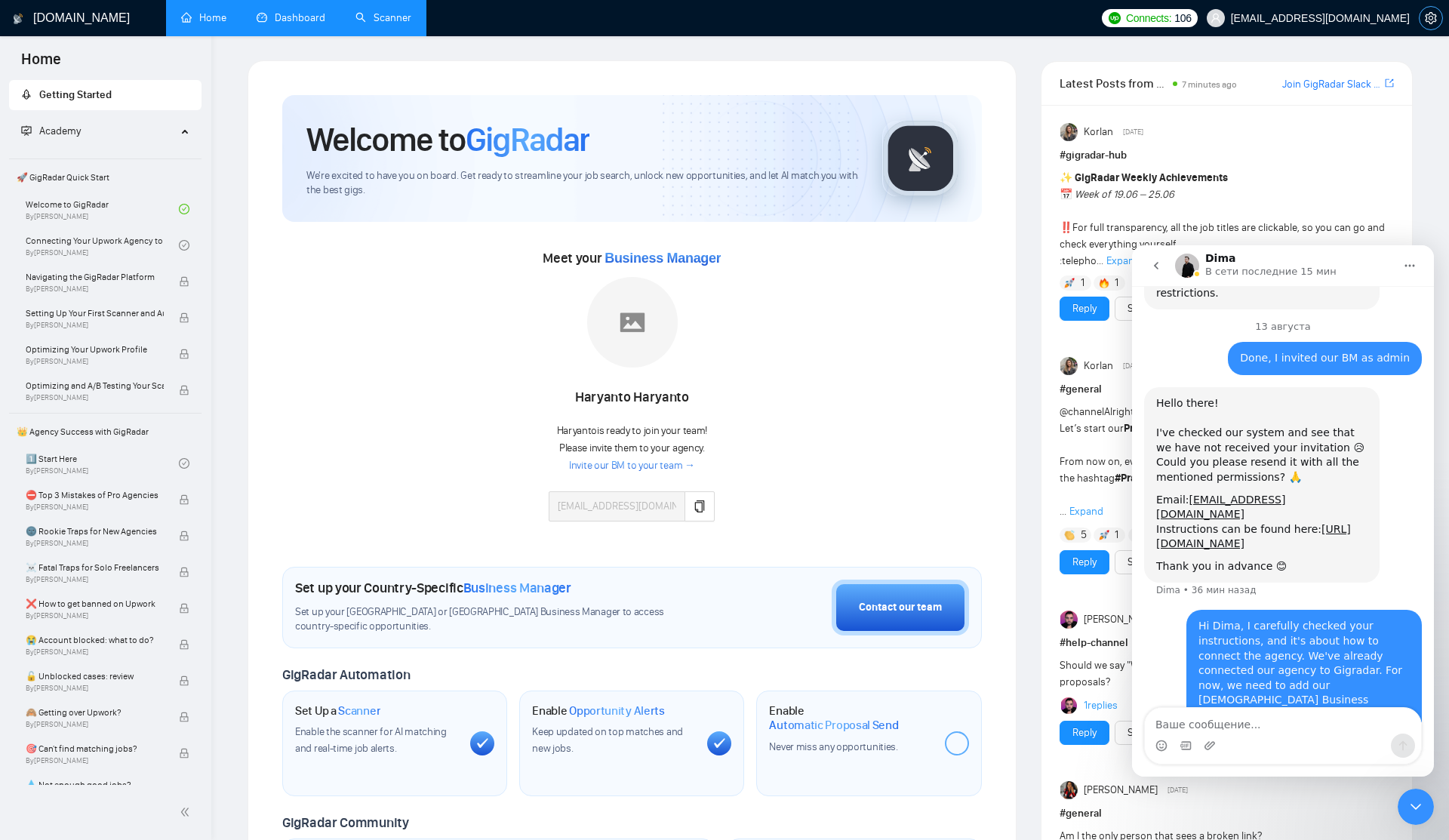
click at [1427, 26] on button "button" at bounding box center [1431, 18] width 24 height 24
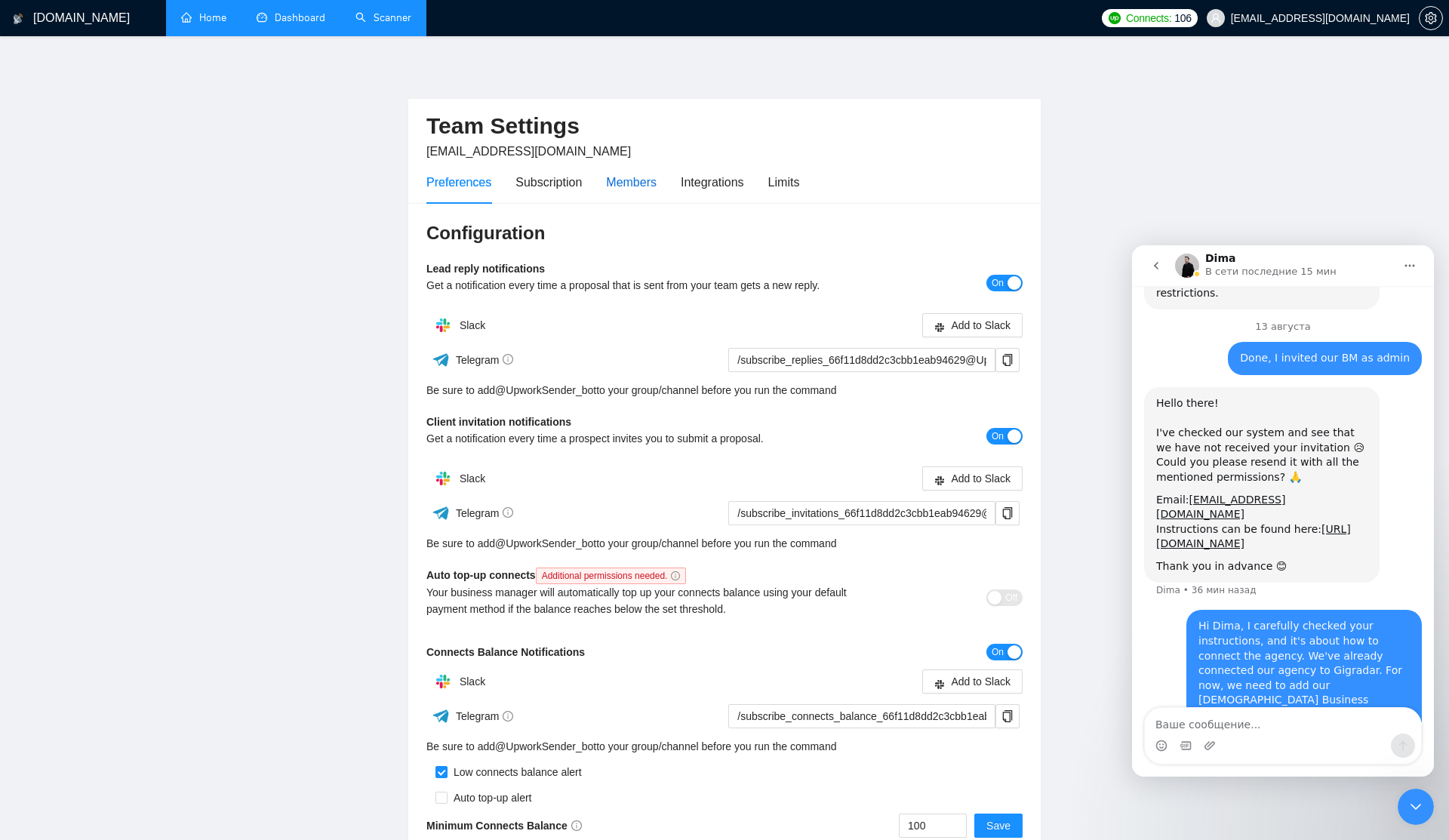
click at [651, 183] on div "Members" at bounding box center [631, 183] width 50 height 19
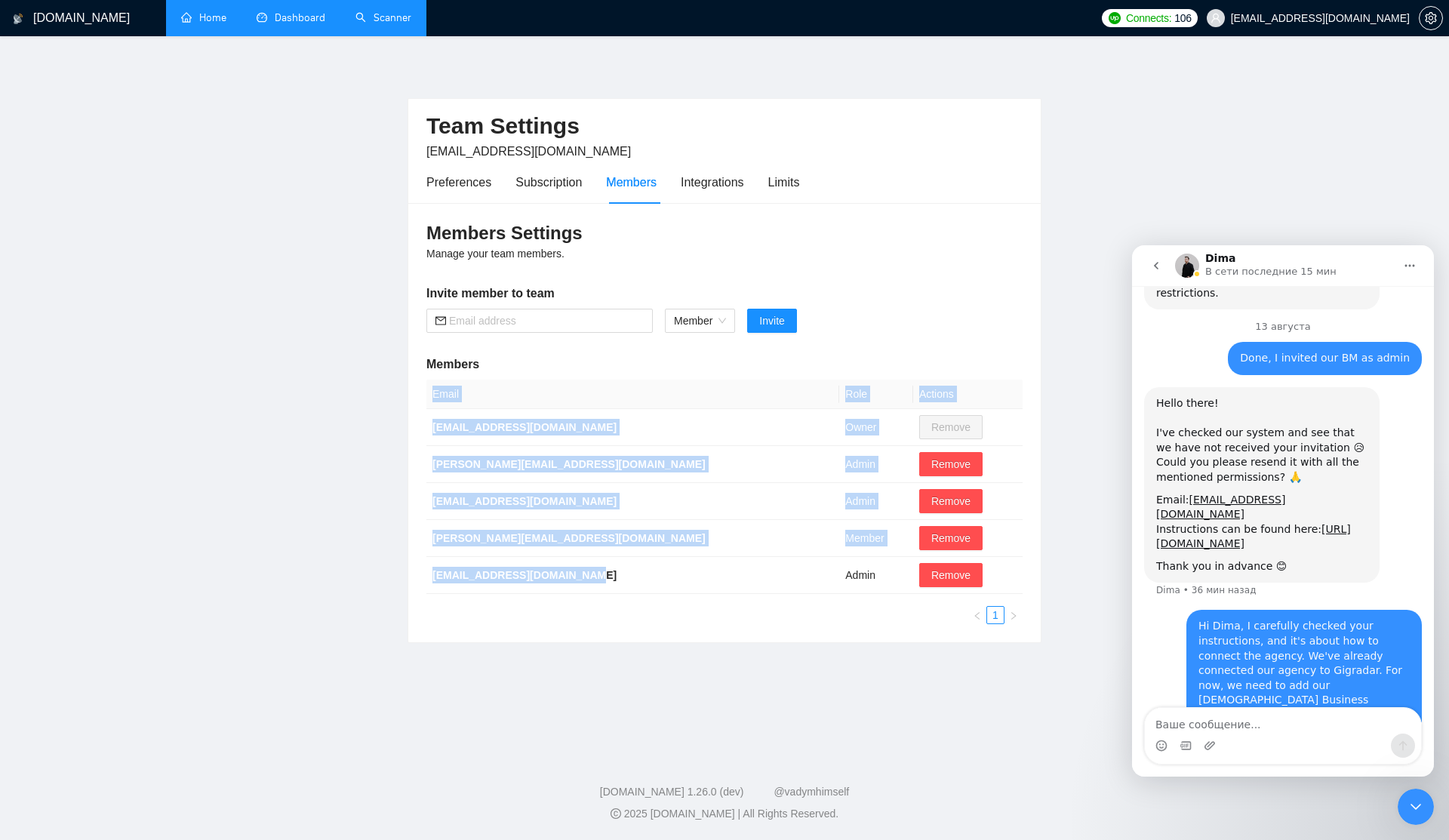
drag, startPoint x: 587, startPoint y: 572, endPoint x: 423, endPoint y: 570, distance: 164.0
click at [423, 570] on div "Members Settings Manage your team members. Invite member to team Member Invite …" at bounding box center [724, 423] width 632 height 439
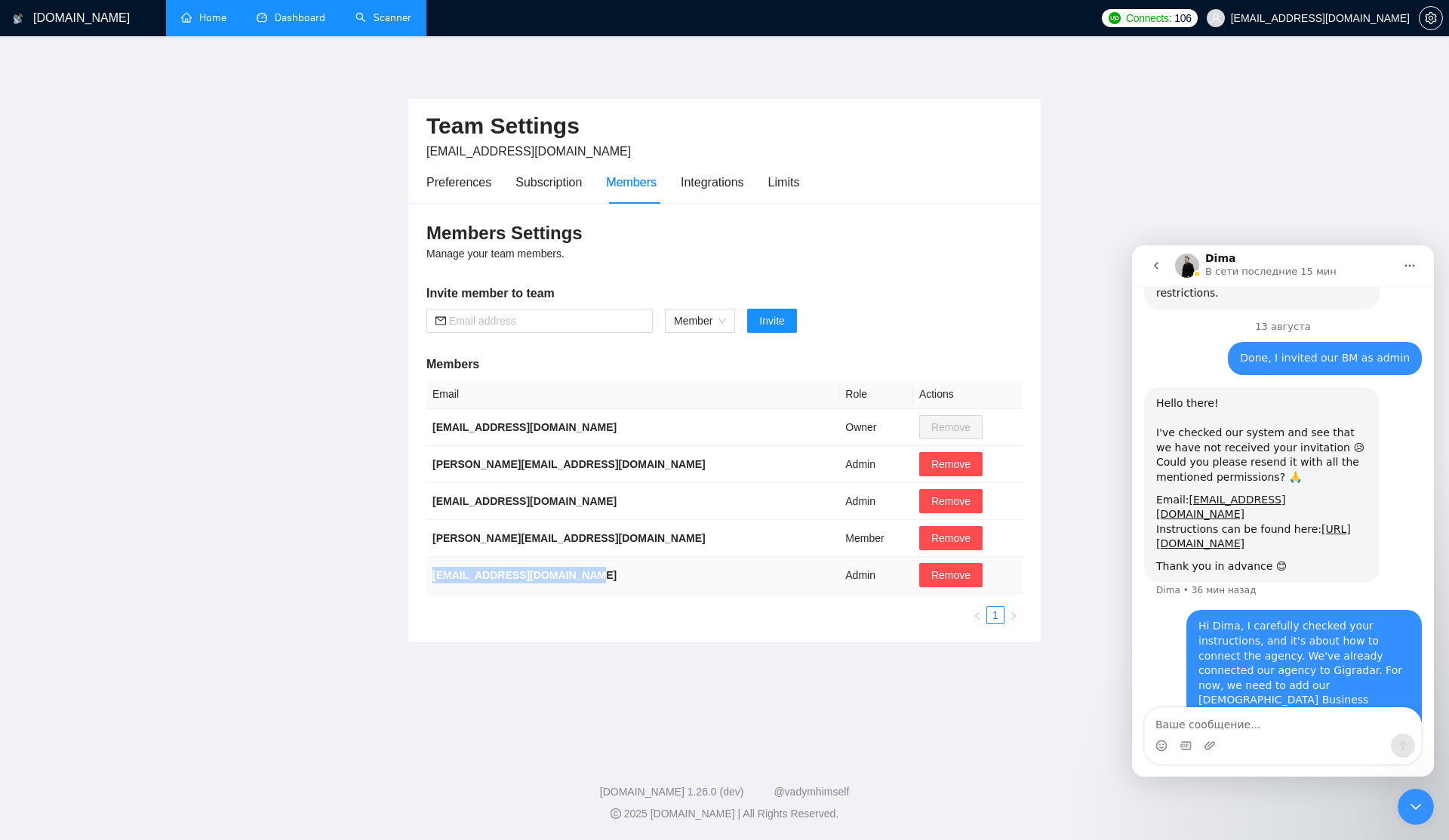
drag, startPoint x: 434, startPoint y: 571, endPoint x: 612, endPoint y: 571, distance: 178.0
click at [612, 571] on td "[EMAIL_ADDRESS][DOMAIN_NAME]" at bounding box center [632, 575] width 413 height 37
copy b "[EMAIL_ADDRESS][DOMAIN_NAME]"
click at [1270, 728] on textarea "Ваше сообщение..." at bounding box center [1282, 721] width 276 height 26
paste textarea "[EMAIL_ADDRESS][DOMAIN_NAME]"
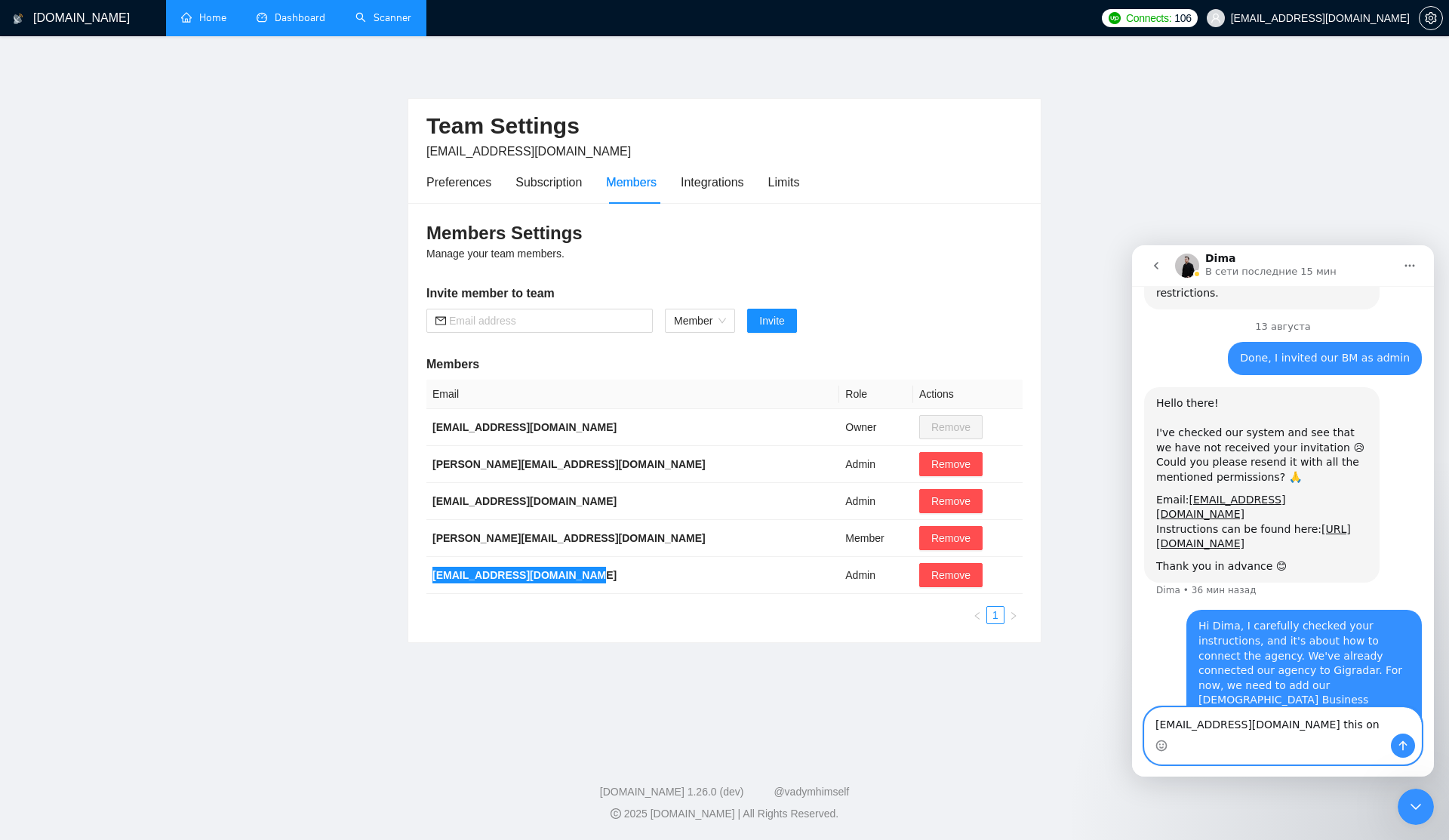
type textarea "hleb.belehau@creativeit.io this one"
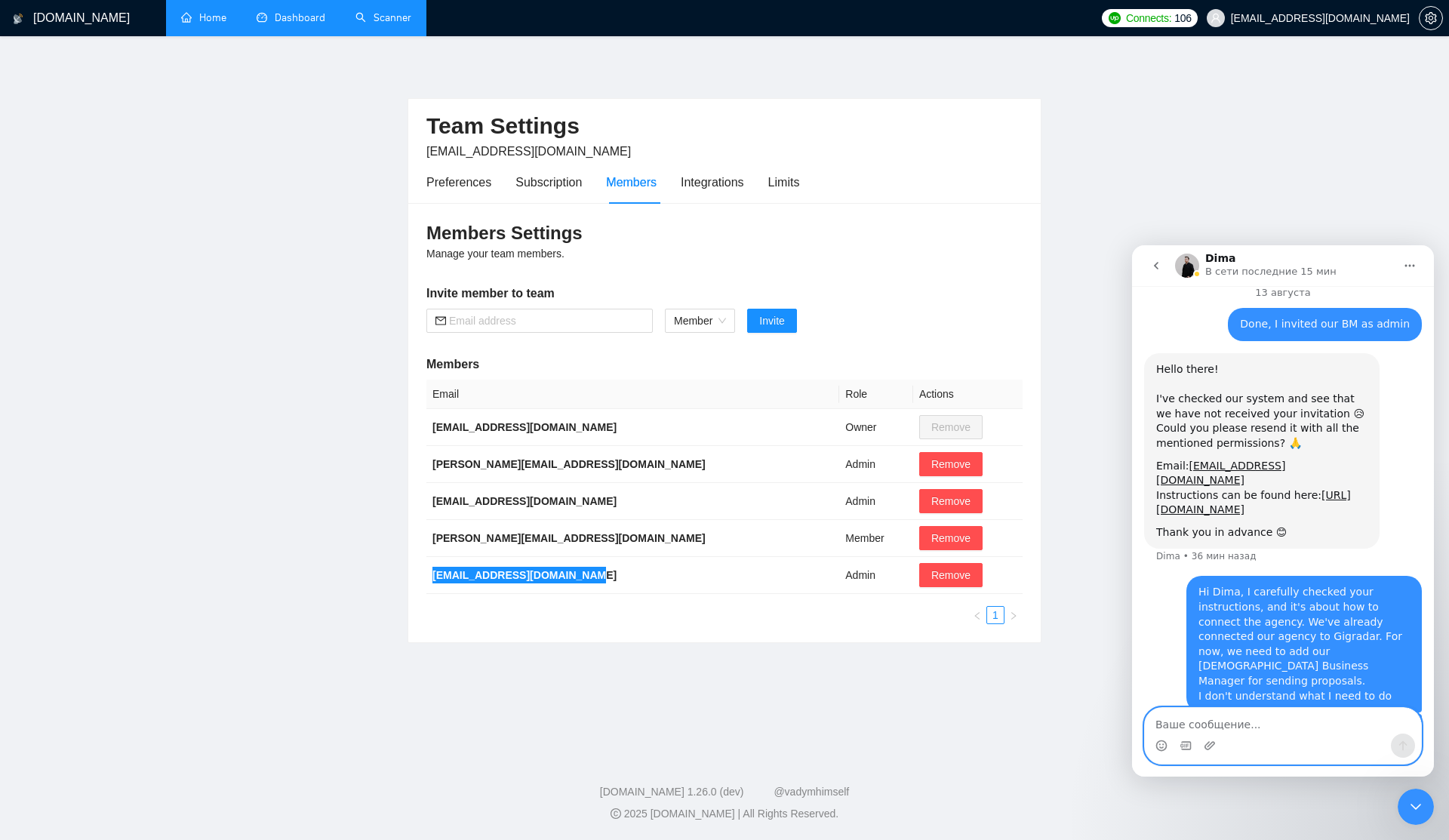
click at [1236, 723] on textarea "Ваше сообщение..." at bounding box center [1282, 721] width 276 height 26
click at [446, 125] on h2 "Team Settings" at bounding box center [724, 126] width 596 height 31
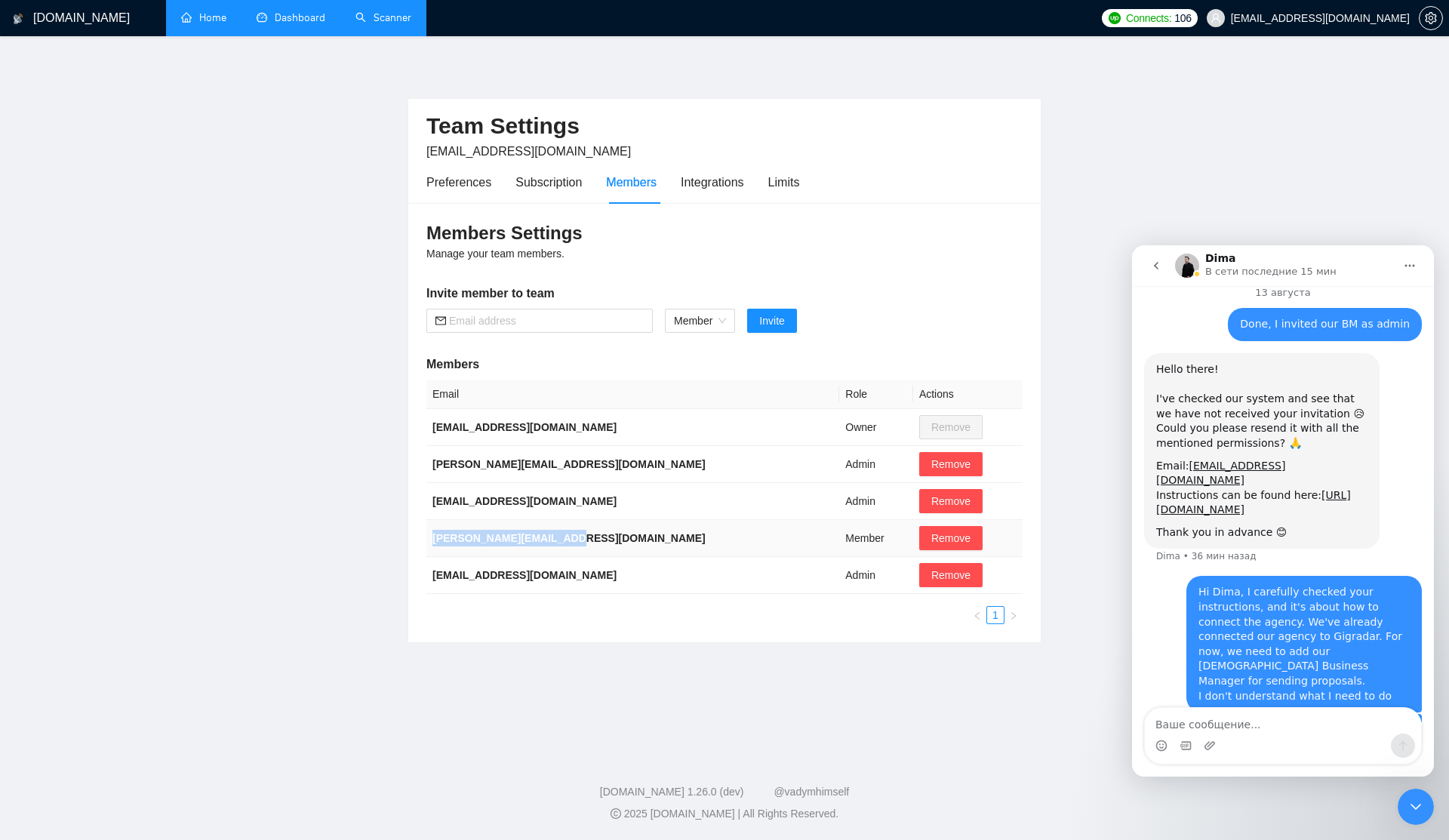
drag, startPoint x: 431, startPoint y: 542, endPoint x: 595, endPoint y: 543, distance: 164.0
click at [595, 543] on td "[PERSON_NAME][EMAIL_ADDRESS][DOMAIN_NAME]" at bounding box center [632, 538] width 413 height 37
click at [723, 176] on div "Integrations" at bounding box center [712, 183] width 63 height 19
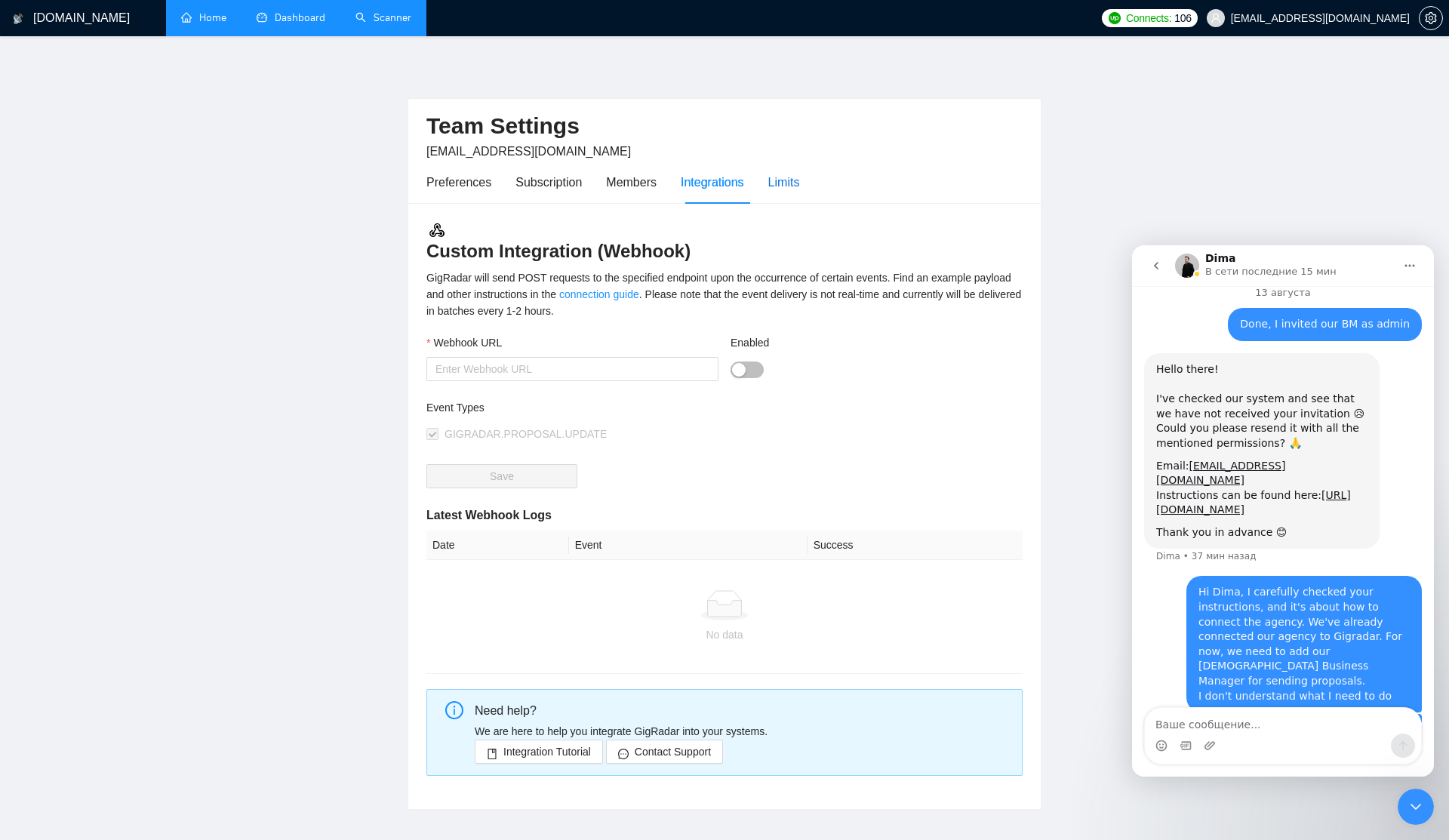
click at [800, 189] on div "Limits" at bounding box center [784, 183] width 32 height 19
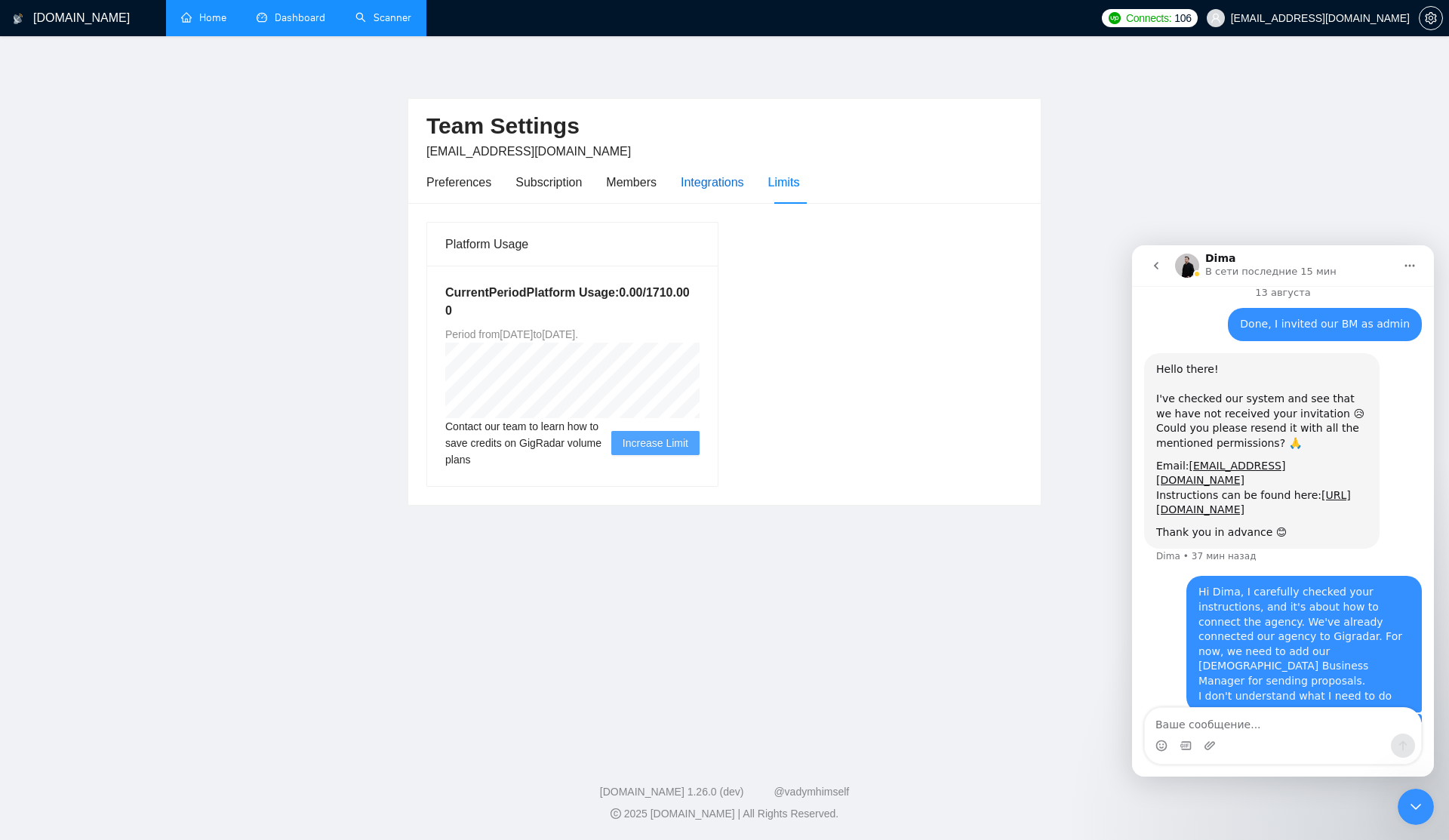
click at [728, 183] on div "Integrations" at bounding box center [712, 183] width 63 height 19
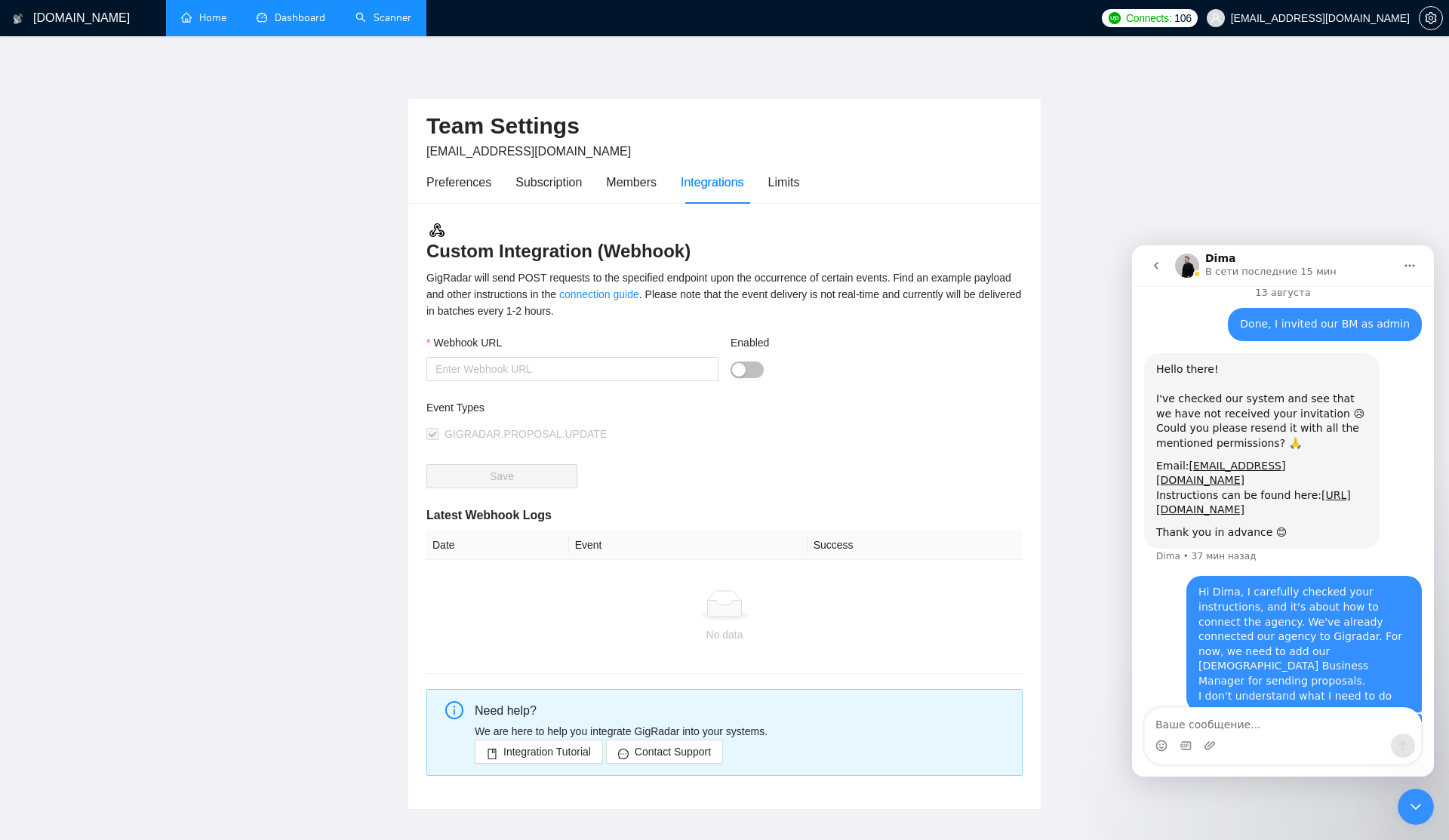
click at [597, 279] on div "GigRadar will send POST requests to the specified endpoint upon the occurrence …" at bounding box center [724, 294] width 596 height 50
click at [597, 279] on div "GigRadar will send POST requests to the specified endpoint upon the occurrence …" at bounding box center [724, 294] width 596 height 50
click at [556, 183] on div "Subscription" at bounding box center [548, 183] width 67 height 19
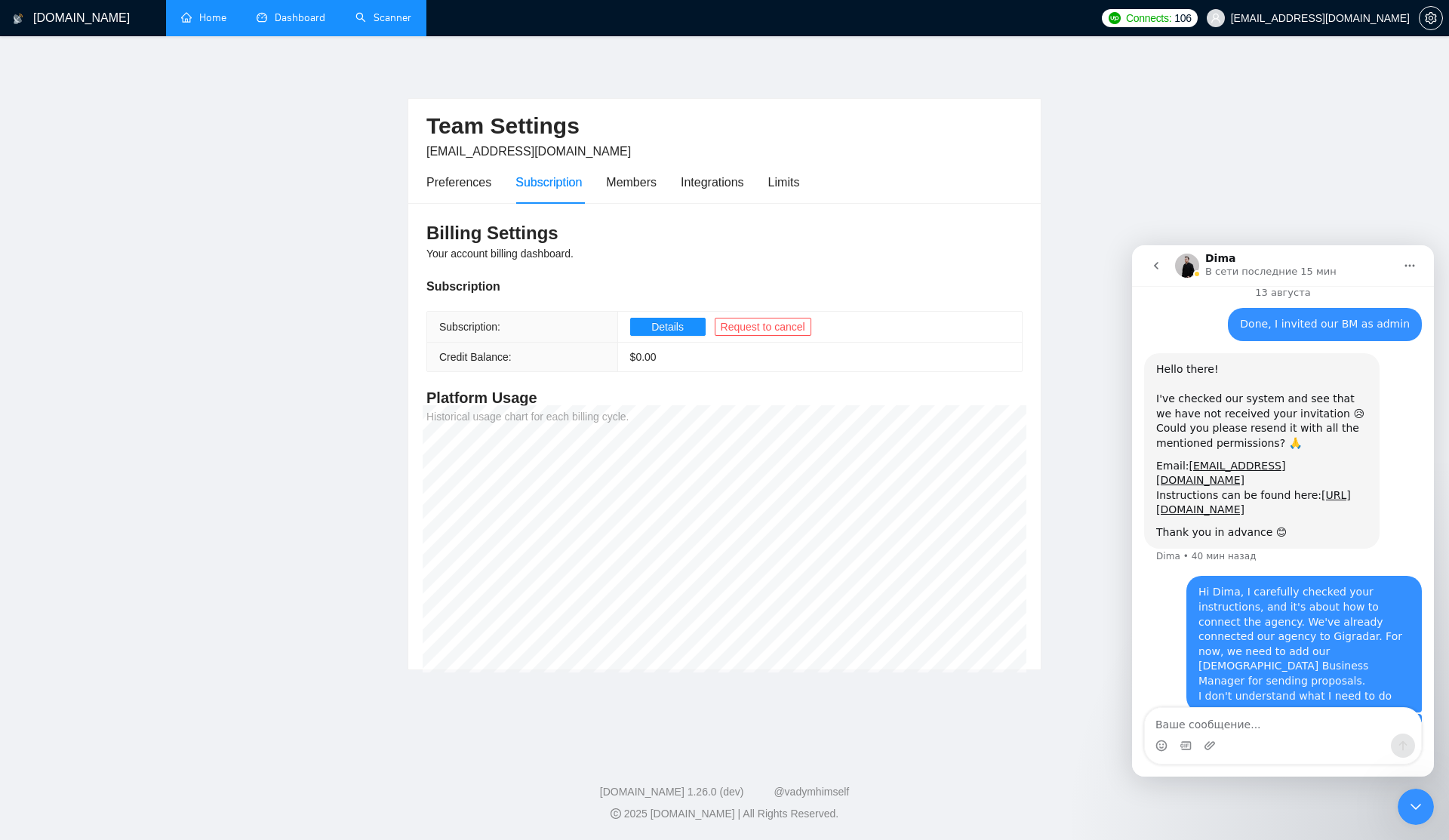
scroll to position [1561, 0]
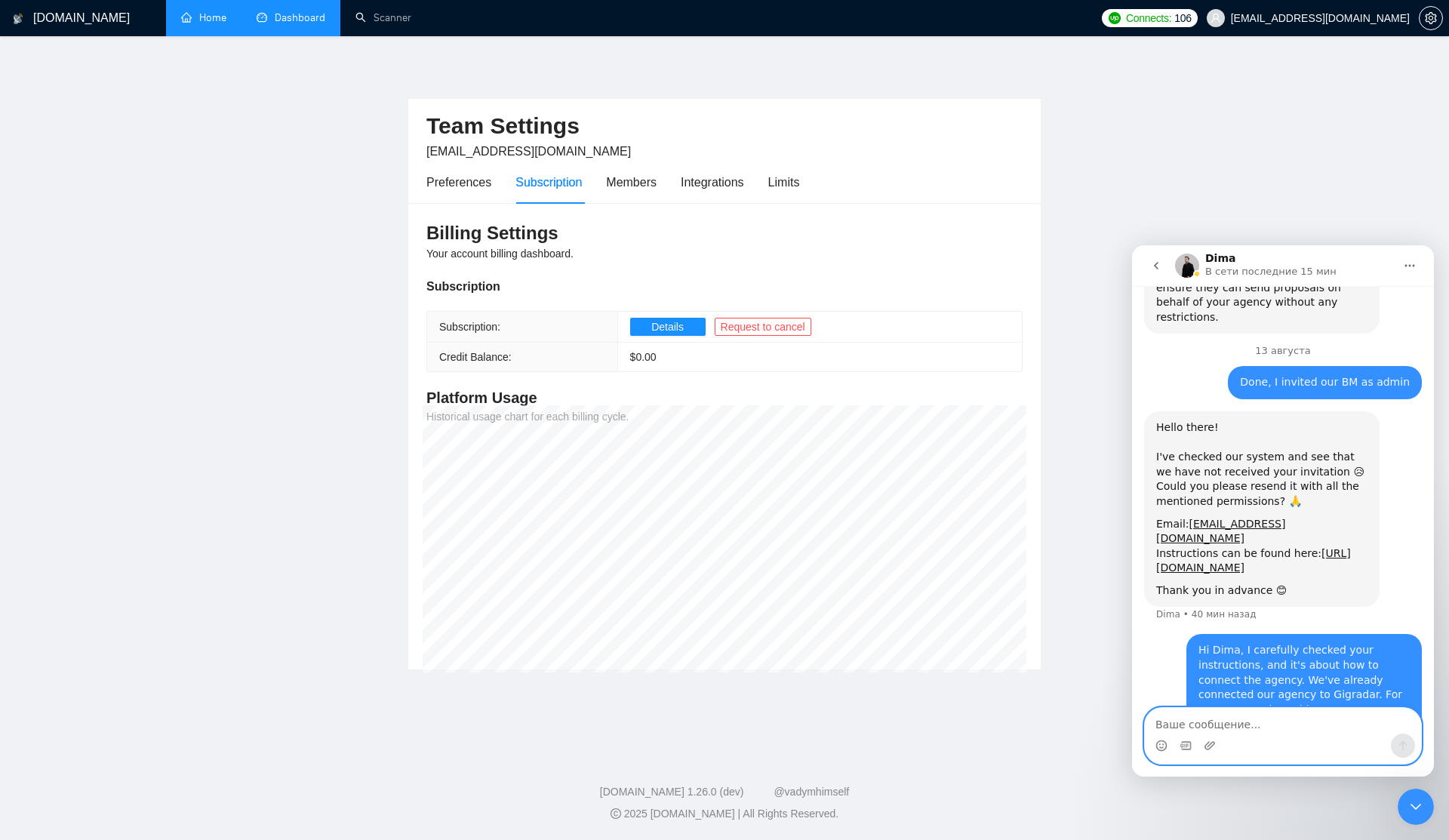
click at [1244, 723] on textarea "Ваше сообщение..." at bounding box center [1282, 721] width 276 height 26
click at [1202, 643] on div "Hi Dima, I carefully checked your instructions, and it's about how to connect t…" at bounding box center [1304, 702] width 211 height 119
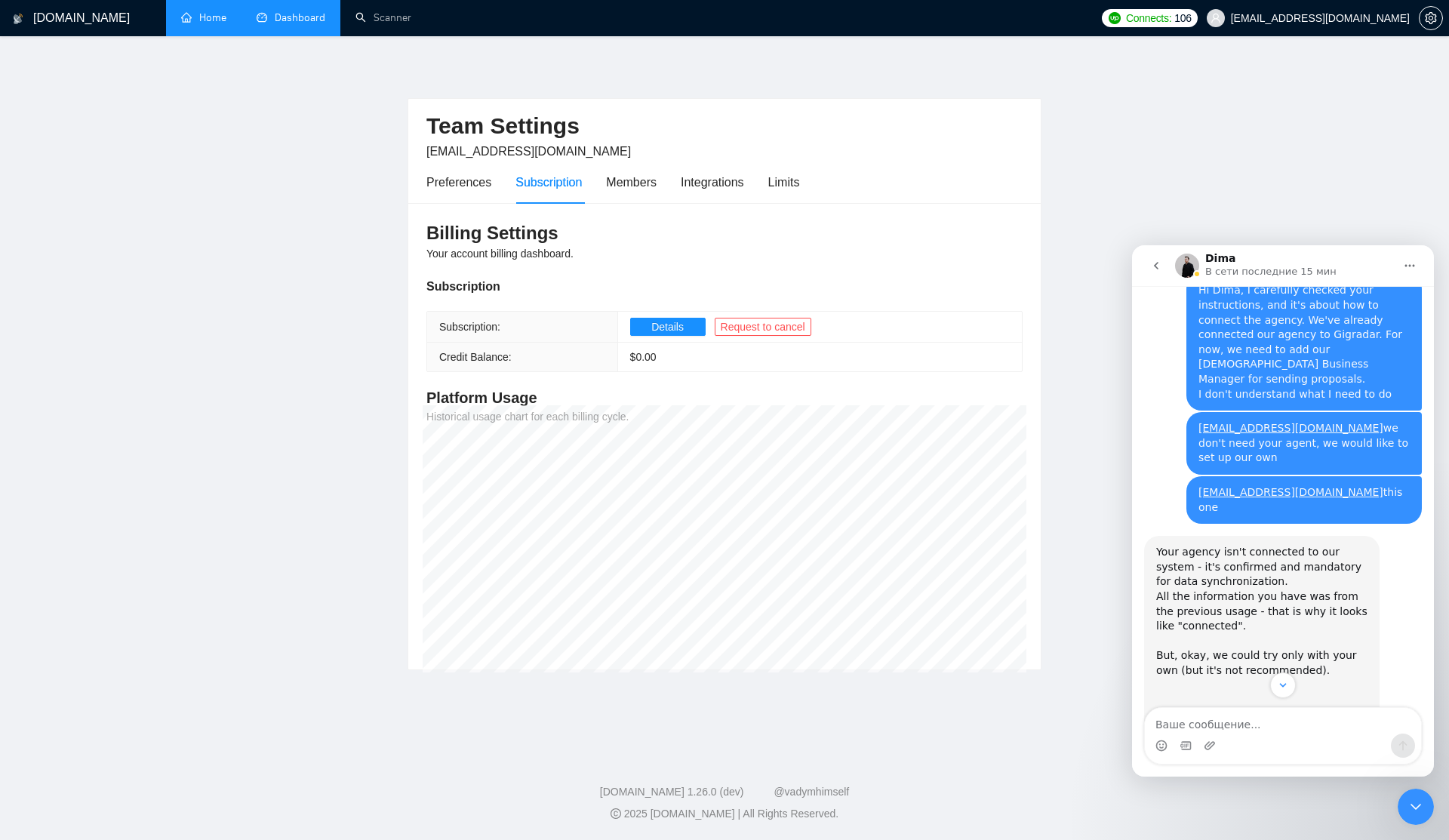
scroll to position [1914, 0]
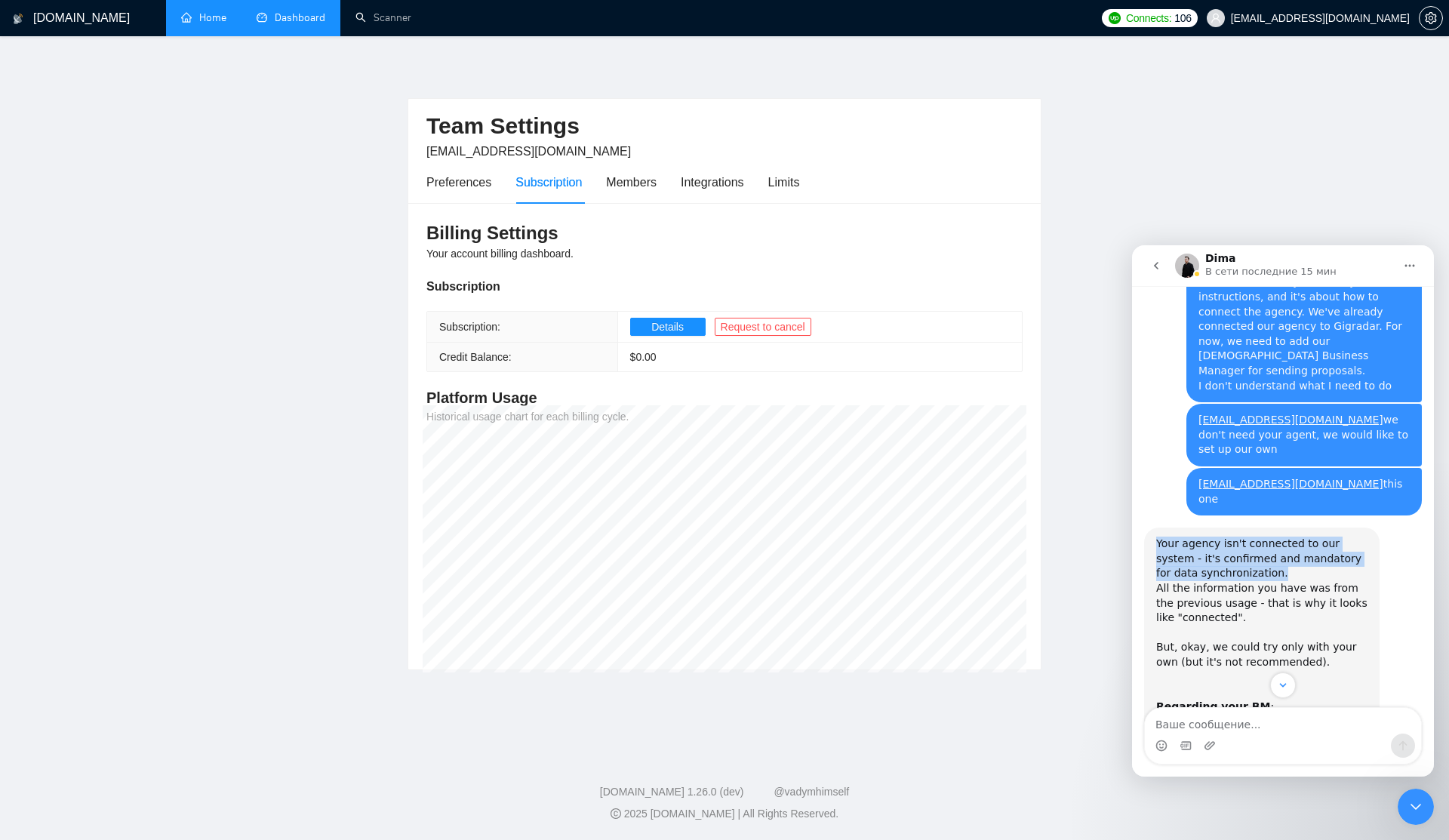
drag, startPoint x: 1157, startPoint y: 351, endPoint x: 1244, endPoint y: 380, distance: 91.7
click at [1244, 536] on div "Your agency isn't connected to our system - it's confirmed and mandatory for da…" at bounding box center [1261, 655] width 211 height 237
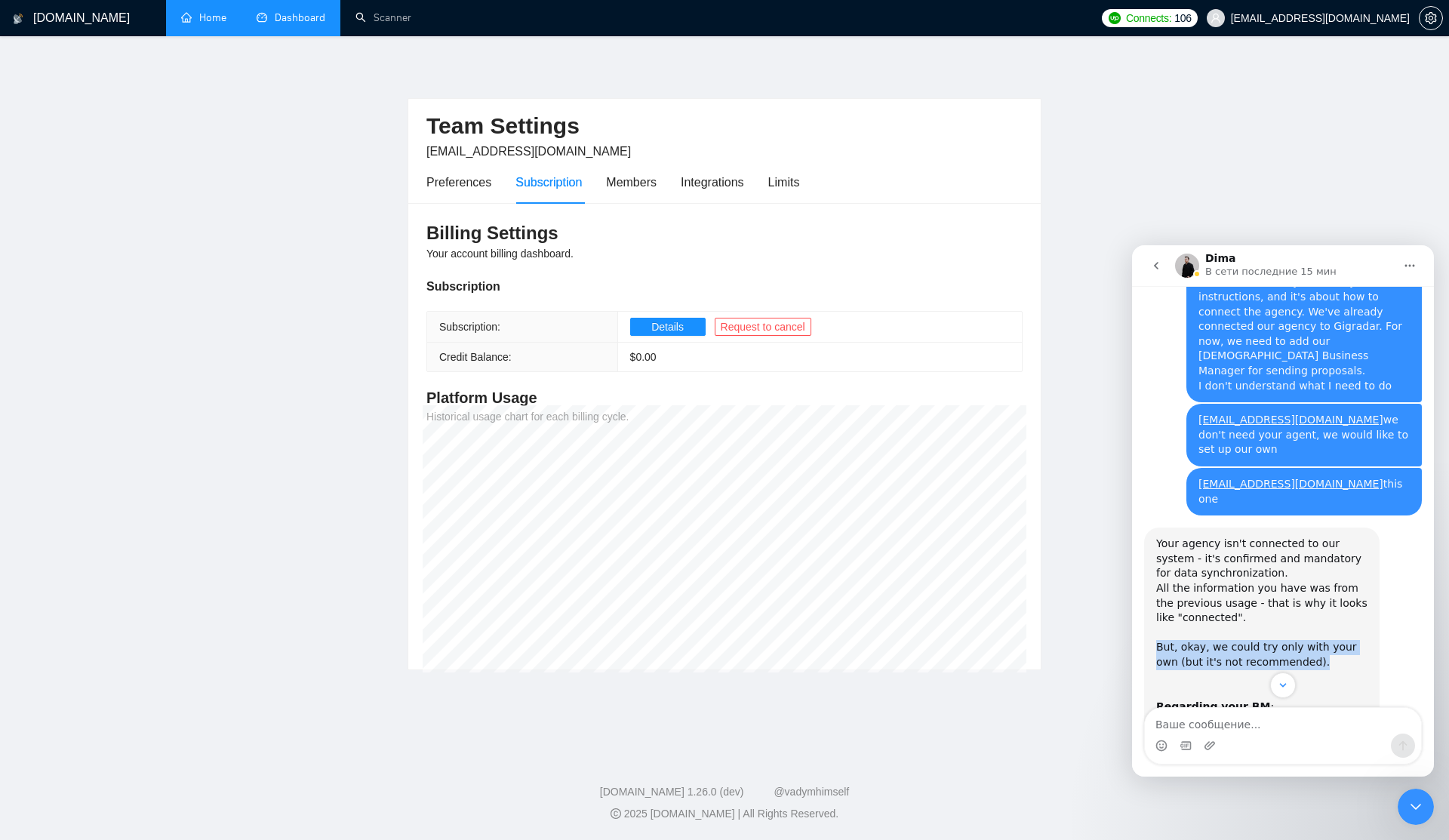
drag, startPoint x: 1157, startPoint y: 452, endPoint x: 1307, endPoint y: 464, distance: 150.5
click at [1307, 536] on div "Your agency isn't connected to our system - it's confirmed and mandatory for da…" at bounding box center [1261, 655] width 211 height 237
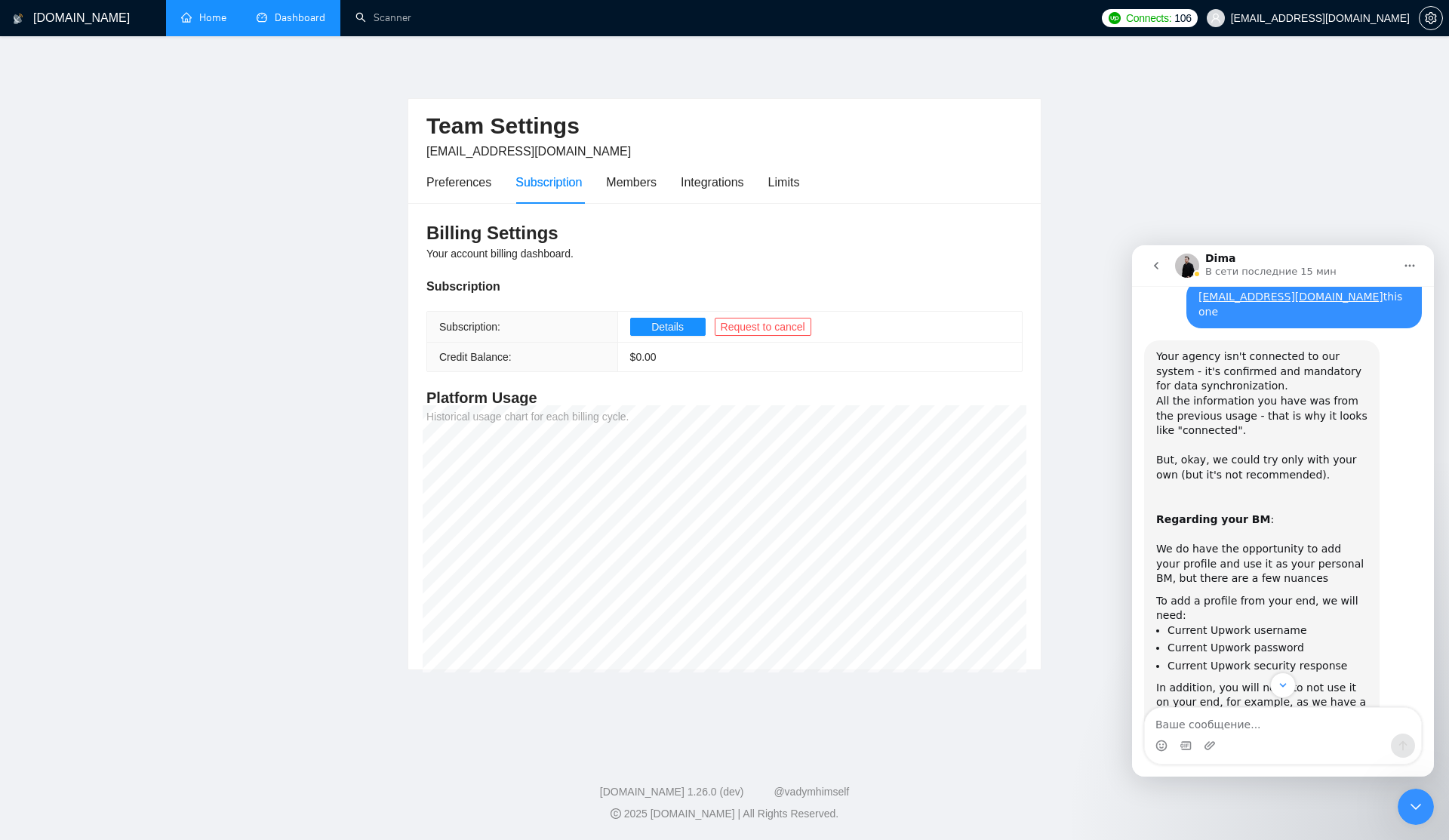
scroll to position [2108, 0]
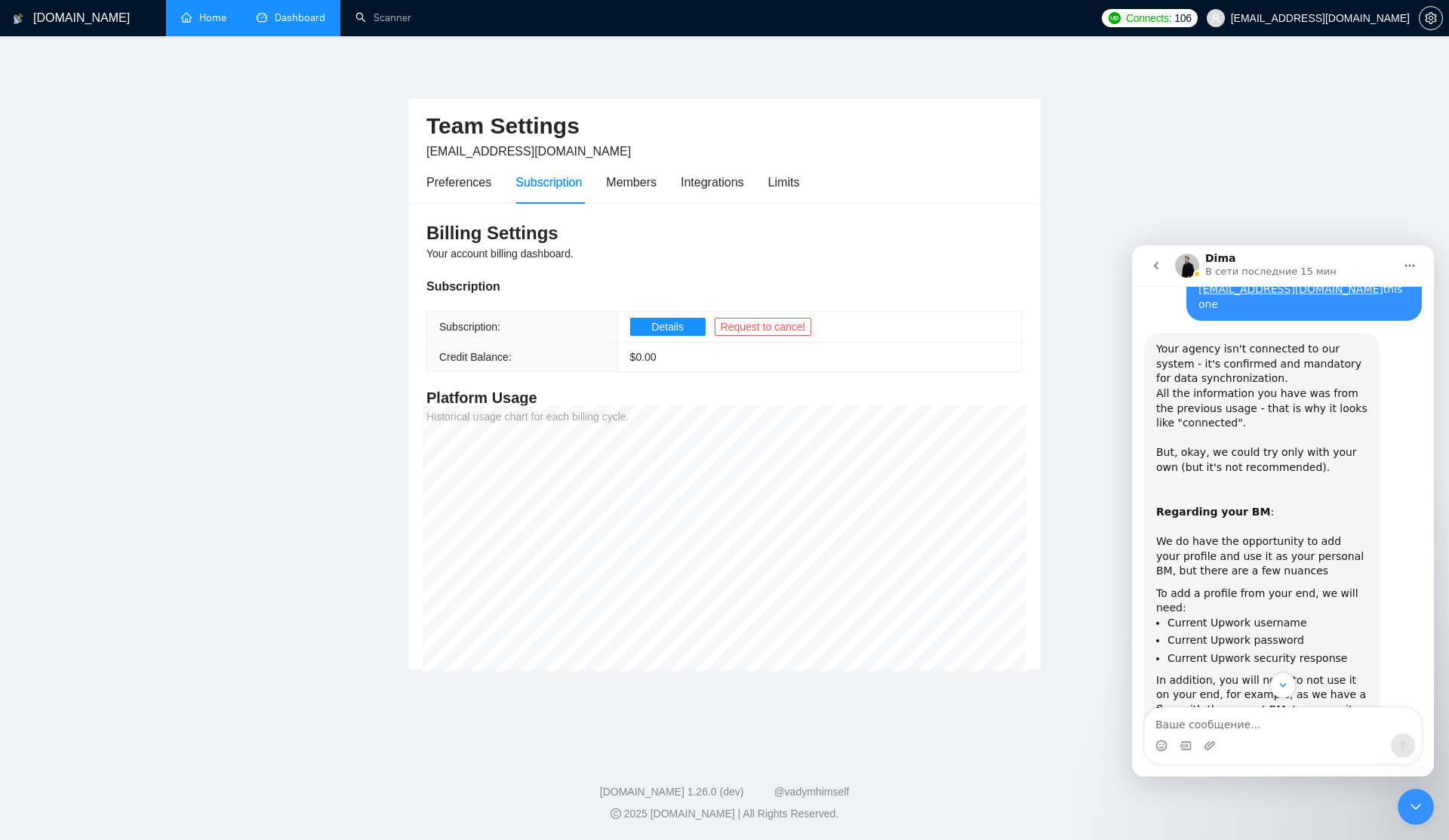
click at [1278, 651] on li "Current Upwork security response" at bounding box center [1266, 658] width 200 height 15
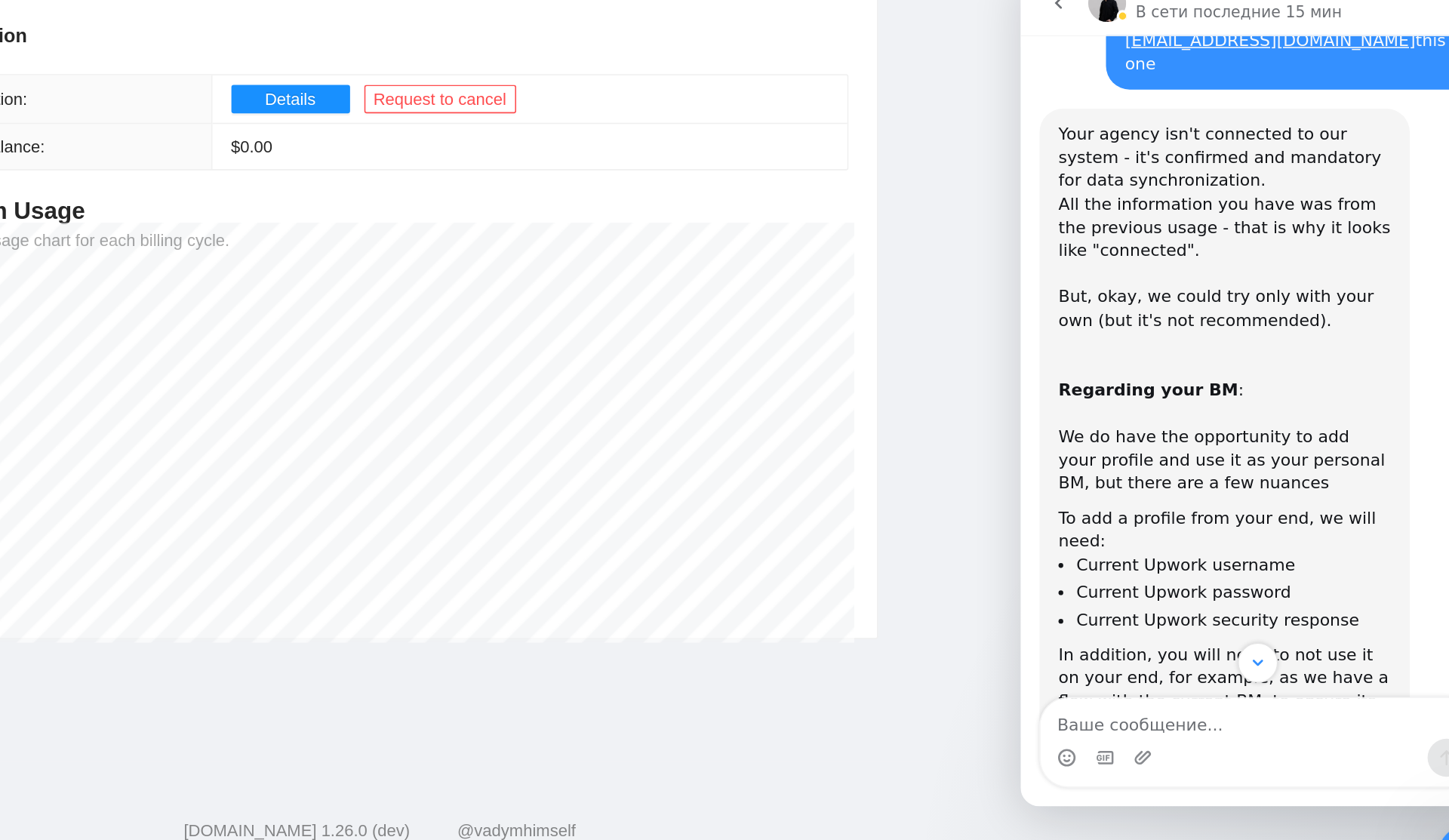
click at [1175, 465] on div "Once access is granted, GigRadar will change the associated email and password,…" at bounding box center [1150, 539] width 211 height 148
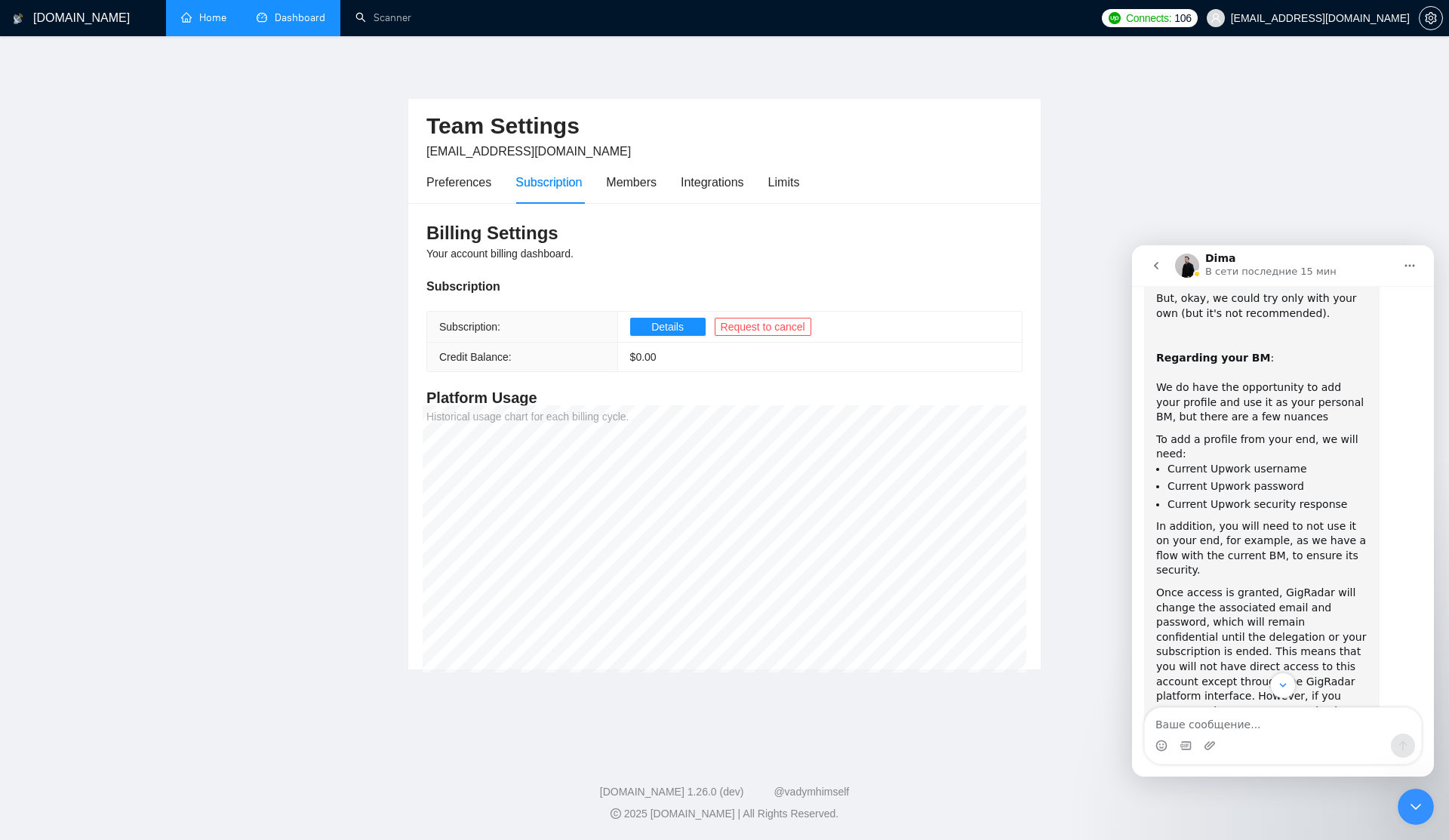
scroll to position [2292, 0]
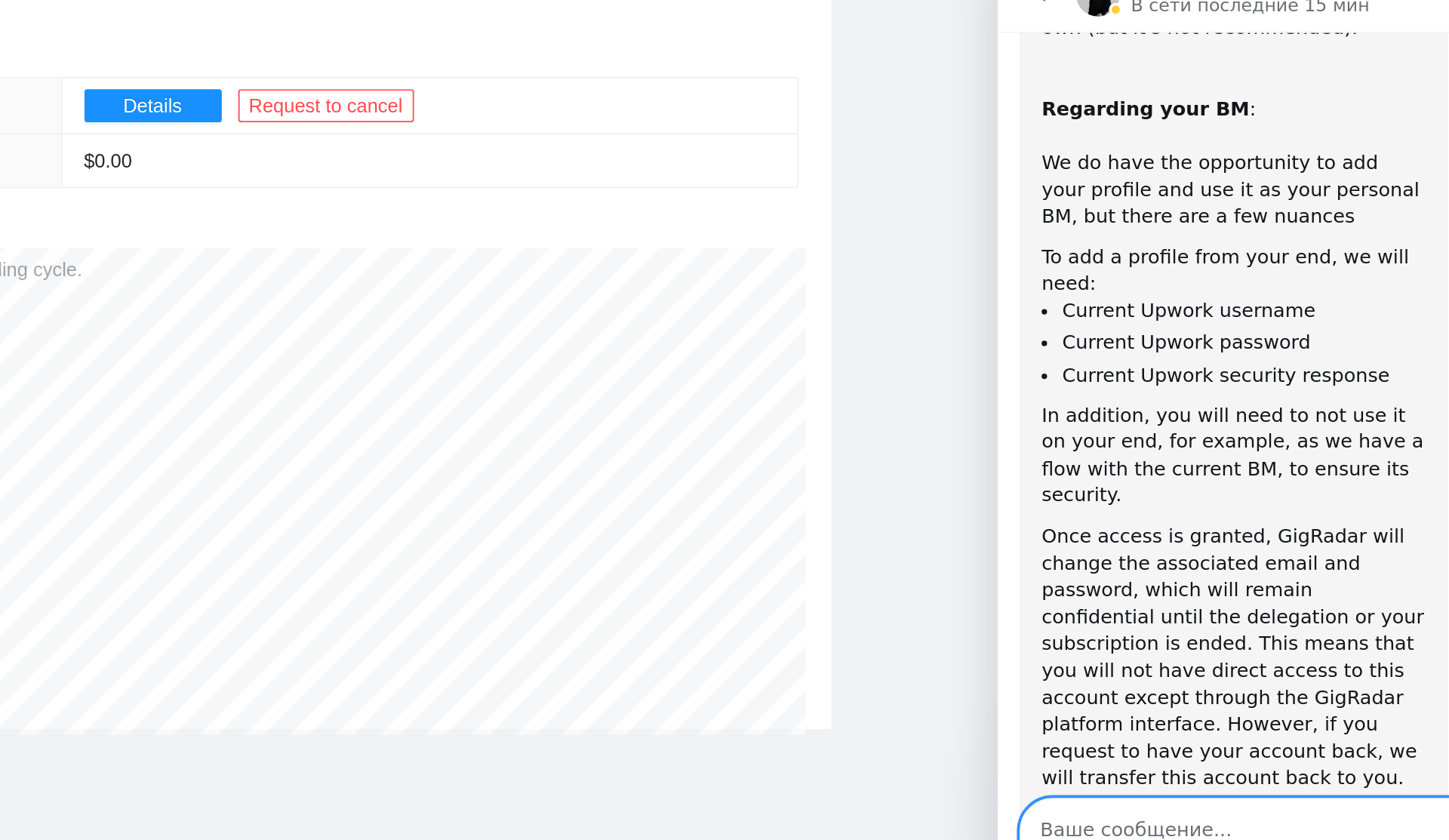
click at [1082, 434] on textarea "Ваше сообщение..." at bounding box center [1147, 433] width 276 height 26
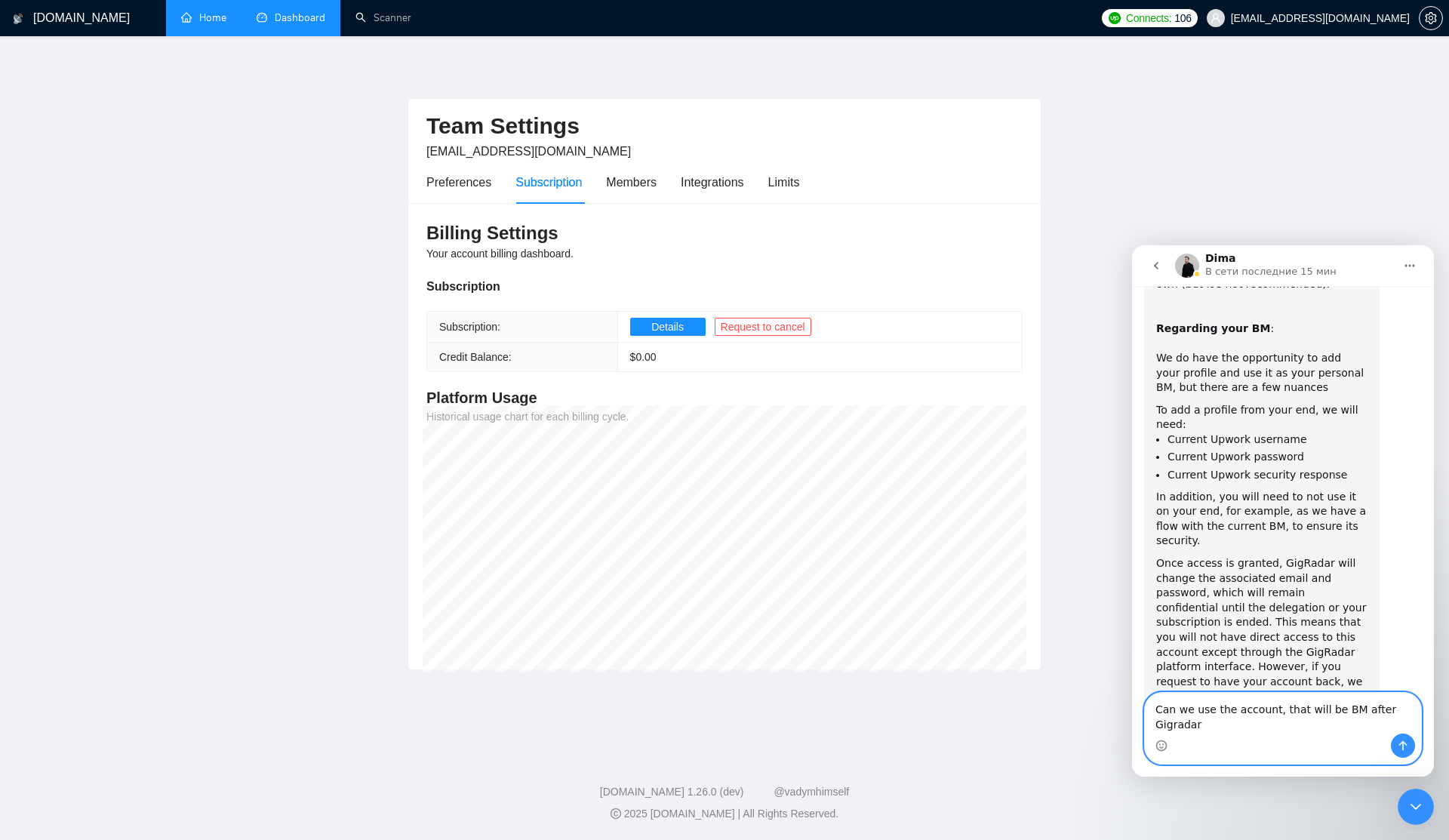
scroll to position [2306, 0]
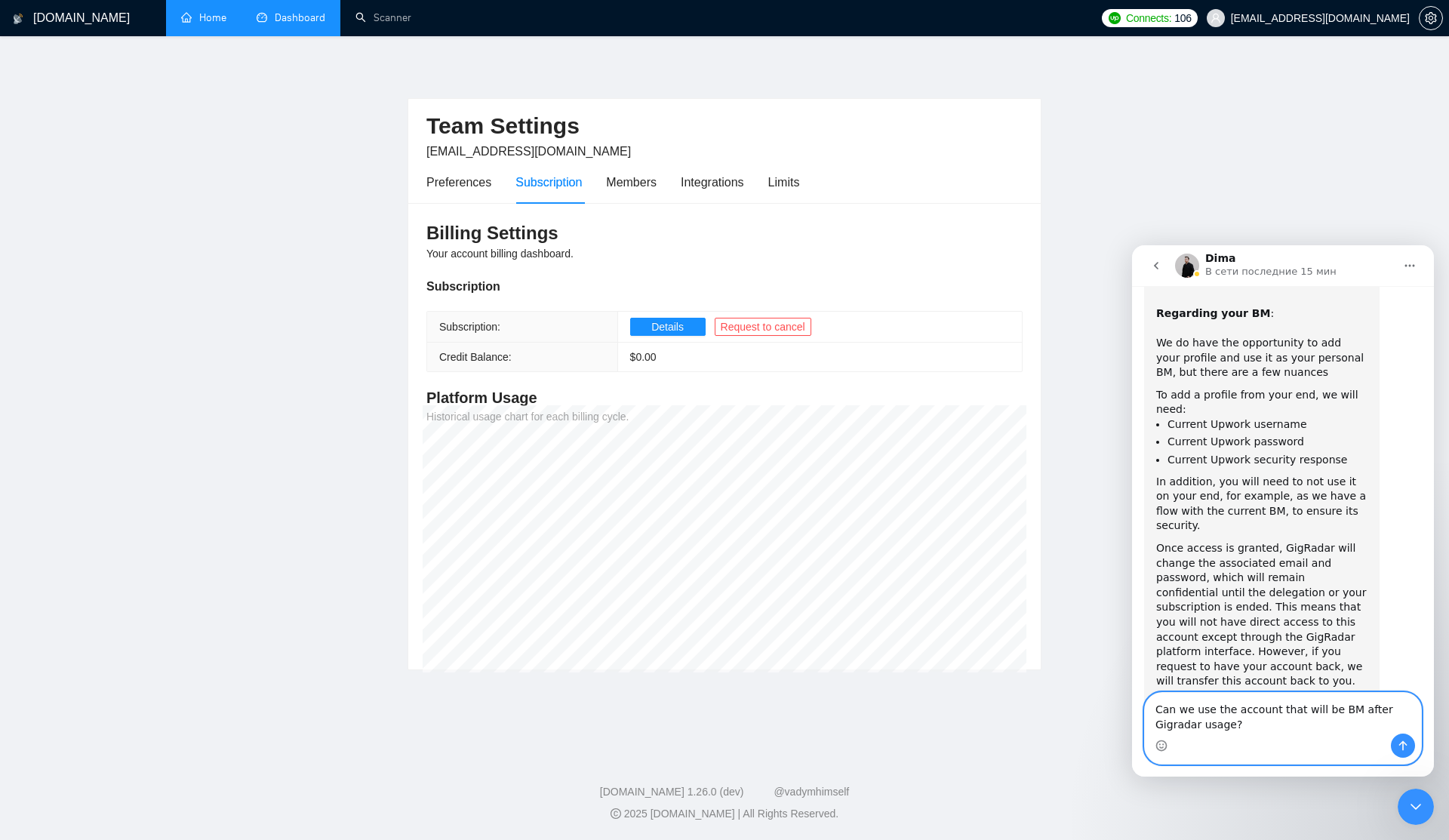
click at [1285, 729] on textarea "Can we use the account that will be BM after Gigradar usage?" at bounding box center [1282, 713] width 276 height 41
type textarea "Can we use the account that will be BM after we use it on Gigradar?"
click at [1295, 726] on textarea "Can we use the account that will be BM after we use it on Gigradar?" at bounding box center [1282, 713] width 276 height 41
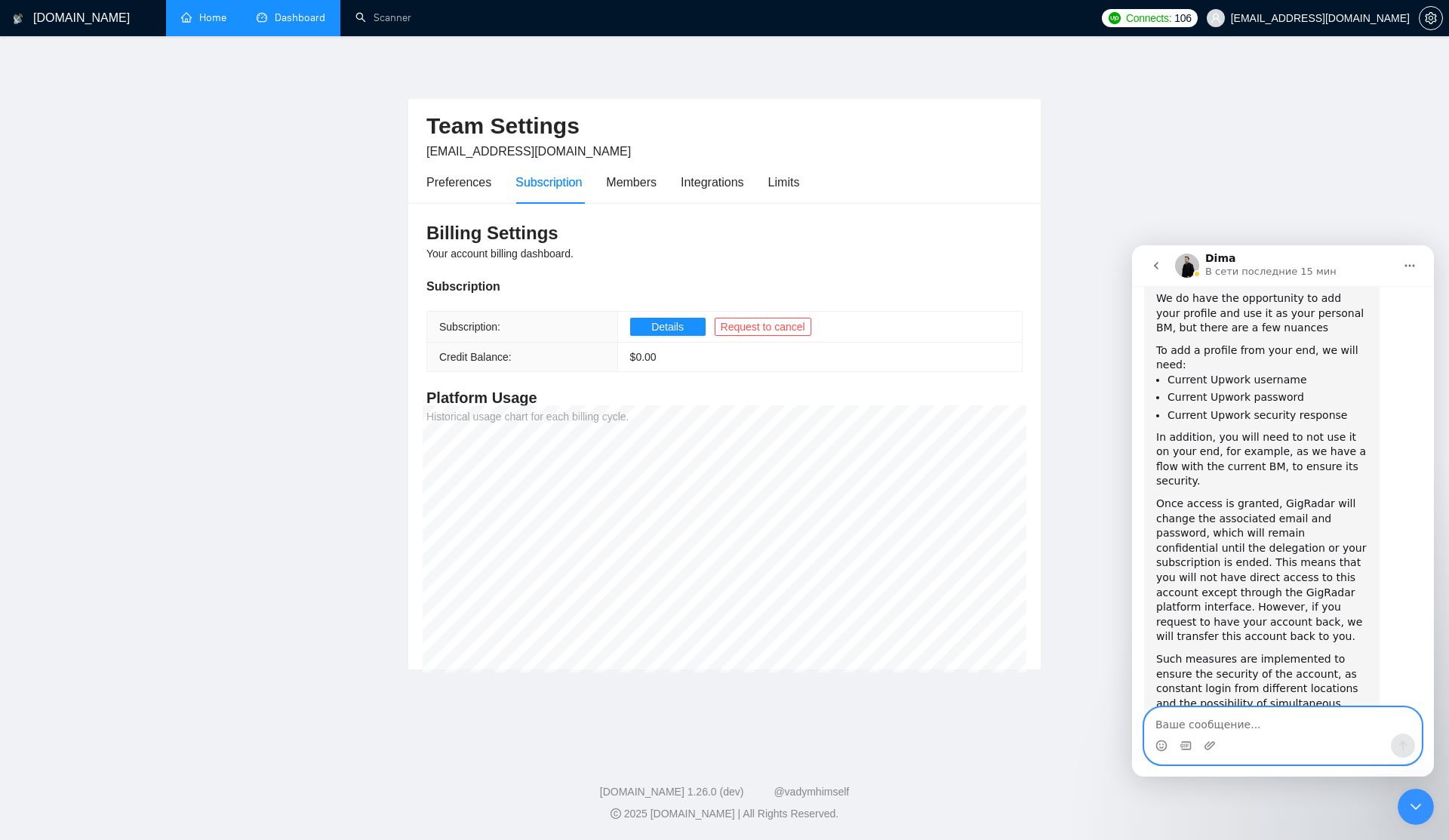
type textarea "S"
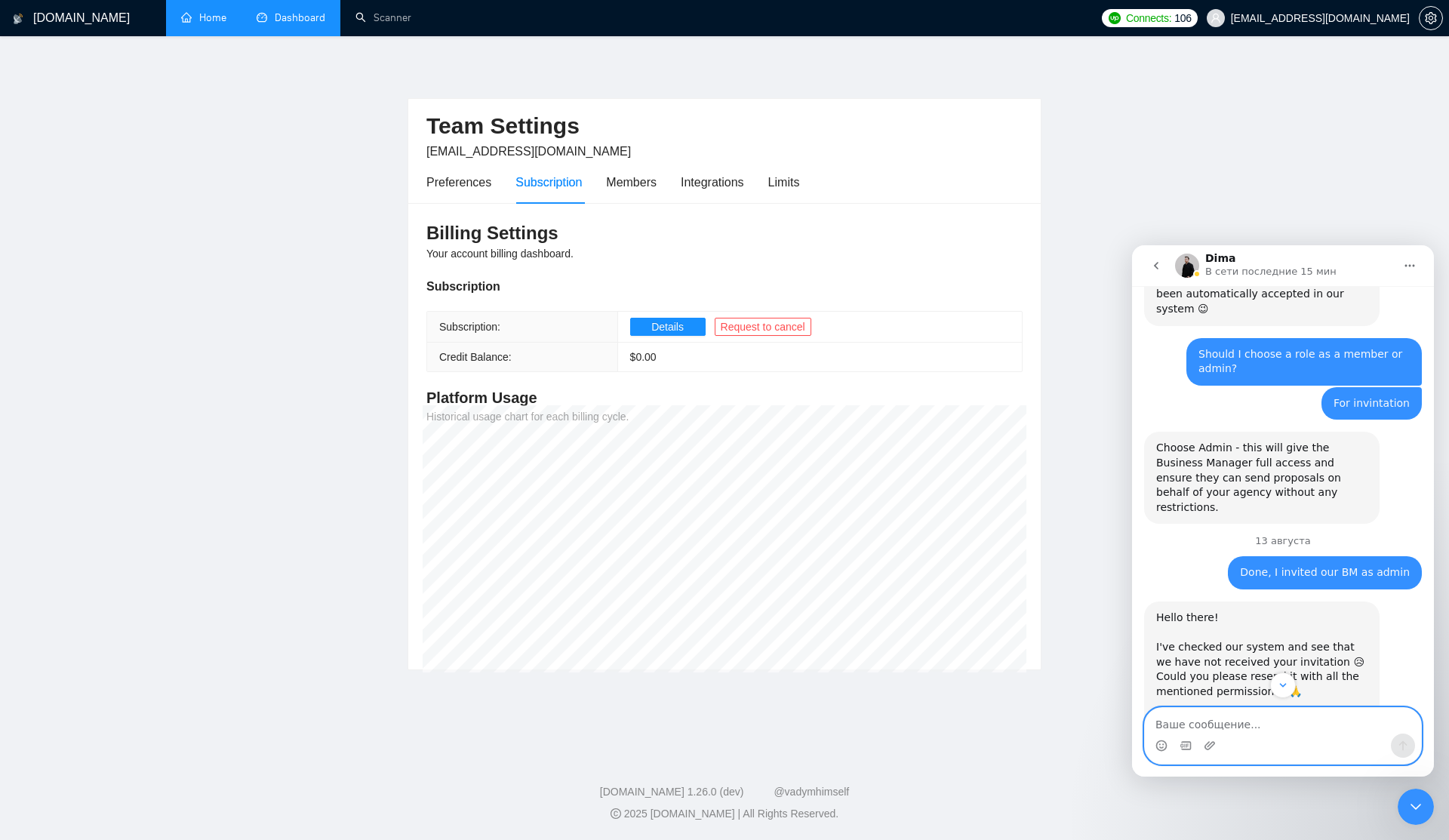
scroll to position [1368, 0]
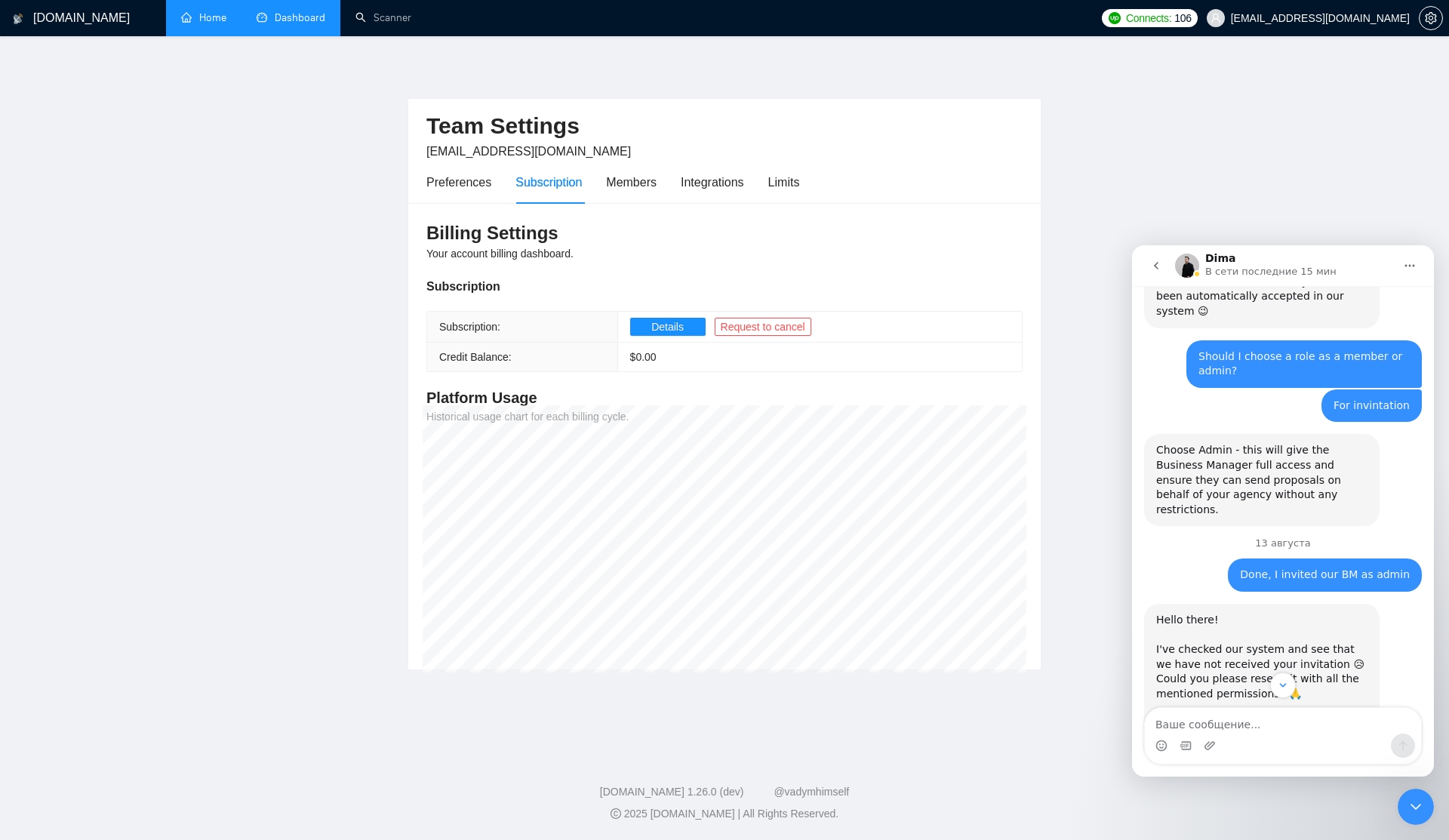
click at [1204, 740] on link "[URL][DOMAIN_NAME]​" at bounding box center [1253, 753] width 195 height 27
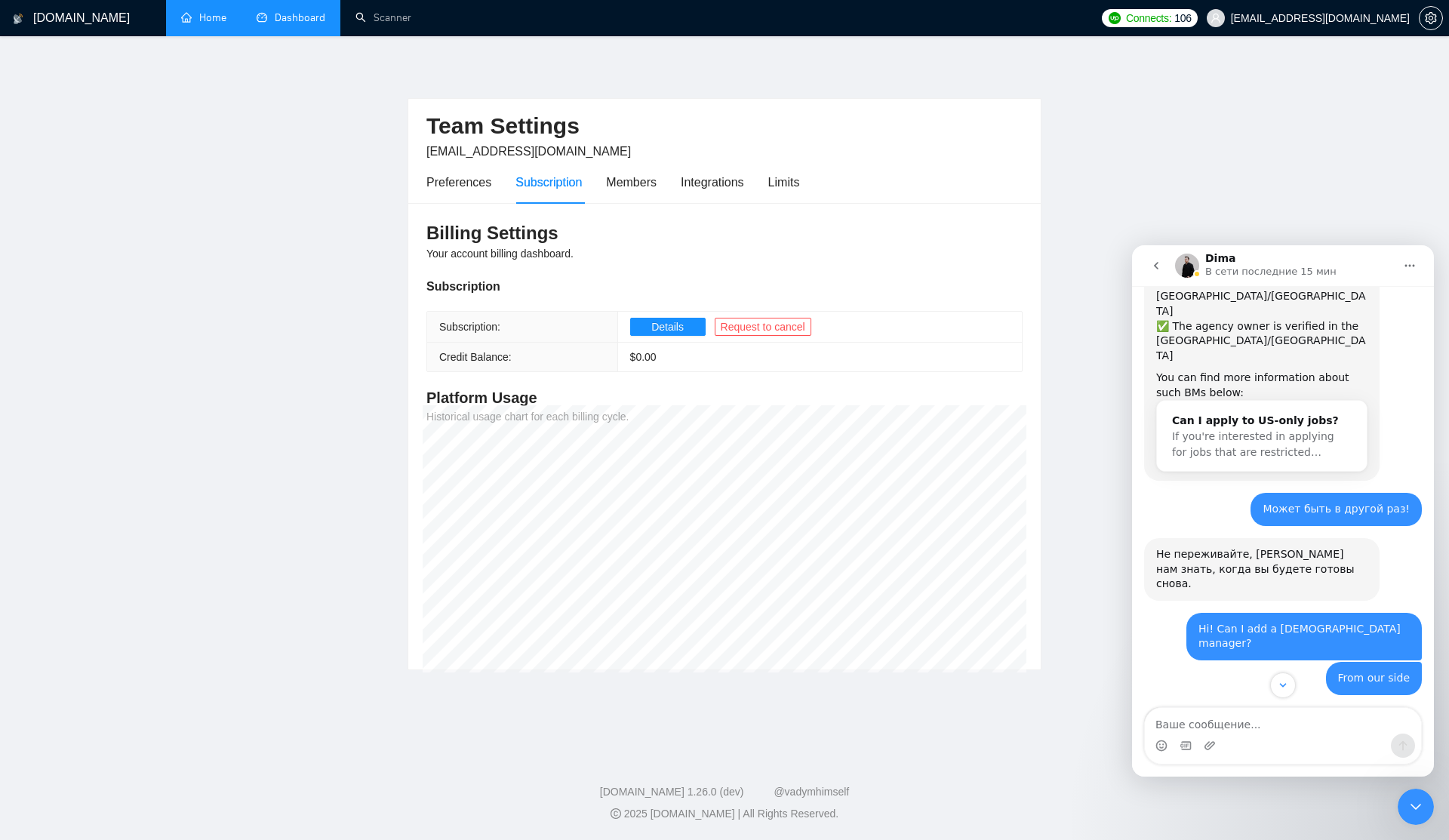
scroll to position [861, 0]
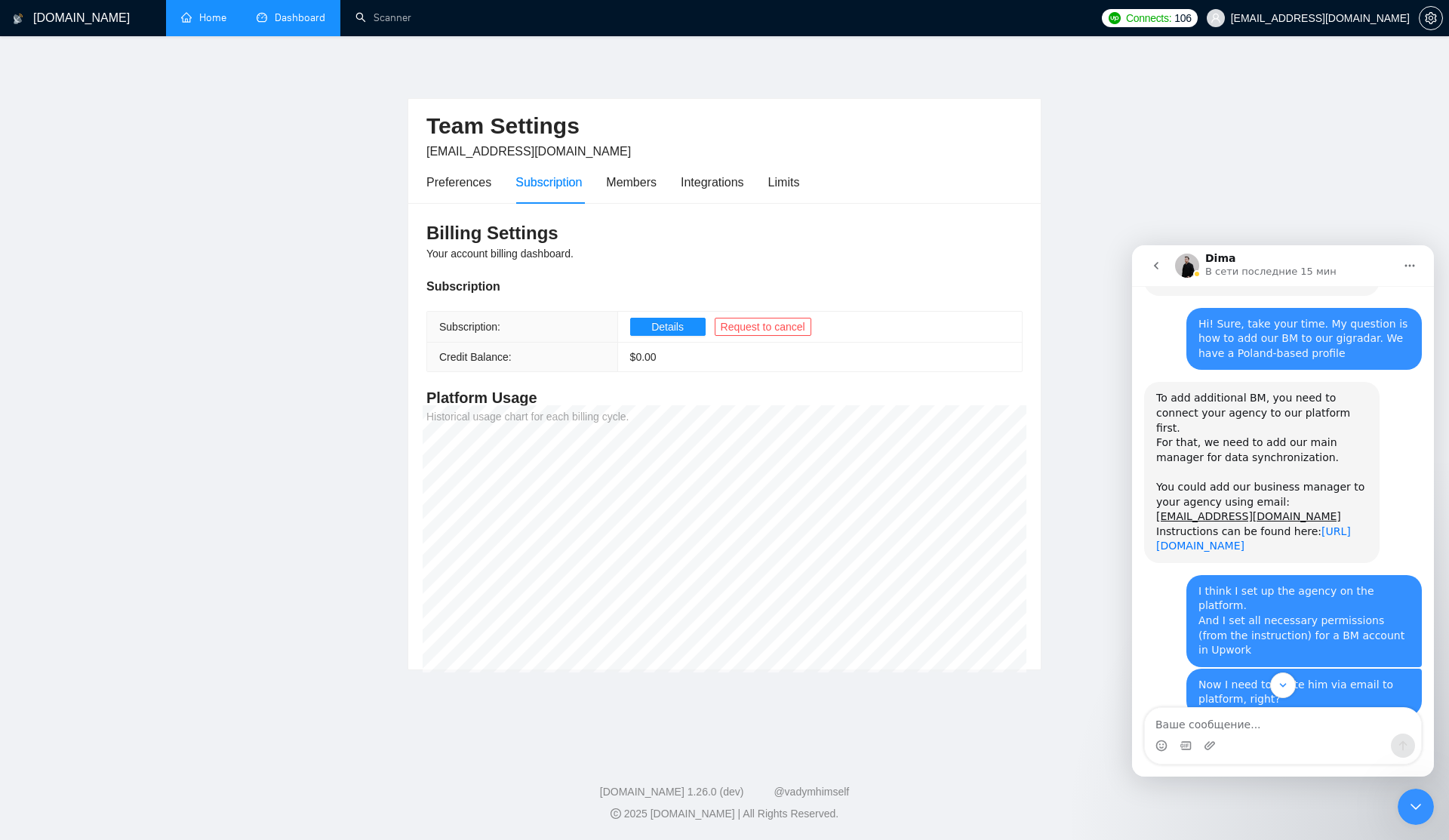
click at [1243, 525] on link "[URL][DOMAIN_NAME]" at bounding box center [1253, 538] width 195 height 27
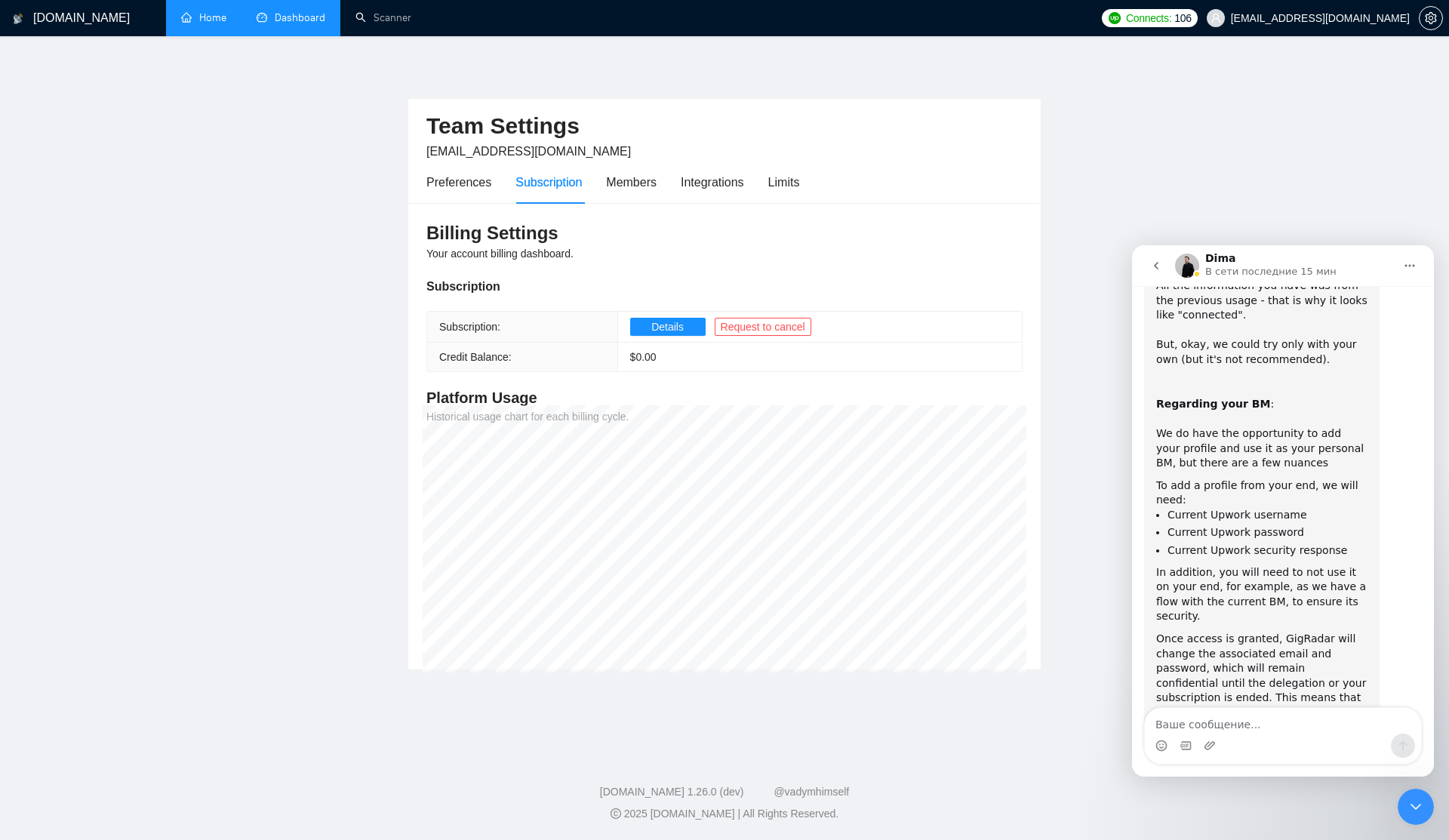
scroll to position [2222, 0]
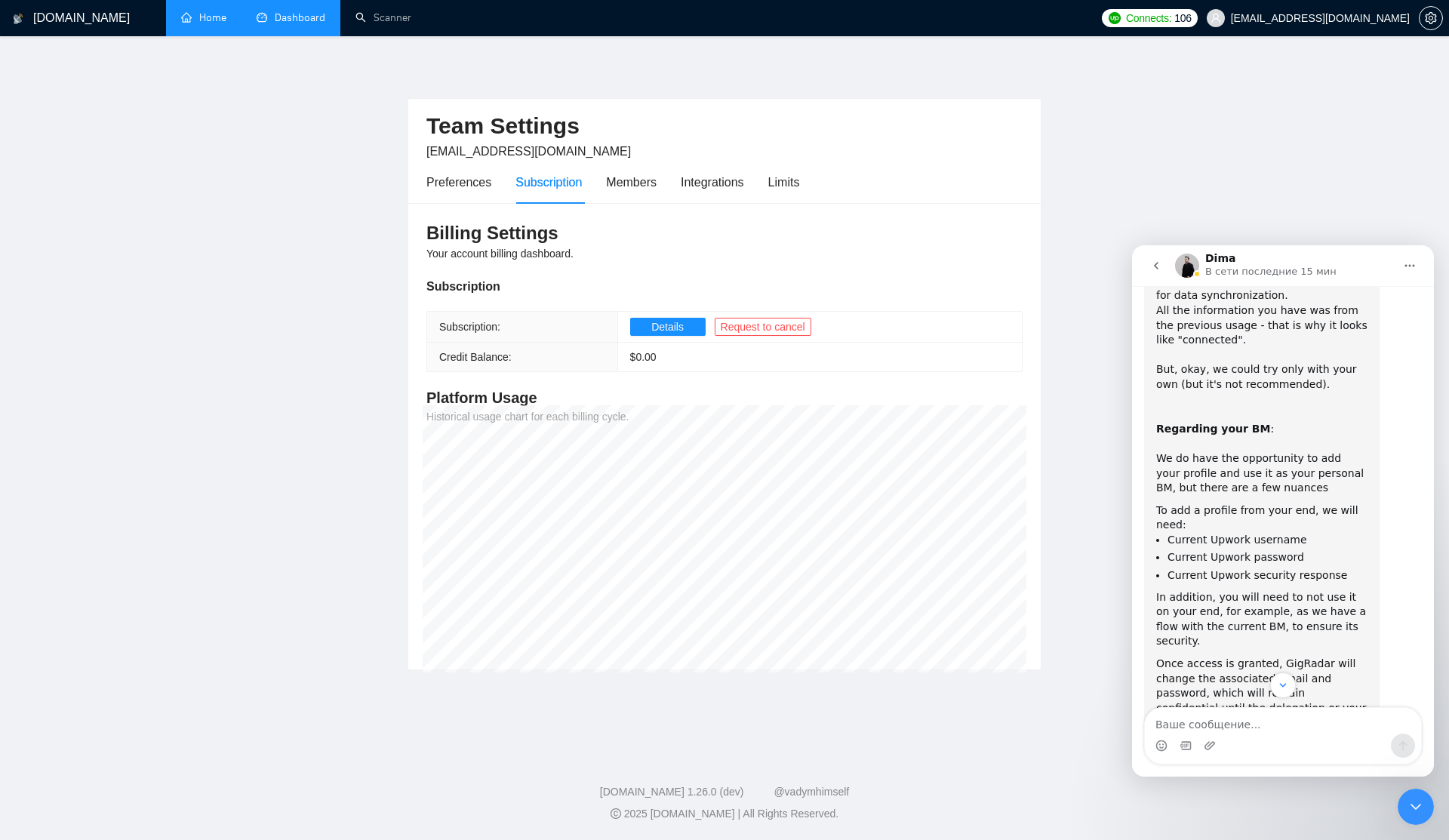
click at [1164, 657] on div "Once access is granted, GigRadar will change the associated email and password,…" at bounding box center [1261, 730] width 211 height 148
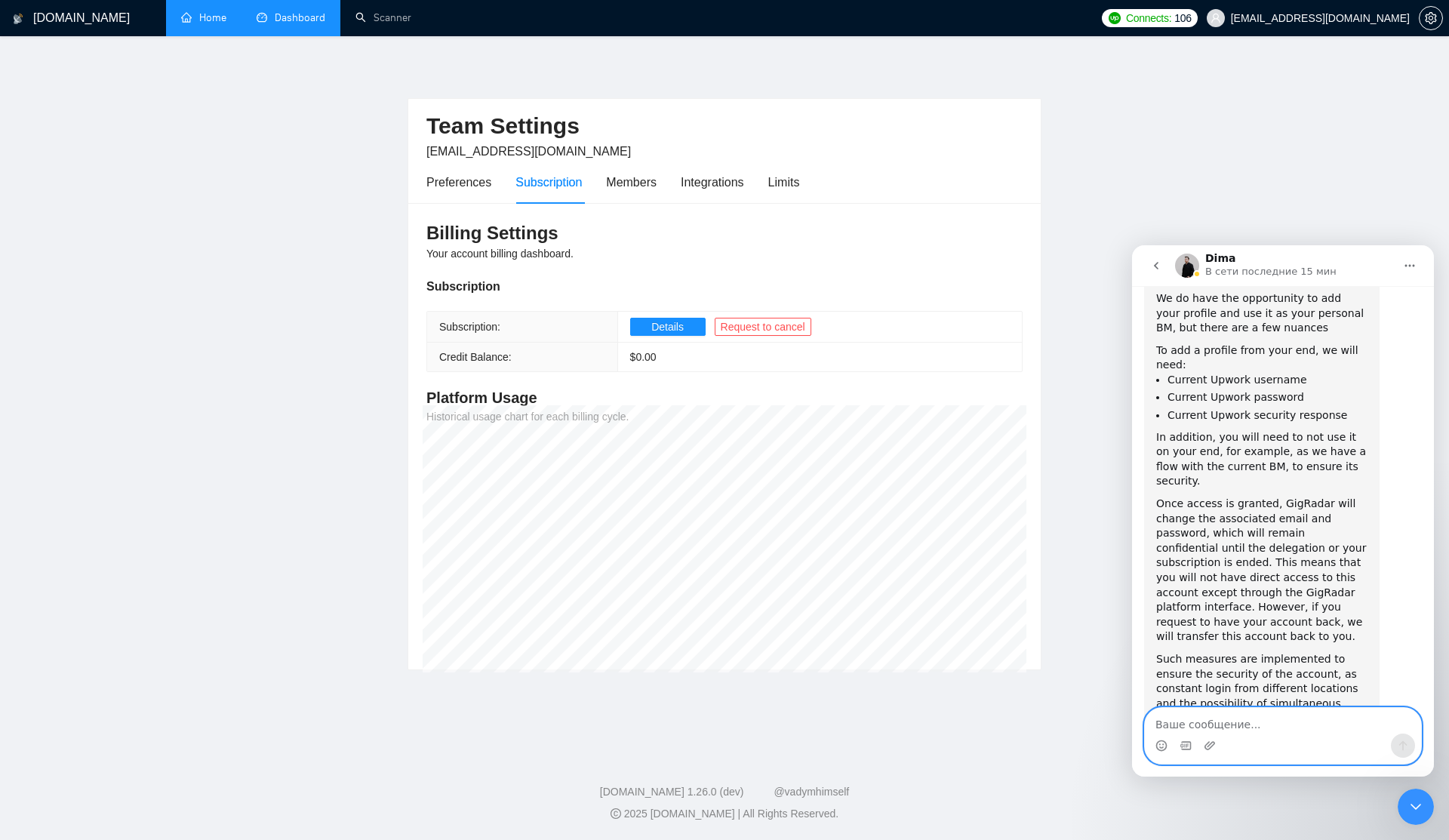
click at [1212, 723] on textarea "Ваше сообщение..." at bounding box center [1282, 721] width 276 height 26
type textarea "W"
type textarea "Found it in text, thanks"
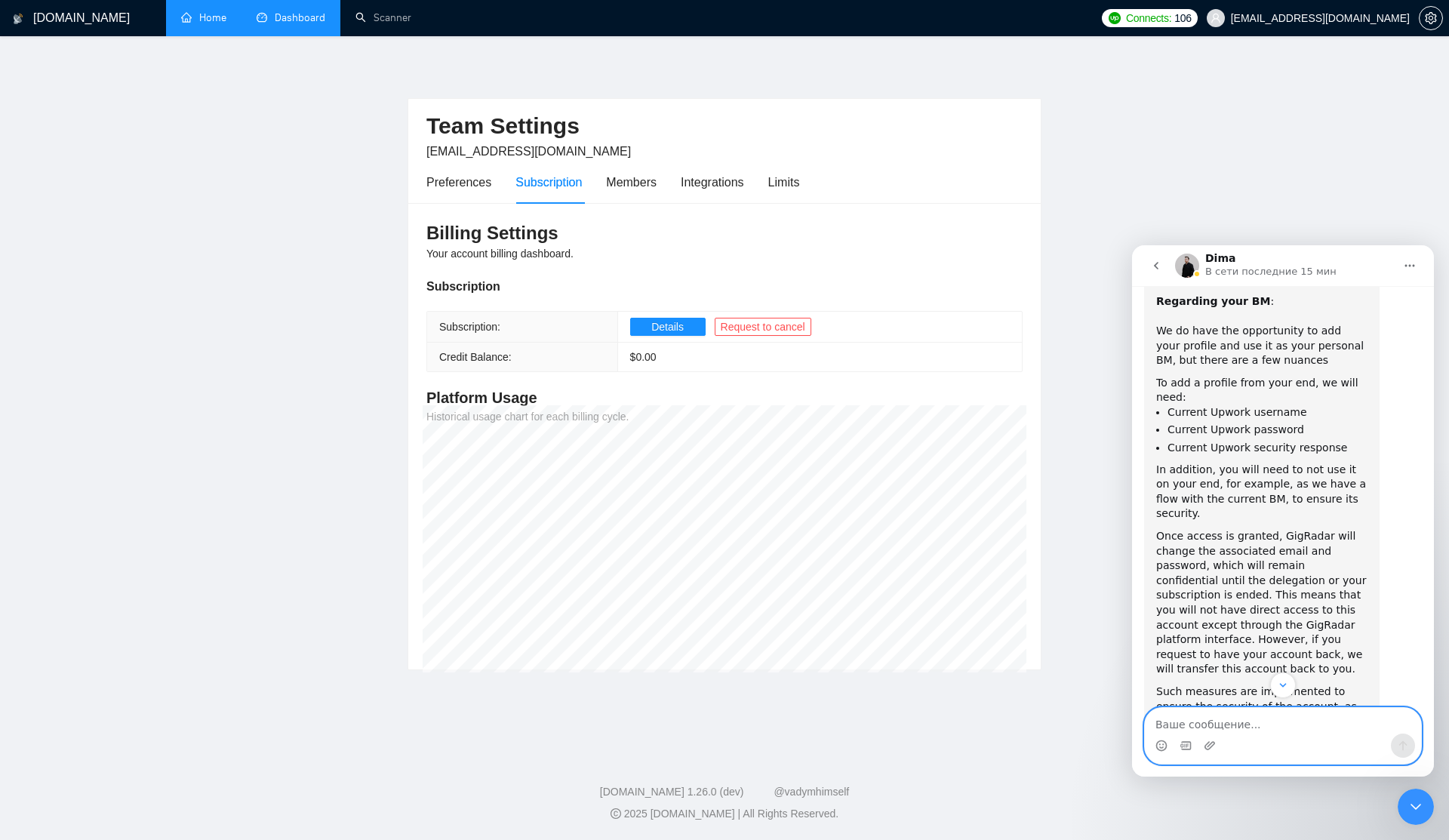
scroll to position [2416, 0]
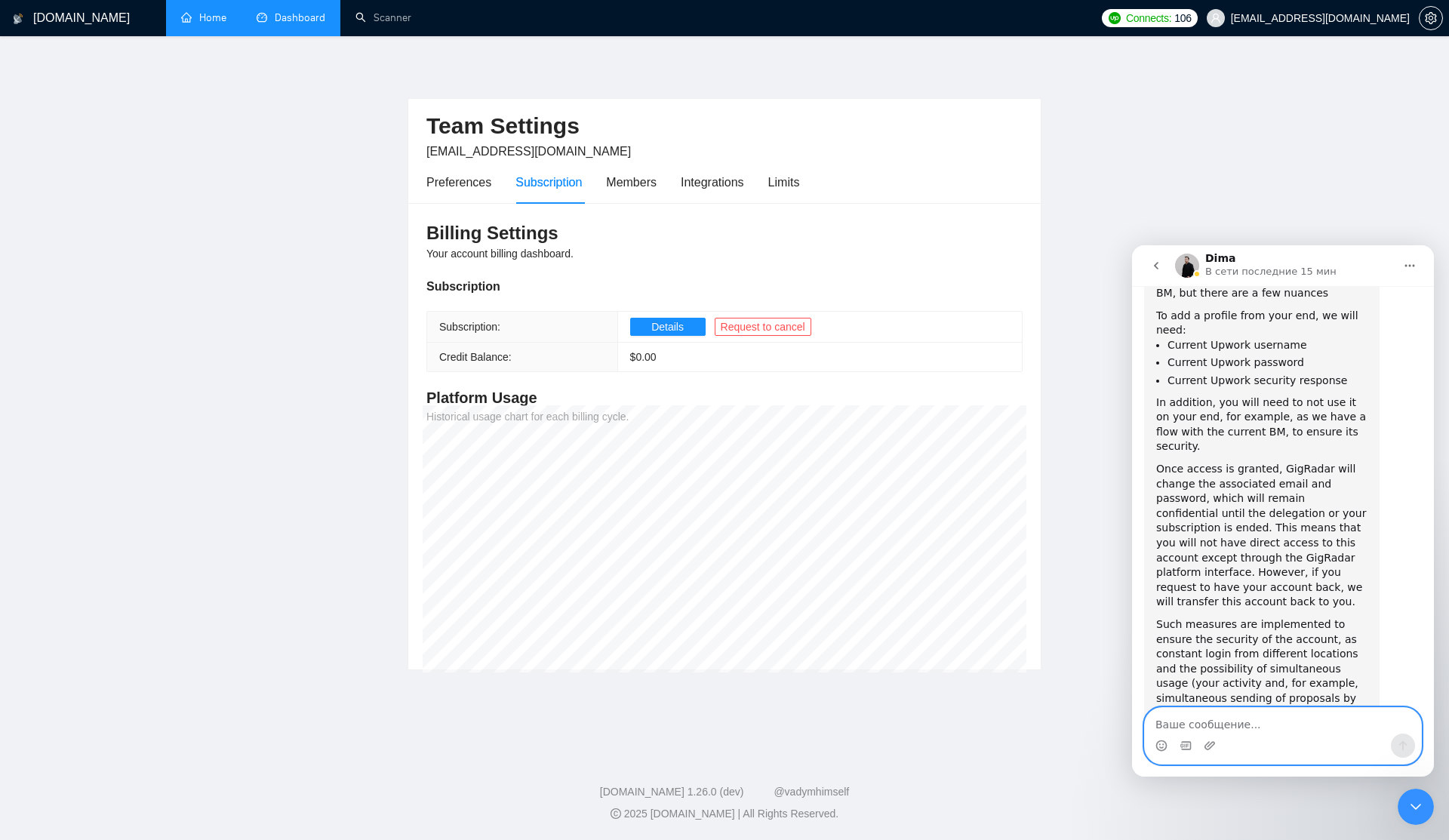
click at [1263, 730] on textarea "Ваше сообщение..." at bounding box center [1282, 721] width 276 height 26
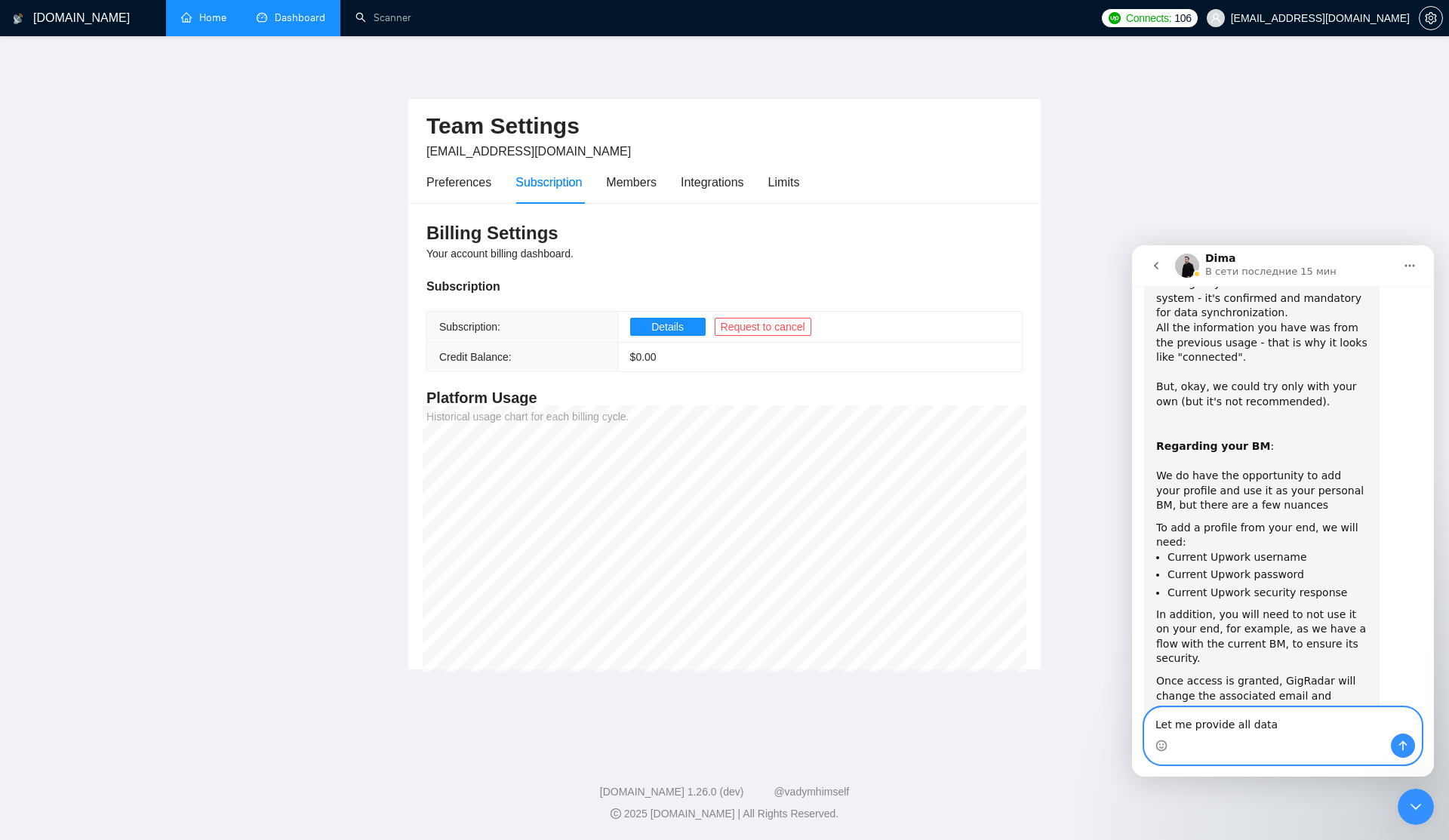
scroll to position [2170, 0]
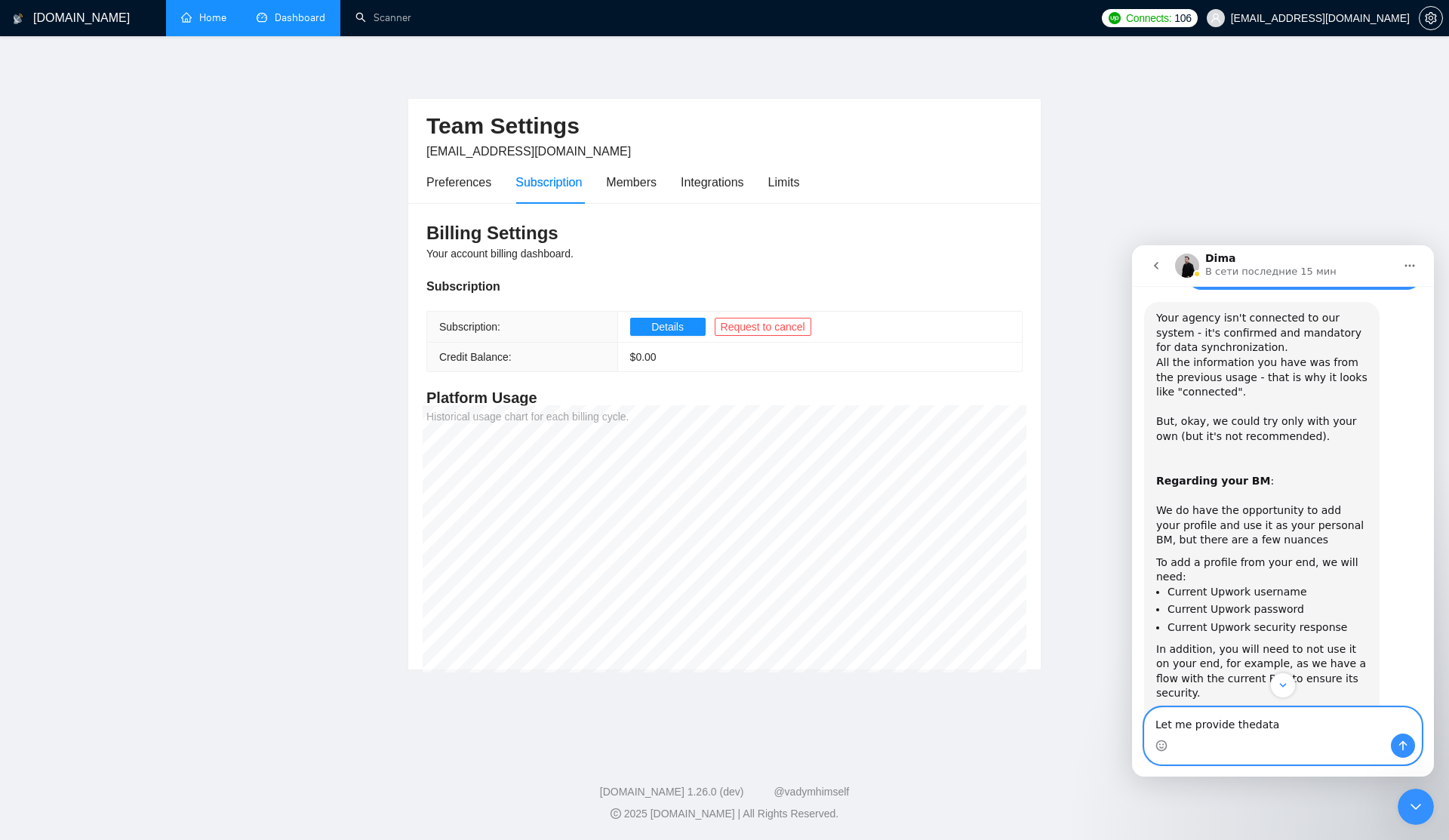
type textarea "Let me provide the data"
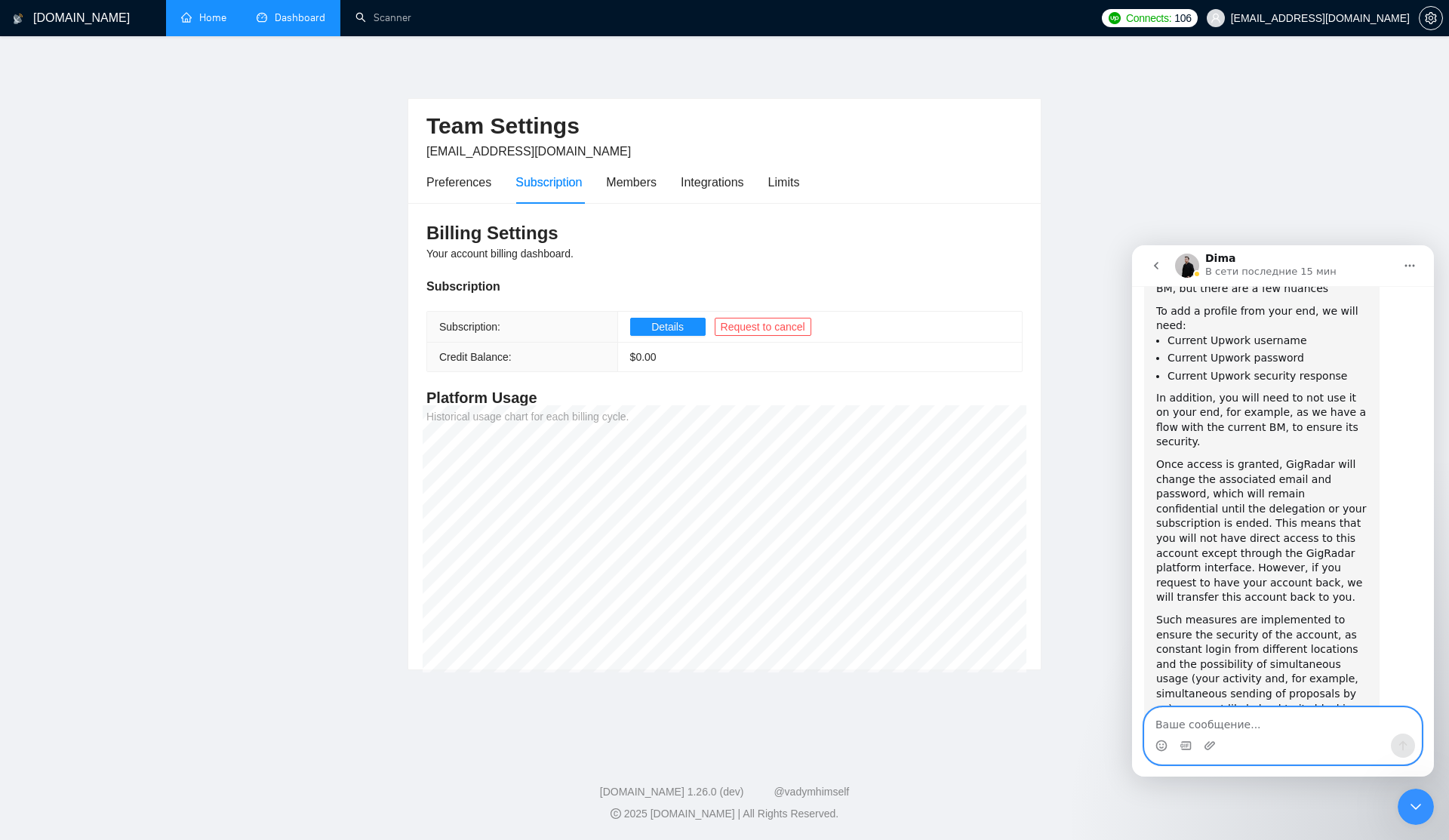
scroll to position [2450, 0]
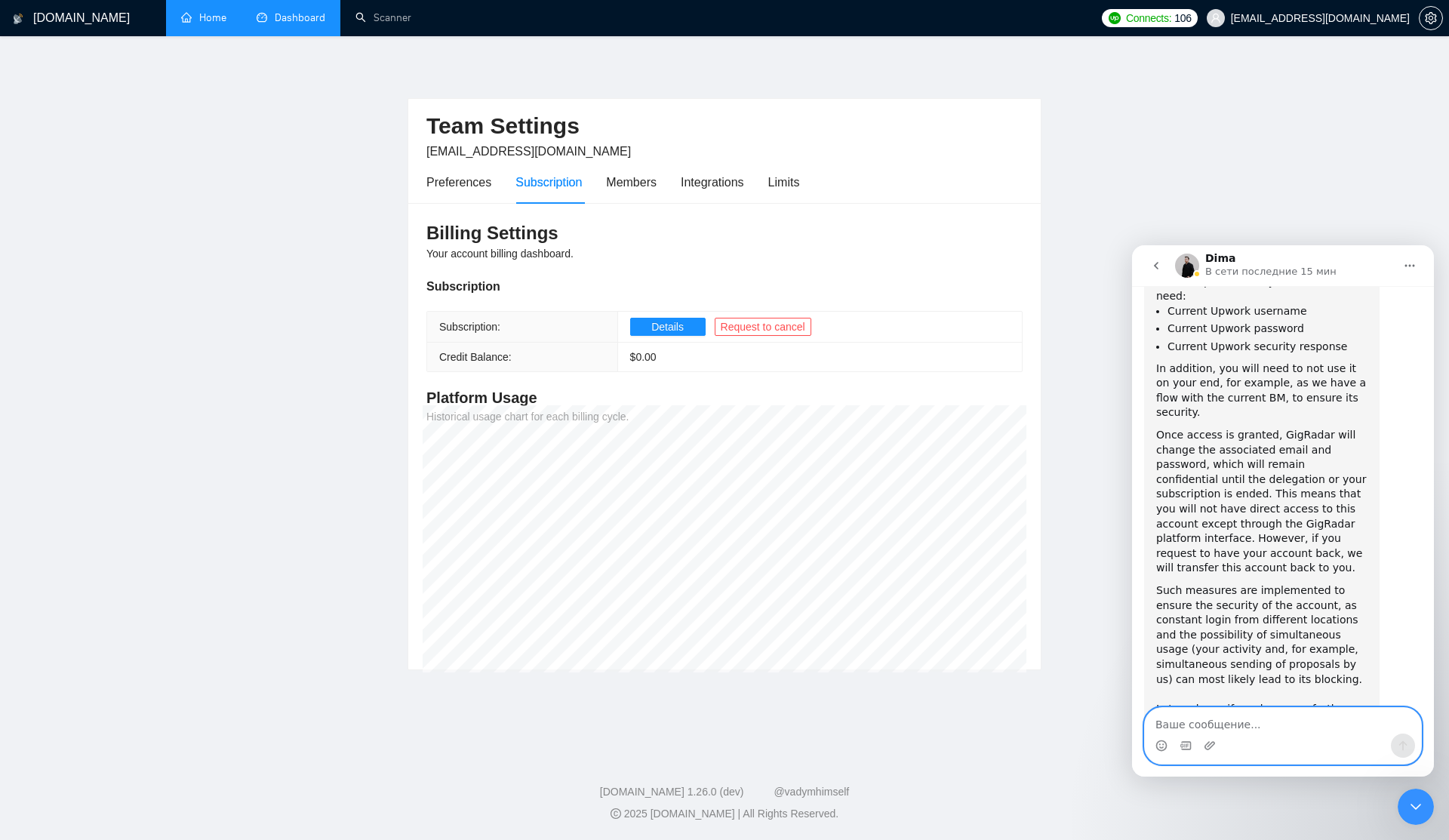
click at [1219, 728] on textarea "Ваше сообщение..." at bounding box center [1282, 721] width 276 height 26
paste textarea "[hleb.belehau@creativeit.io](mailto:hleb.belehau@creativeit.io) T_?@Zv3fBDGp$$s"
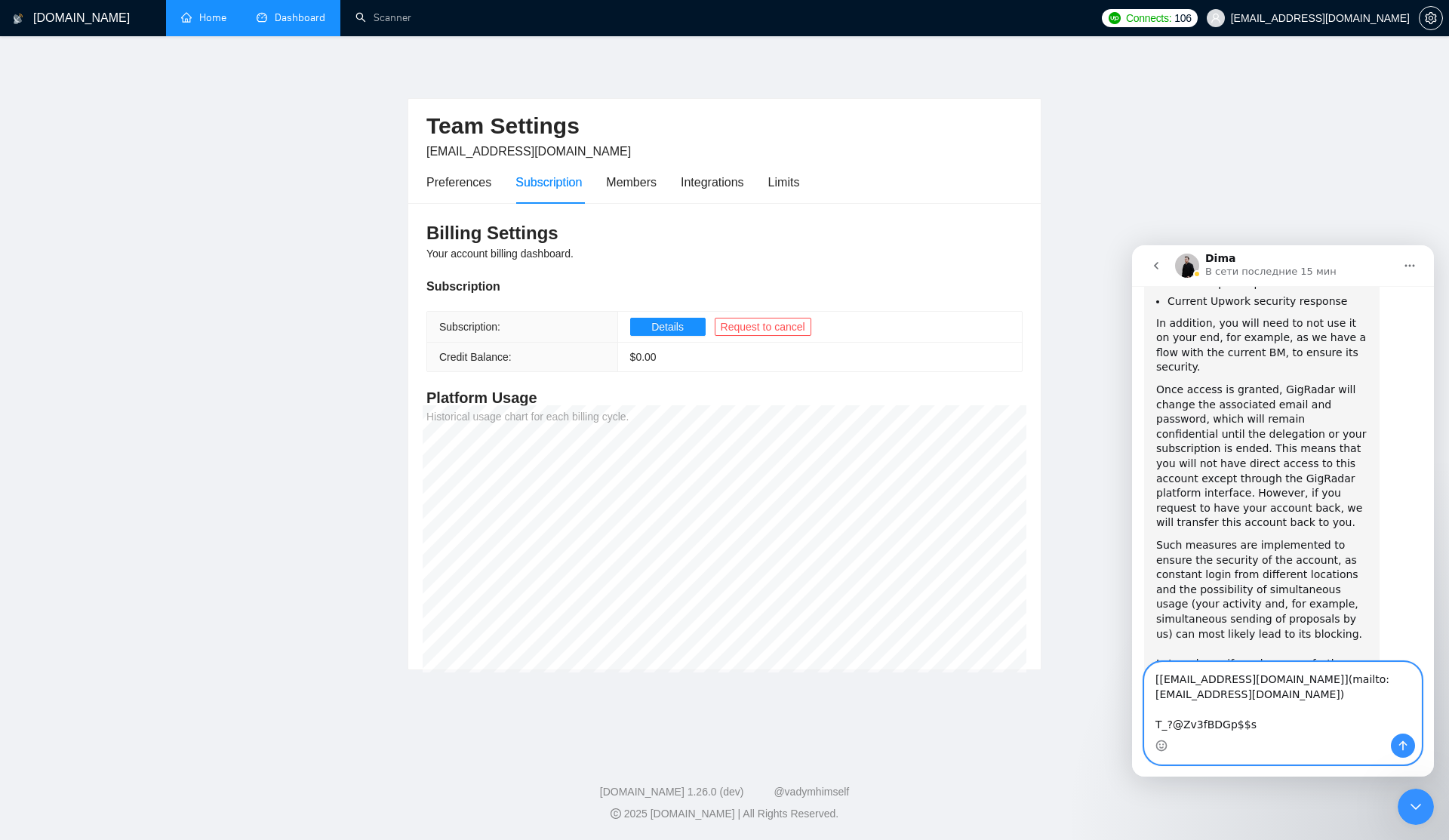
click at [1225, 709] on textarea "[hleb.belehau@creativeit.io](mailto:hleb.belehau@creativeit.io) T_?@Zv3fBDGp$$s" at bounding box center [1282, 698] width 276 height 71
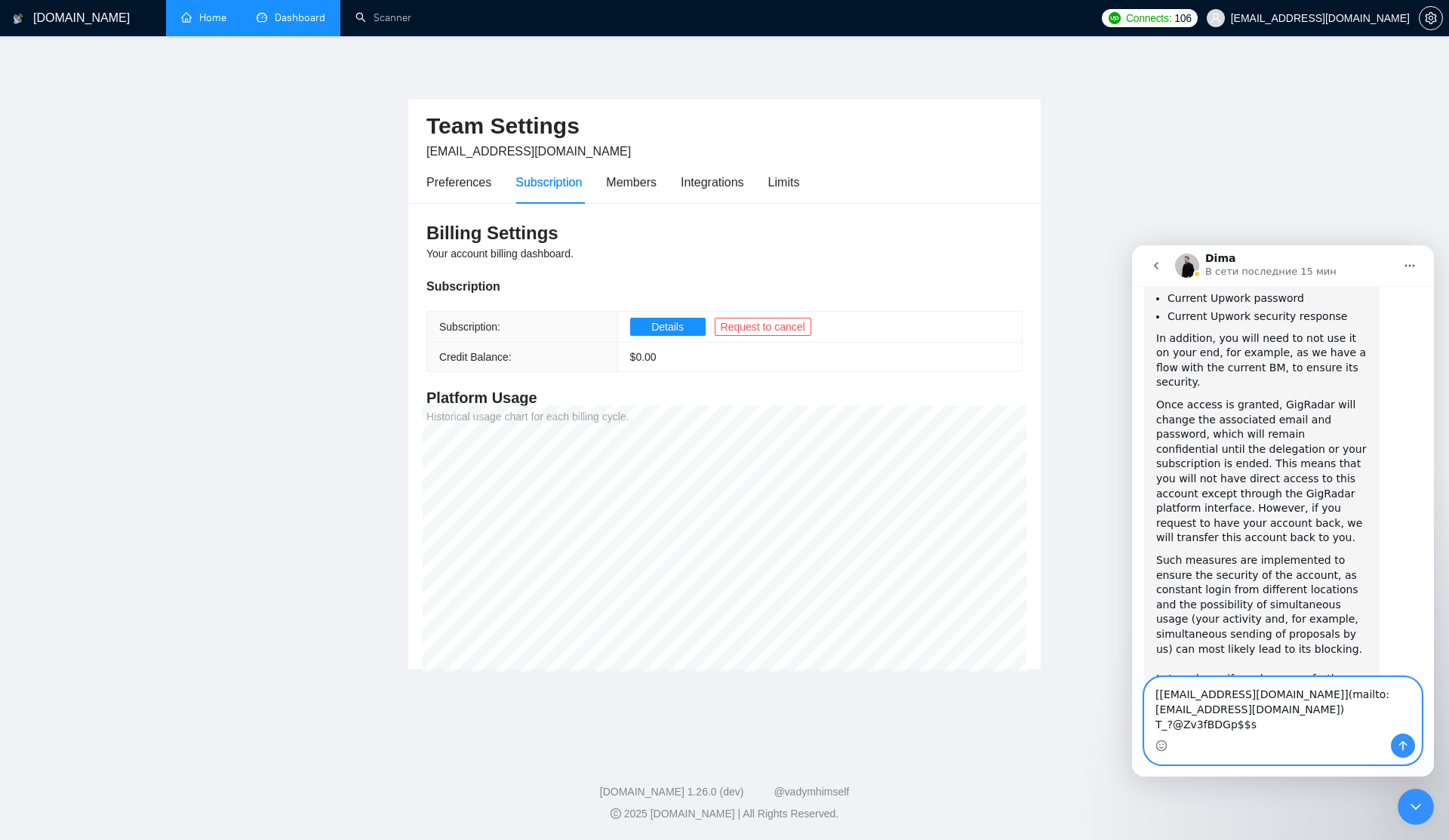
drag, startPoint x: 1219, startPoint y: 728, endPoint x: 1158, endPoint y: 712, distance: 63.1
click at [1158, 712] on textarea "[hleb.belehau@creativeit.io](mailto:hleb.belehau@creativeit.io) T_?@Zv3fBDGp$$s" at bounding box center [1282, 705] width 276 height 56
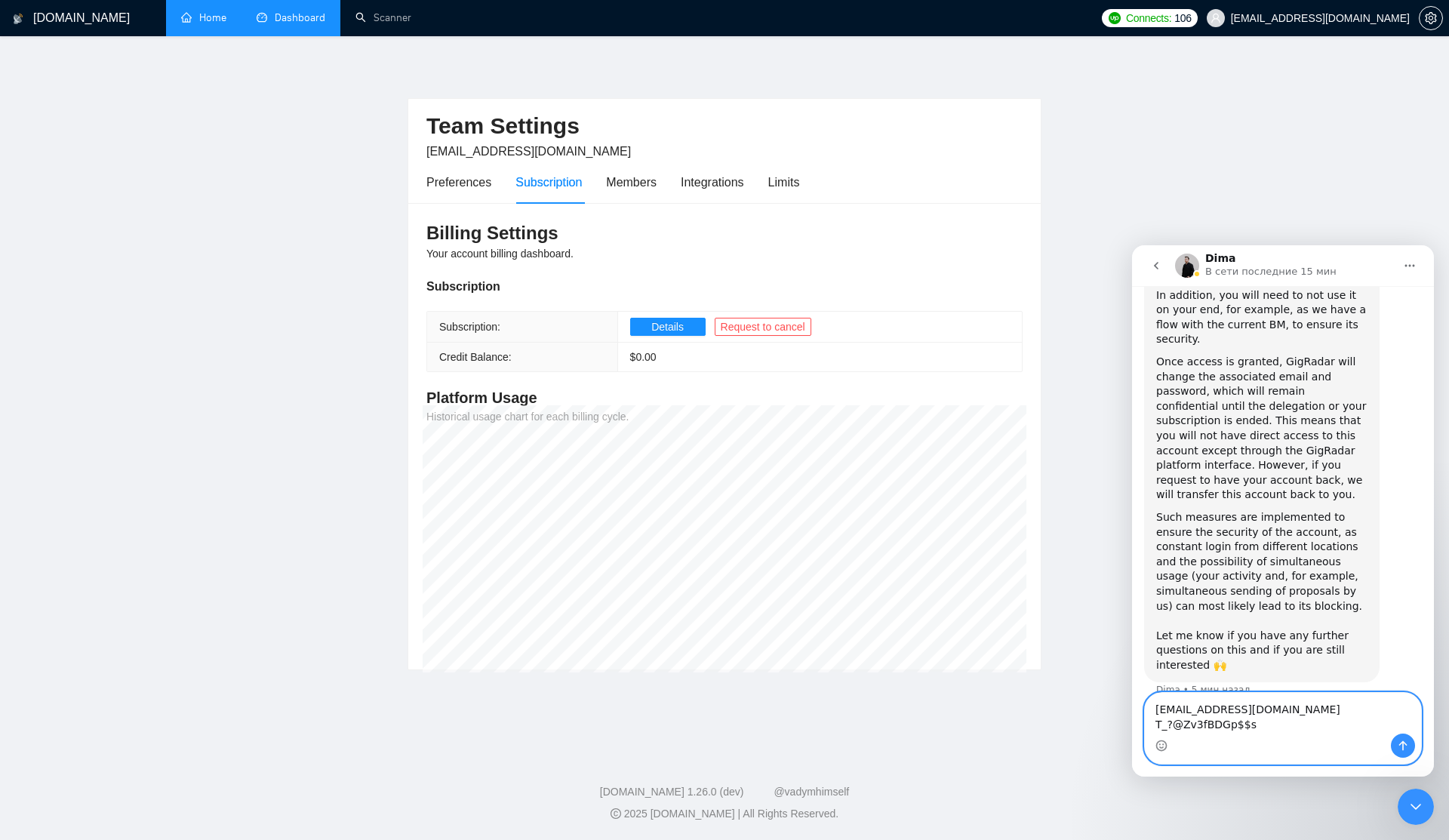
scroll to position [2538, 0]
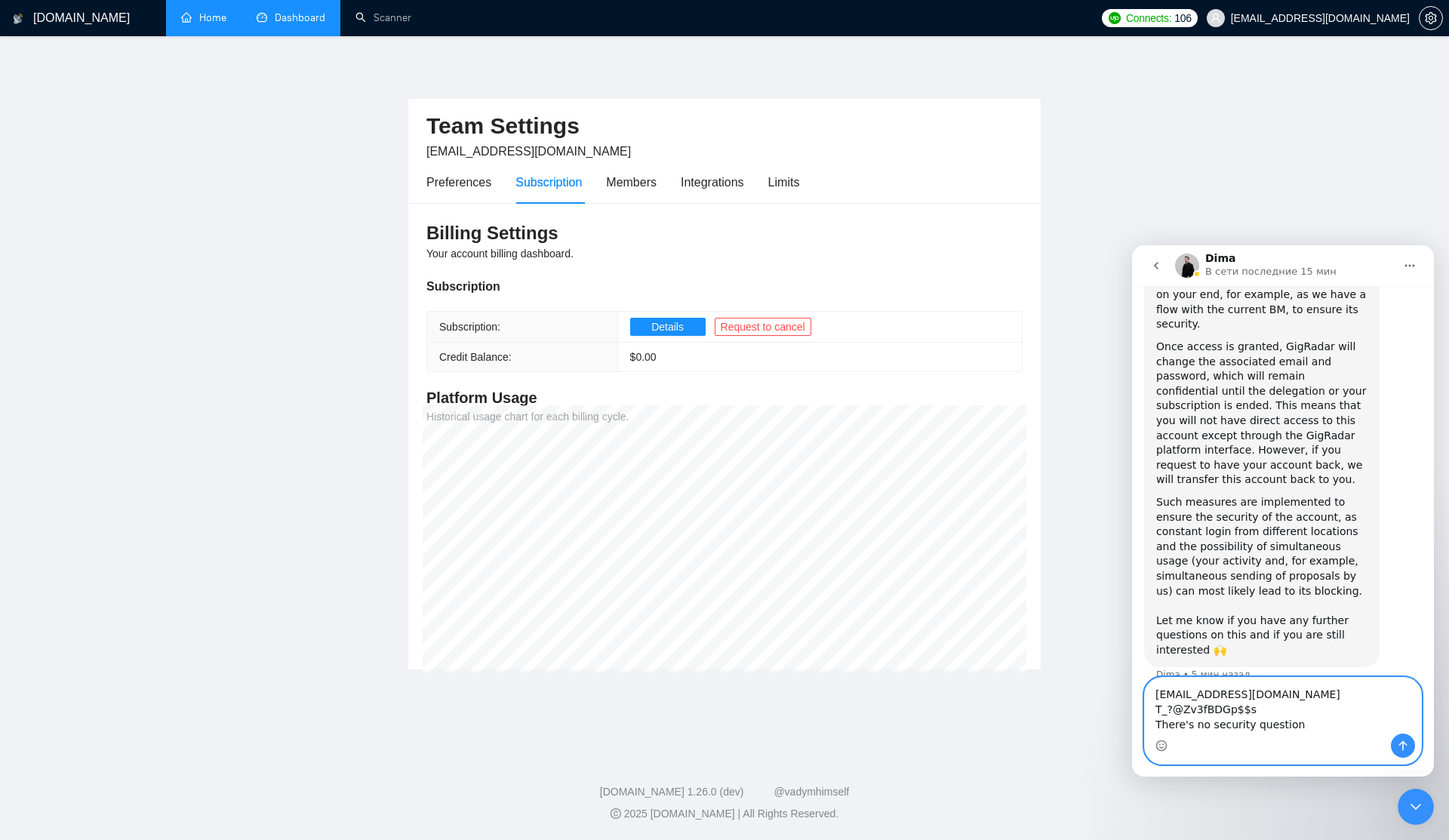
type textarea "hleb.belehau@creativeit.io T_?@Zv3fBDGp$$s There's no security questions"
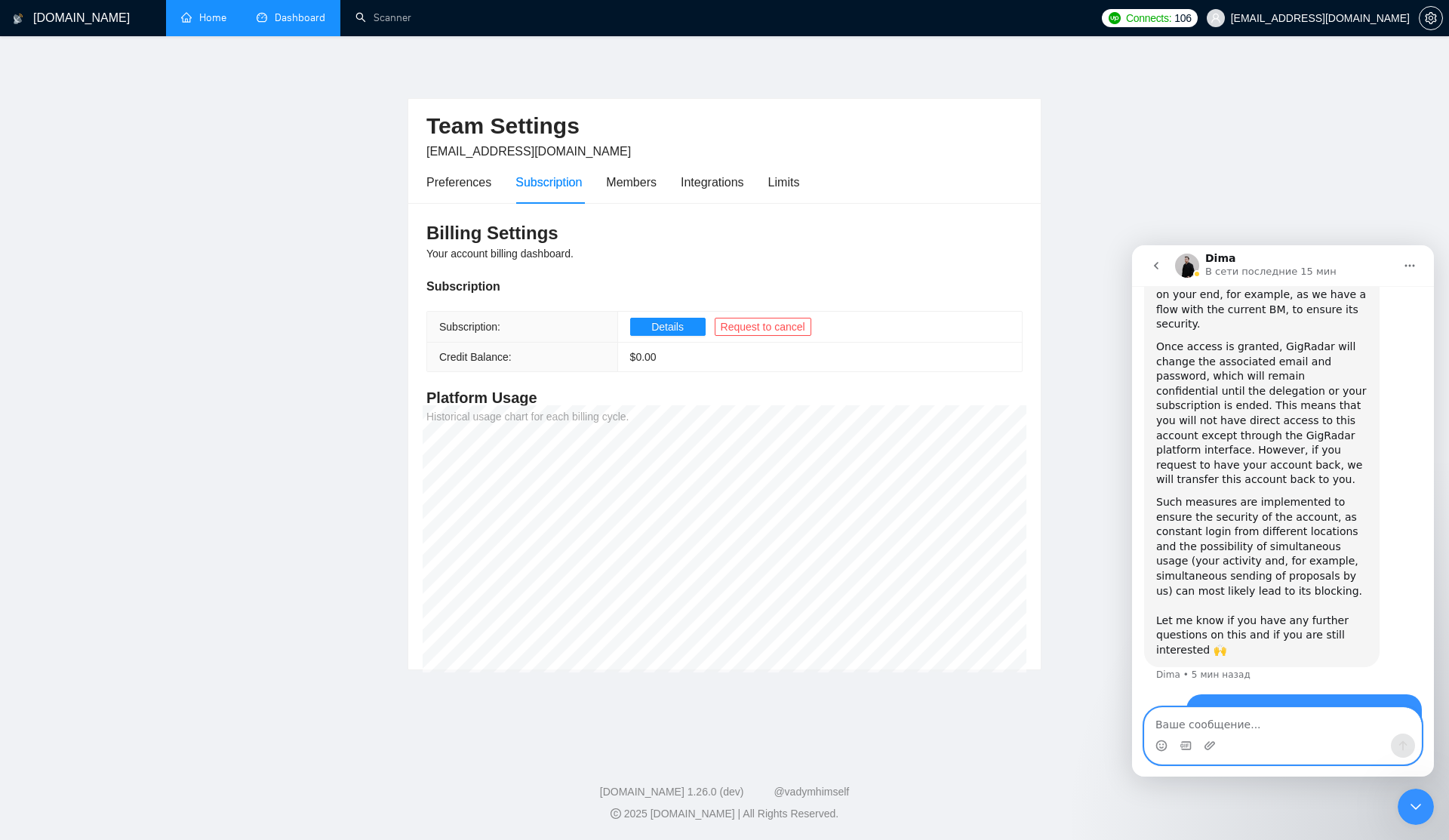
scroll to position [2572, 0]
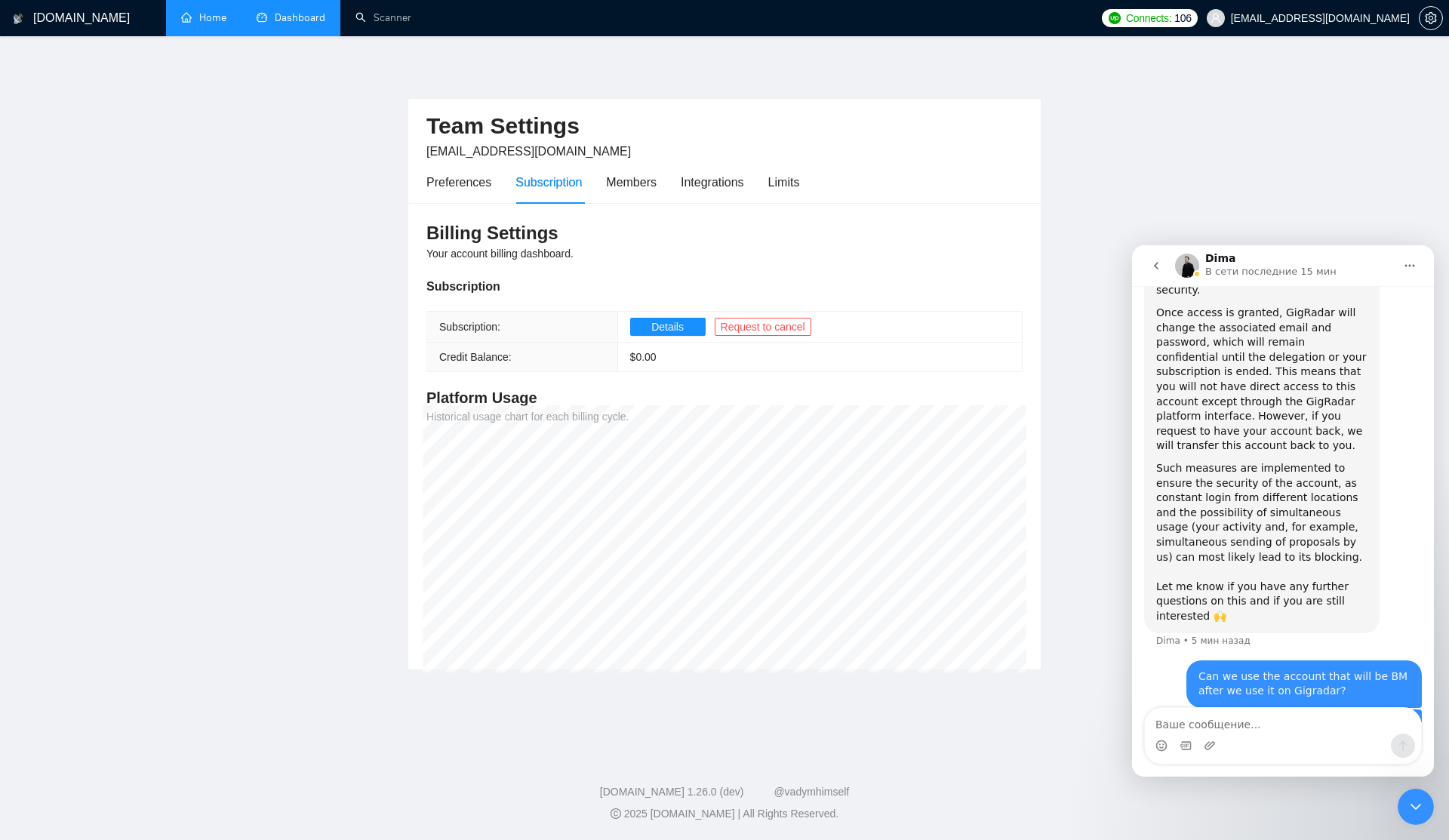
click at [1367, 787] on div "hleb.belehau@creativeit.io T_?@Zv3fBDGp$$s There's no security questions" at bounding box center [1318, 809] width 185 height 44
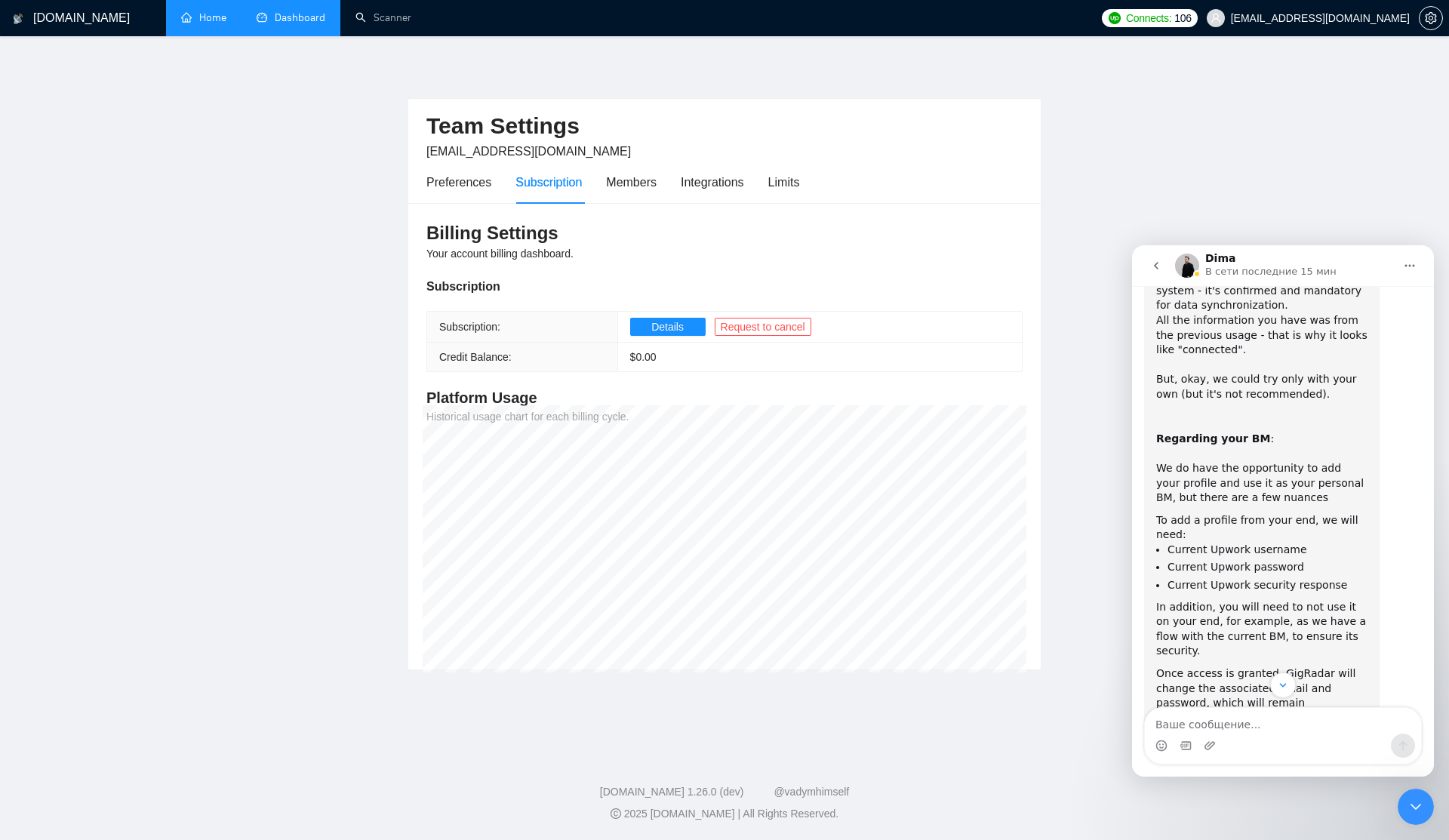
scroll to position [2055, 0]
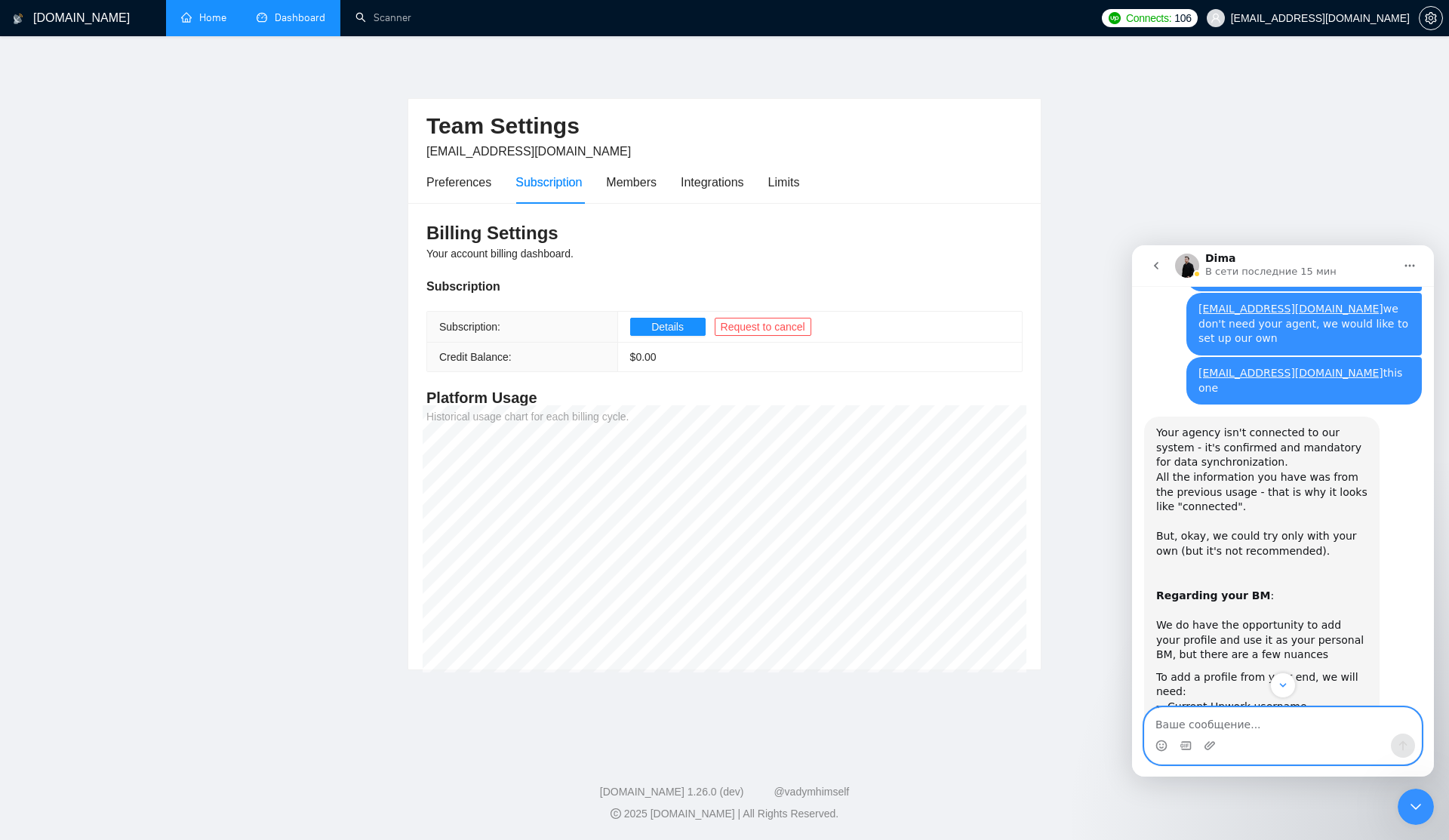
click at [1194, 728] on textarea "Ваше сообщение..." at bounding box center [1282, 721] width 276 height 26
paste textarea "[URL][DOMAIN_NAME]"
type textarea "[URL][DOMAIN_NAME]"
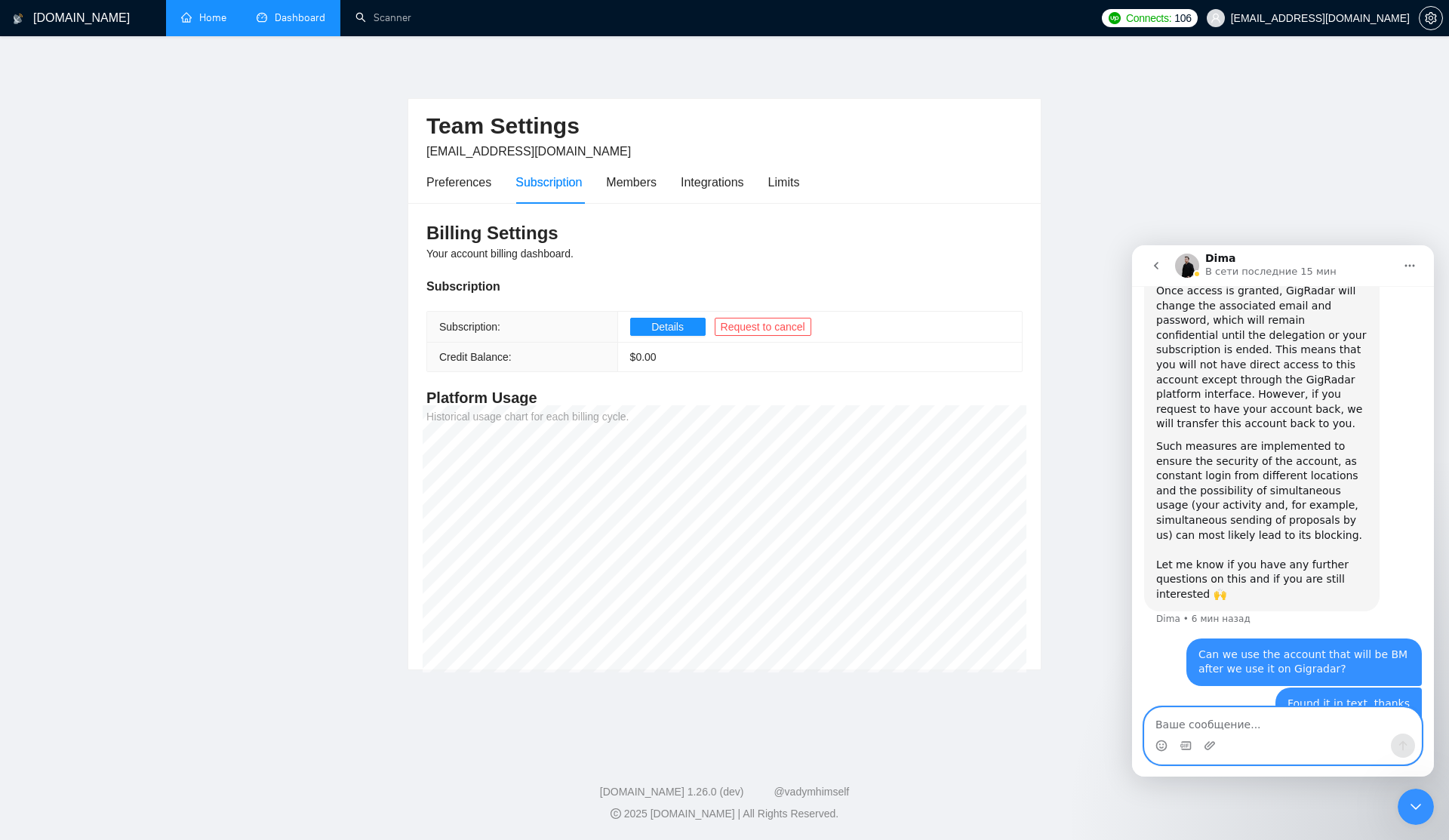
scroll to position [2621, 0]
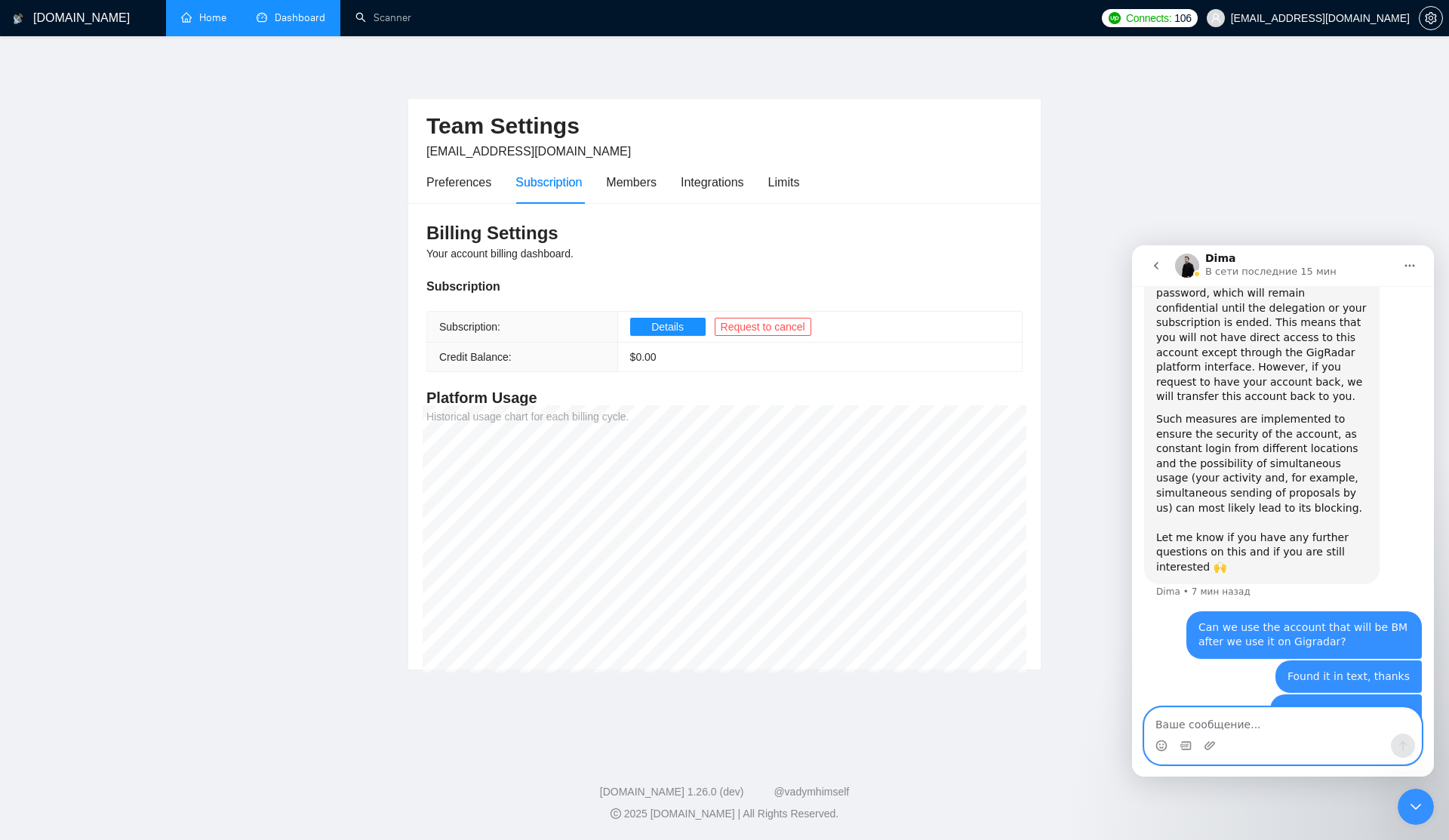
click at [1269, 712] on textarea "Ваше сообщение..." at bounding box center [1282, 721] width 276 height 26
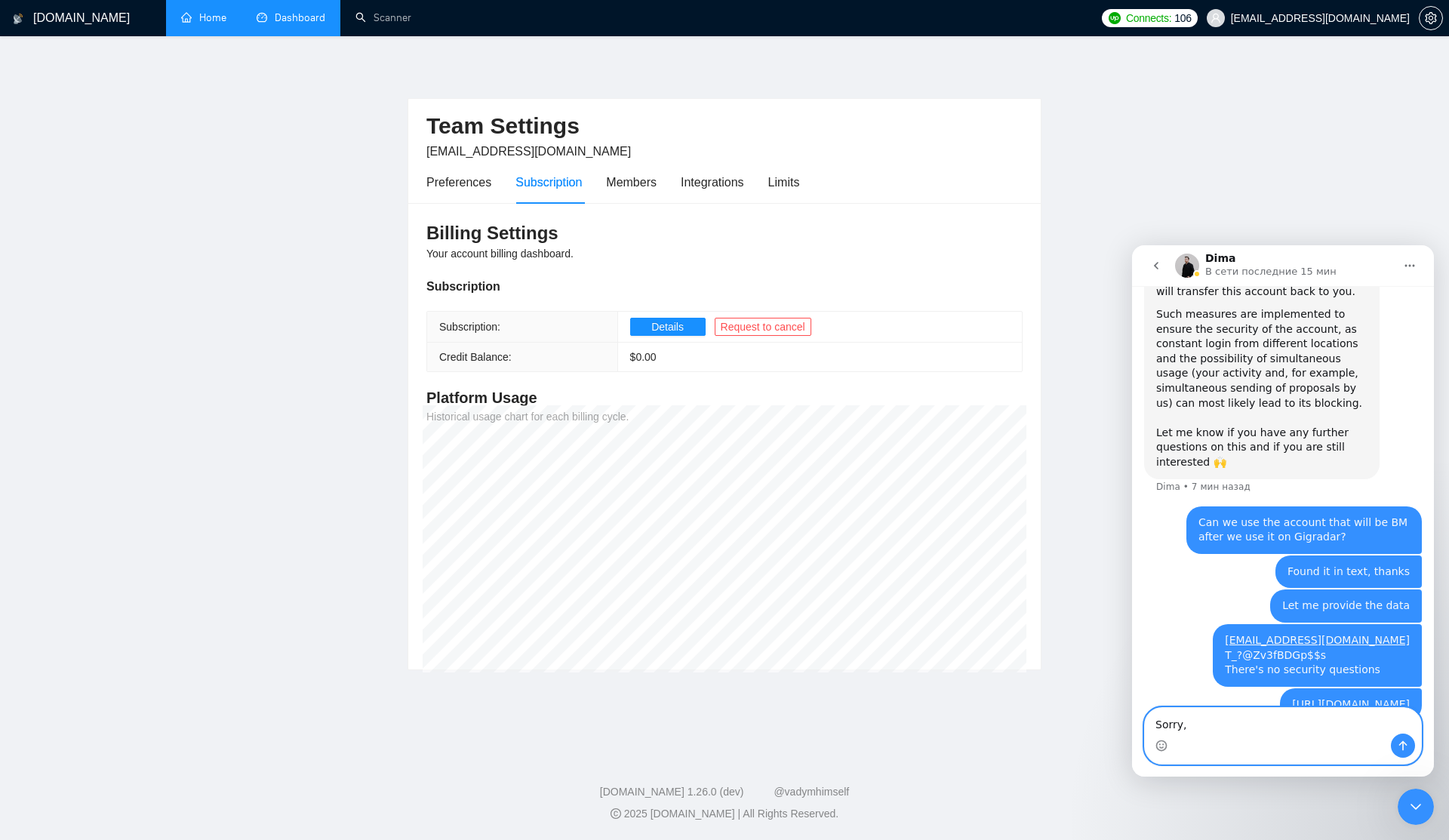
scroll to position [2727, 0]
type textarea "Sorry, the security questions is [PERSON_NAME]"
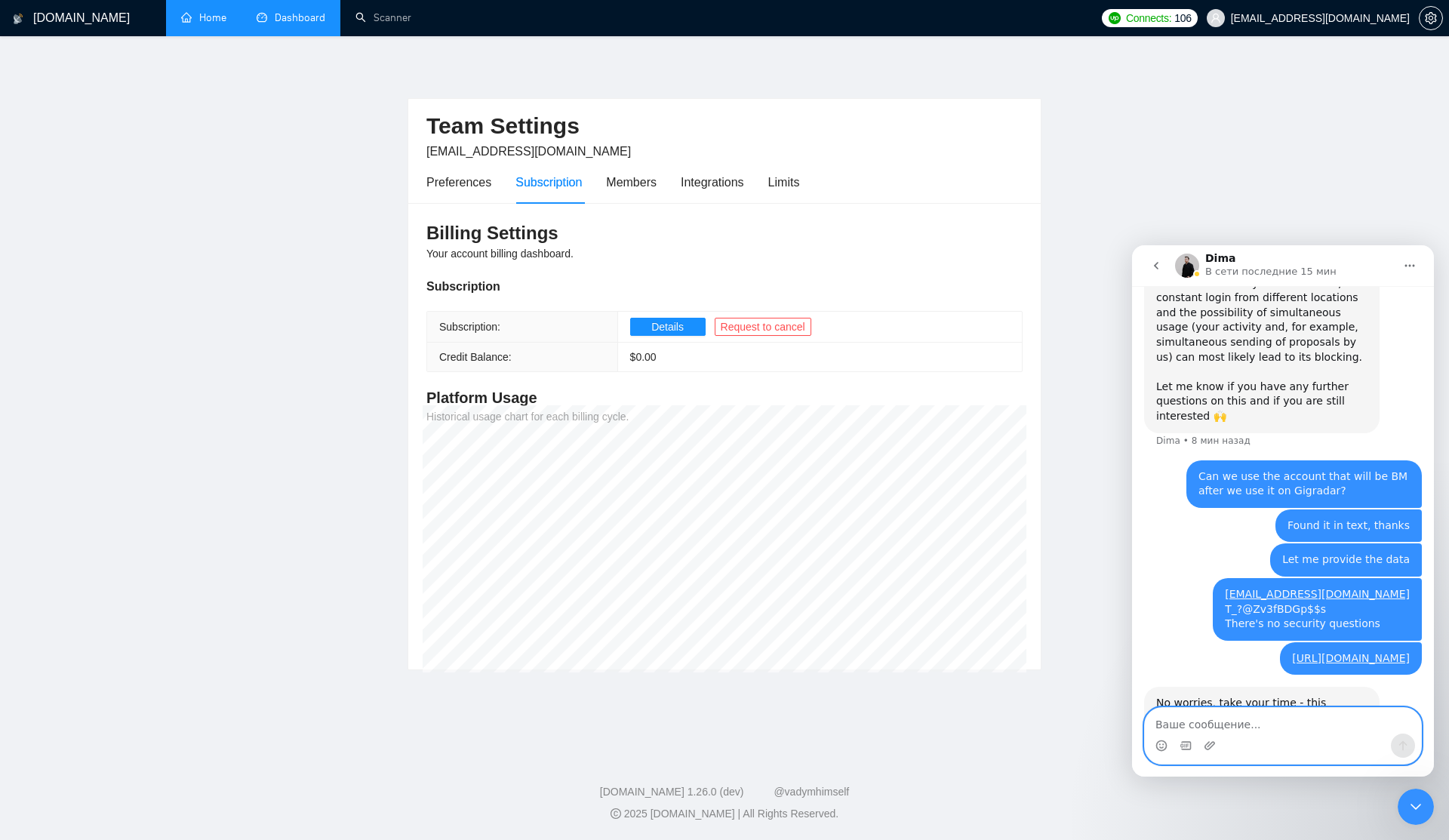
scroll to position [2831, 0]
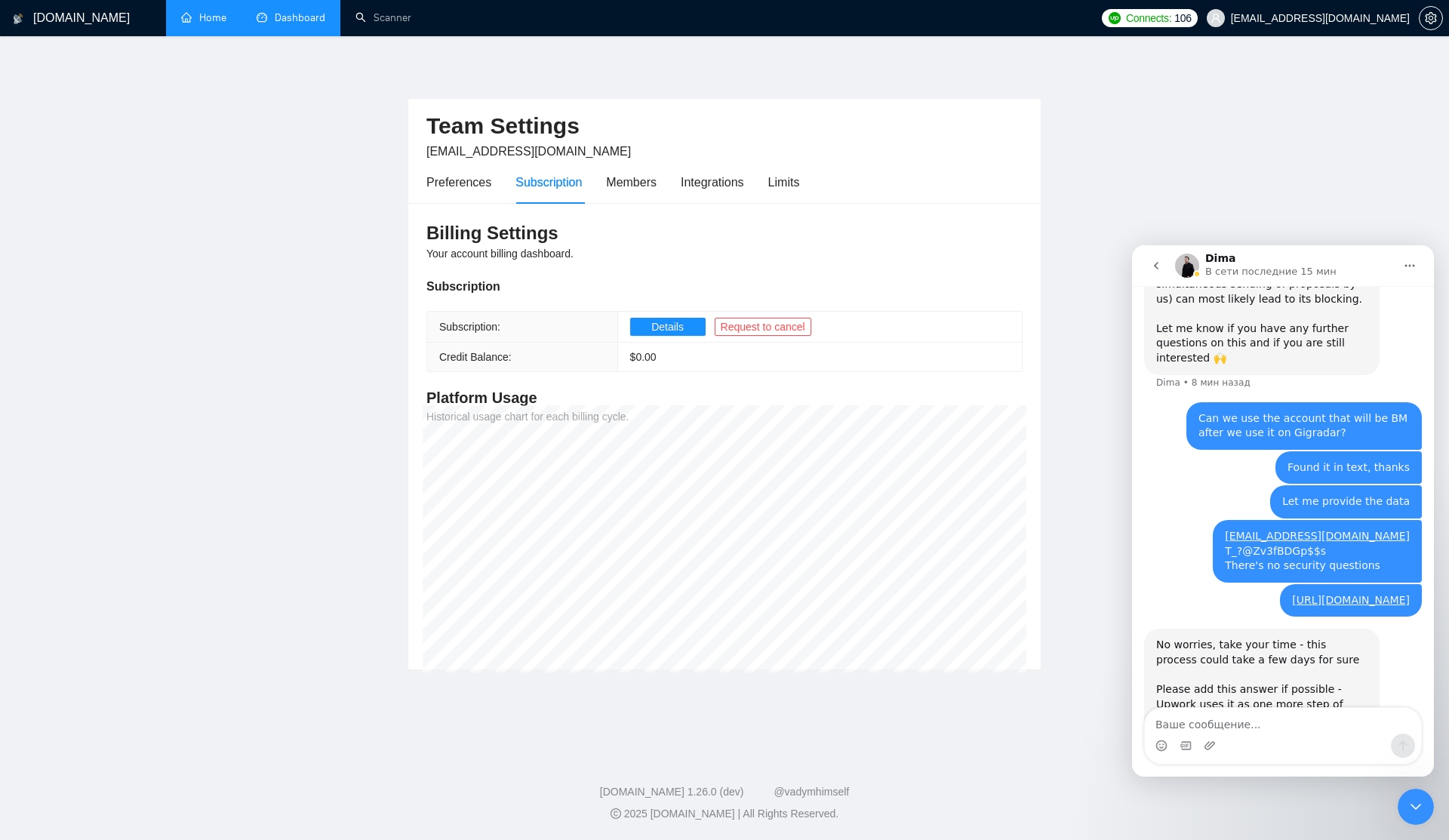
click at [1236, 741] on div "Мессенджер Intercom" at bounding box center [1282, 746] width 276 height 24
click at [1245, 723] on textarea "Ваше сообщение..." at bounding box center [1282, 721] width 276 height 26
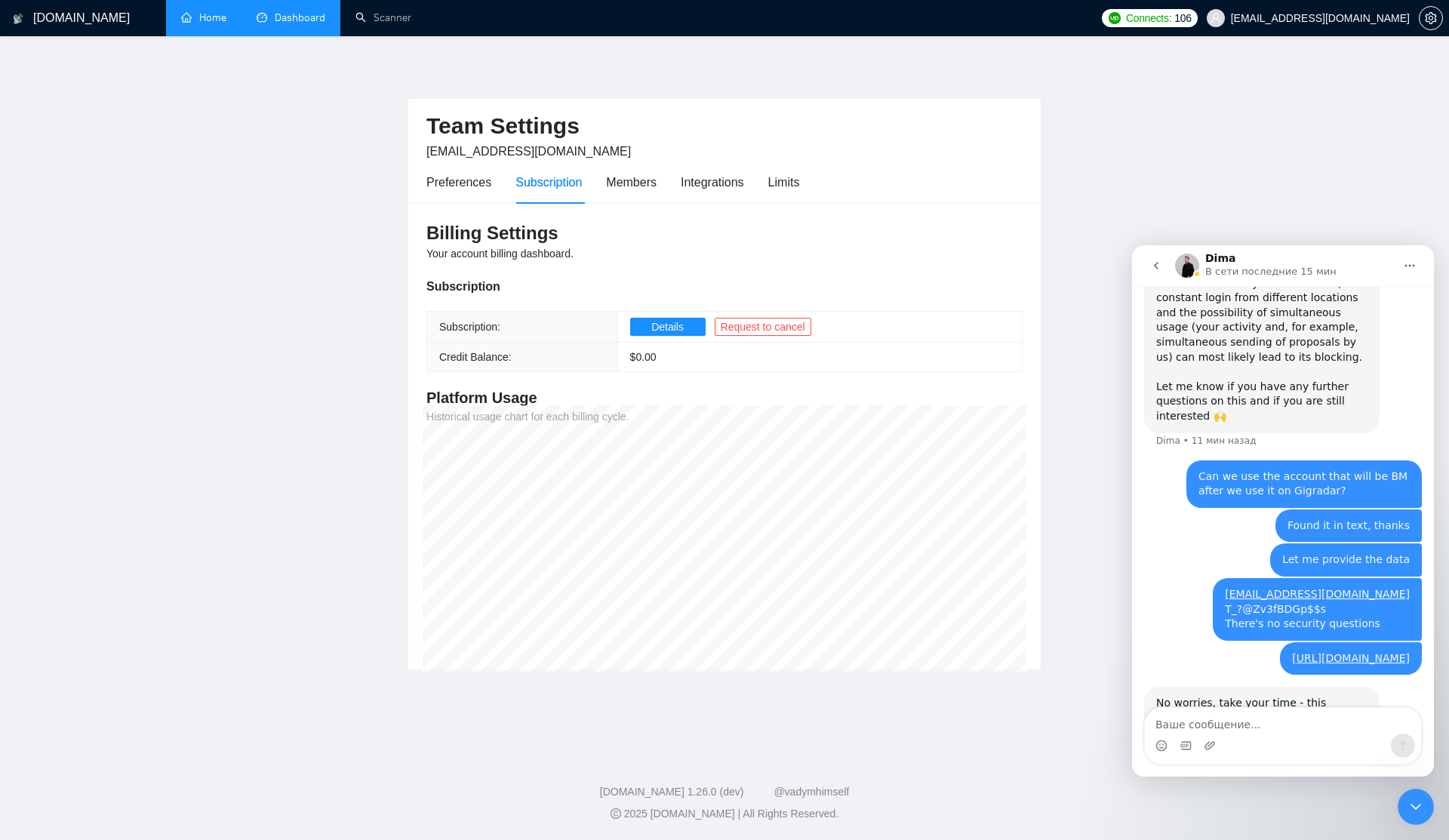
click at [457, 226] on h3 "Billing Settings" at bounding box center [724, 234] width 596 height 24
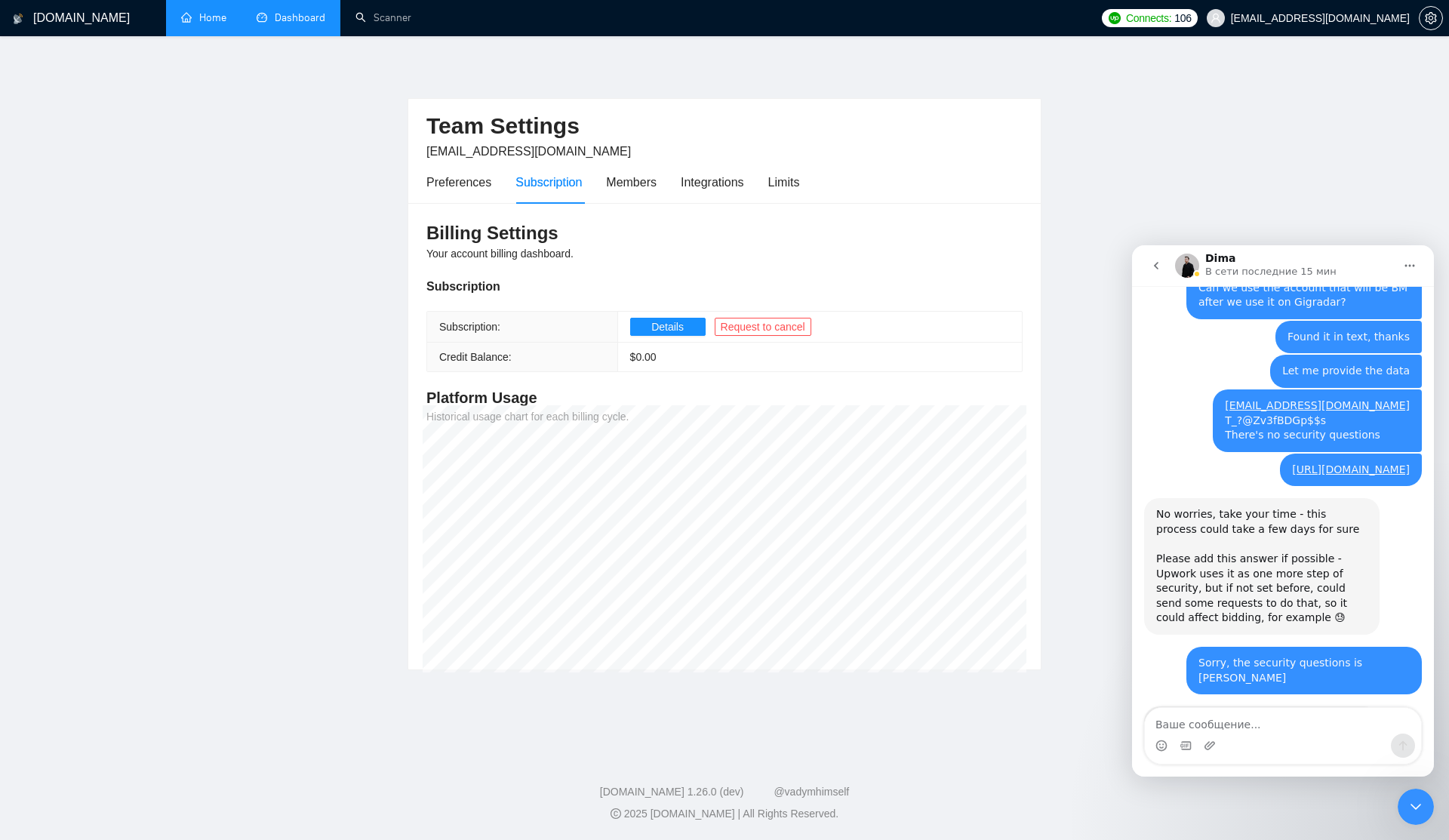
scroll to position [2965, 0]
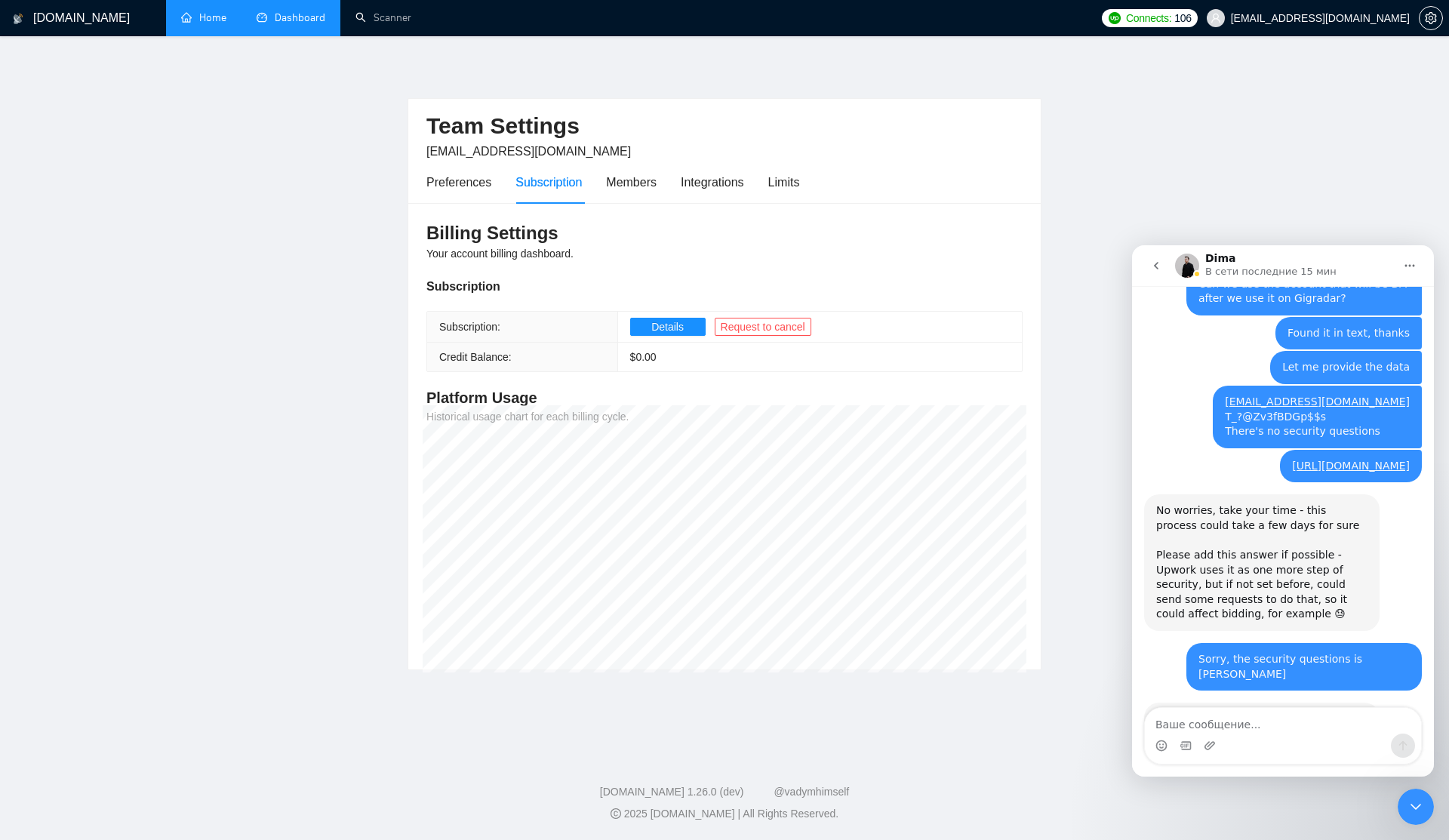
click at [1282, 738] on div "Мессенджер Intercom" at bounding box center [1282, 746] width 276 height 24
click at [1273, 728] on textarea "Ваше сообщение..." at bounding box center [1282, 721] width 276 height 26
click at [1271, 730] on textarea "Ваше сообщение..." at bounding box center [1282, 721] width 276 height 26
type textarea "Ok, we'll not to login in his account, got it"
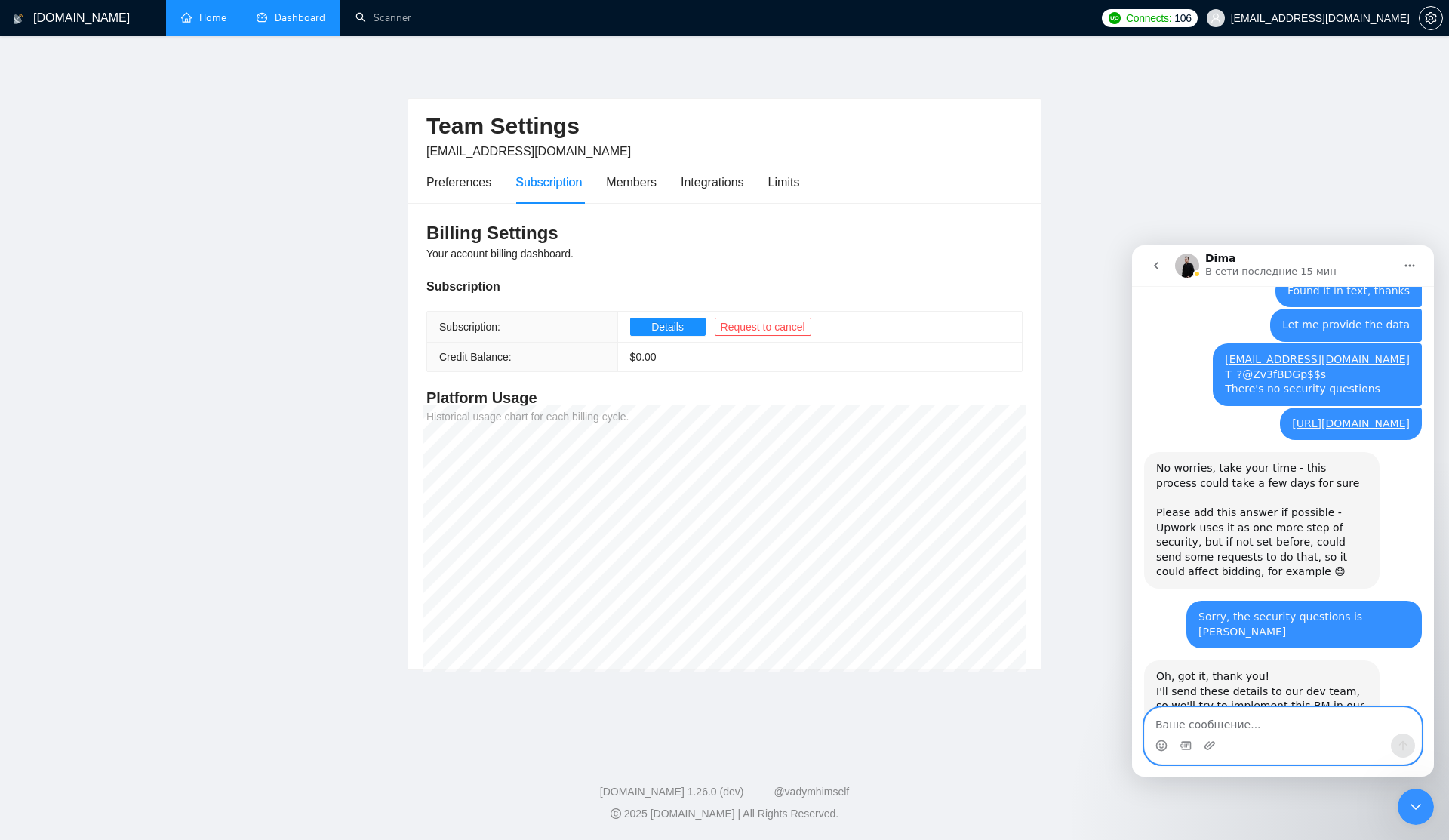
scroll to position [3010, 0]
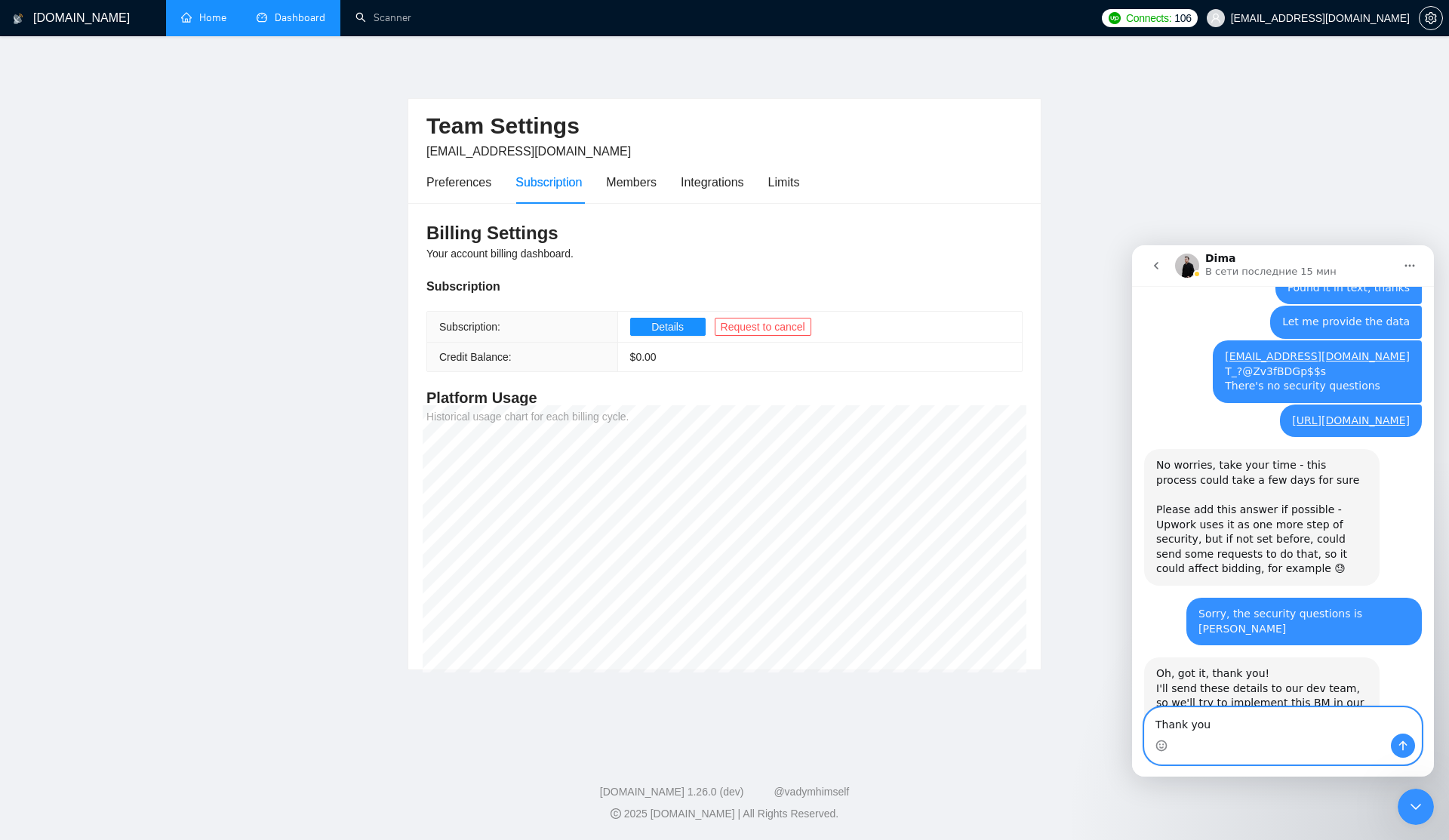
type textarea "Thank you!"
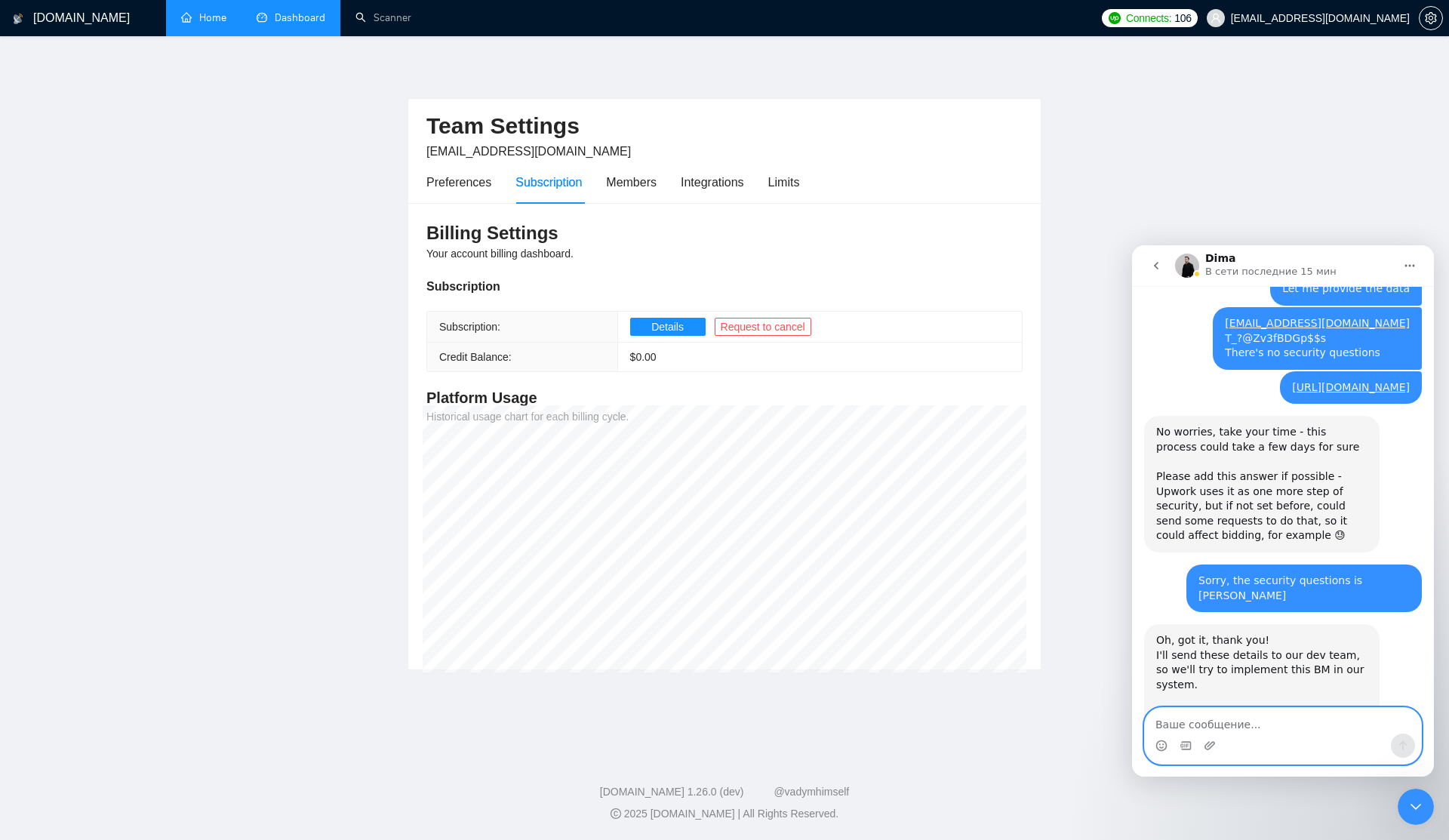
scroll to position [3044, 0]
type textarea "S"
click at [1223, 632] on div "Oh, got it, thank you! I'll send these details to our dev team, so we'll try to…" at bounding box center [1261, 721] width 211 height 177
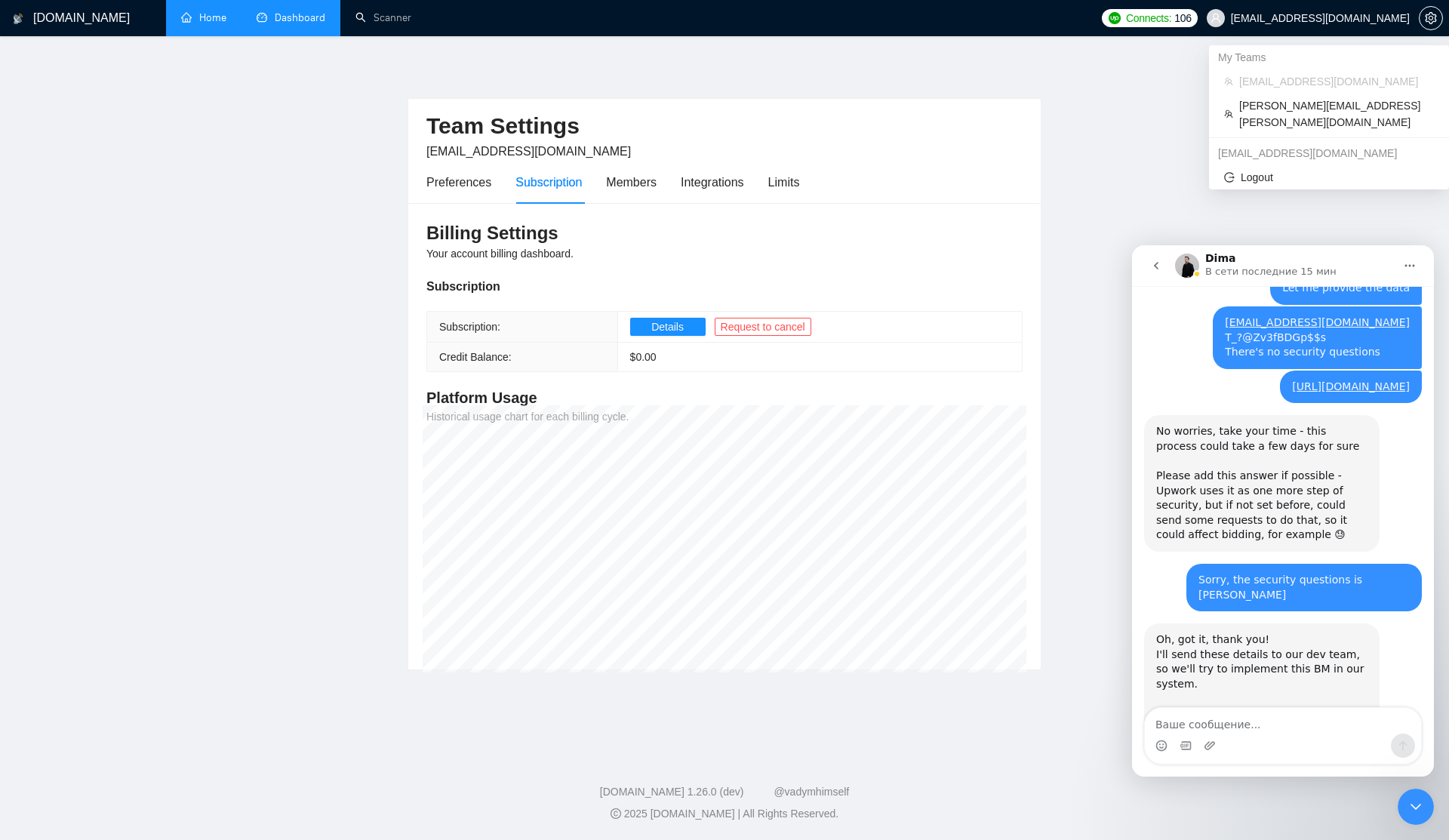
click at [1302, 18] on span "[EMAIL_ADDRESS][DOMAIN_NAME]" at bounding box center [1320, 18] width 179 height 0
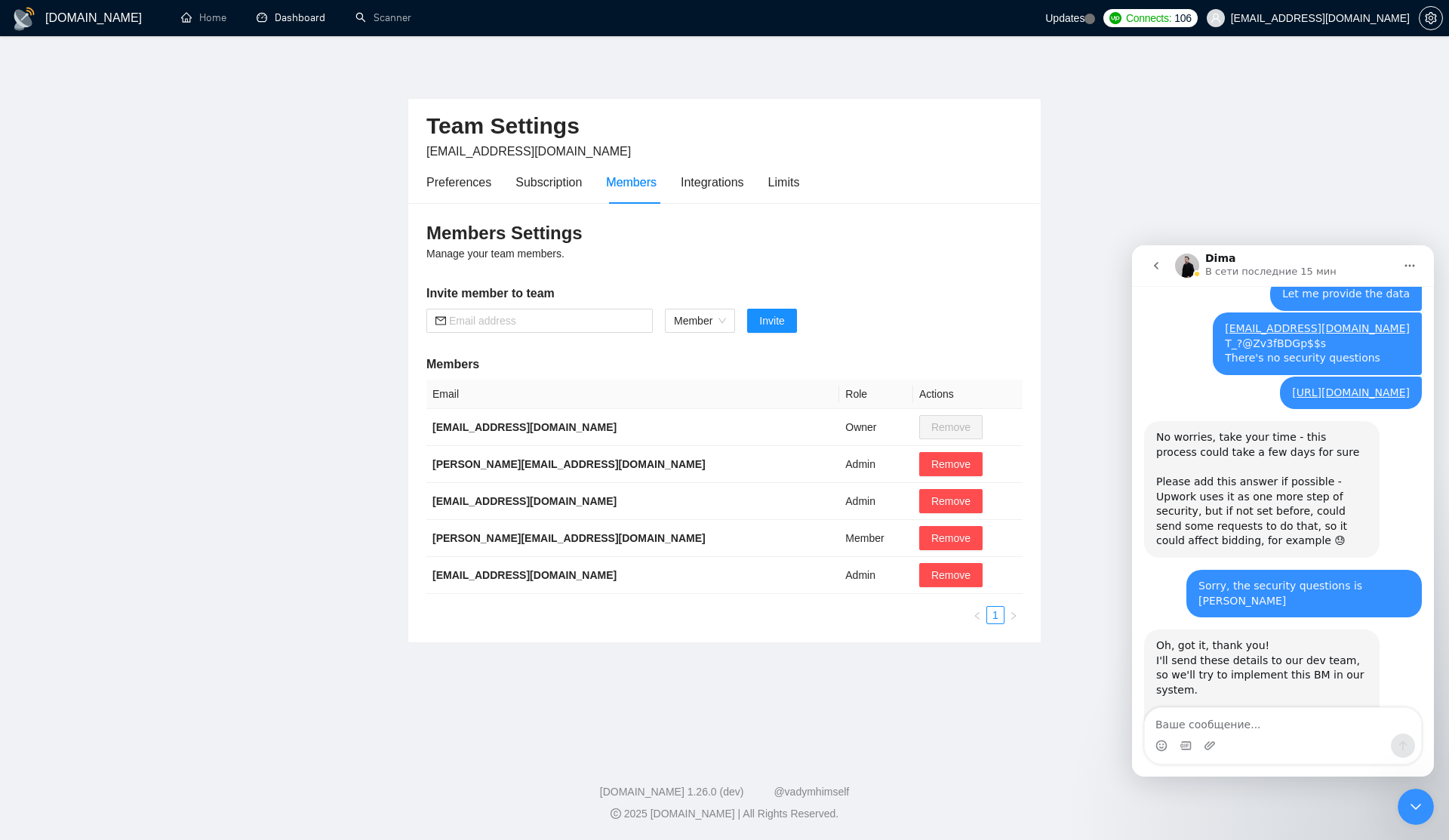
scroll to position [3029, 0]
